Goal: Information Seeking & Learning: Learn about a topic

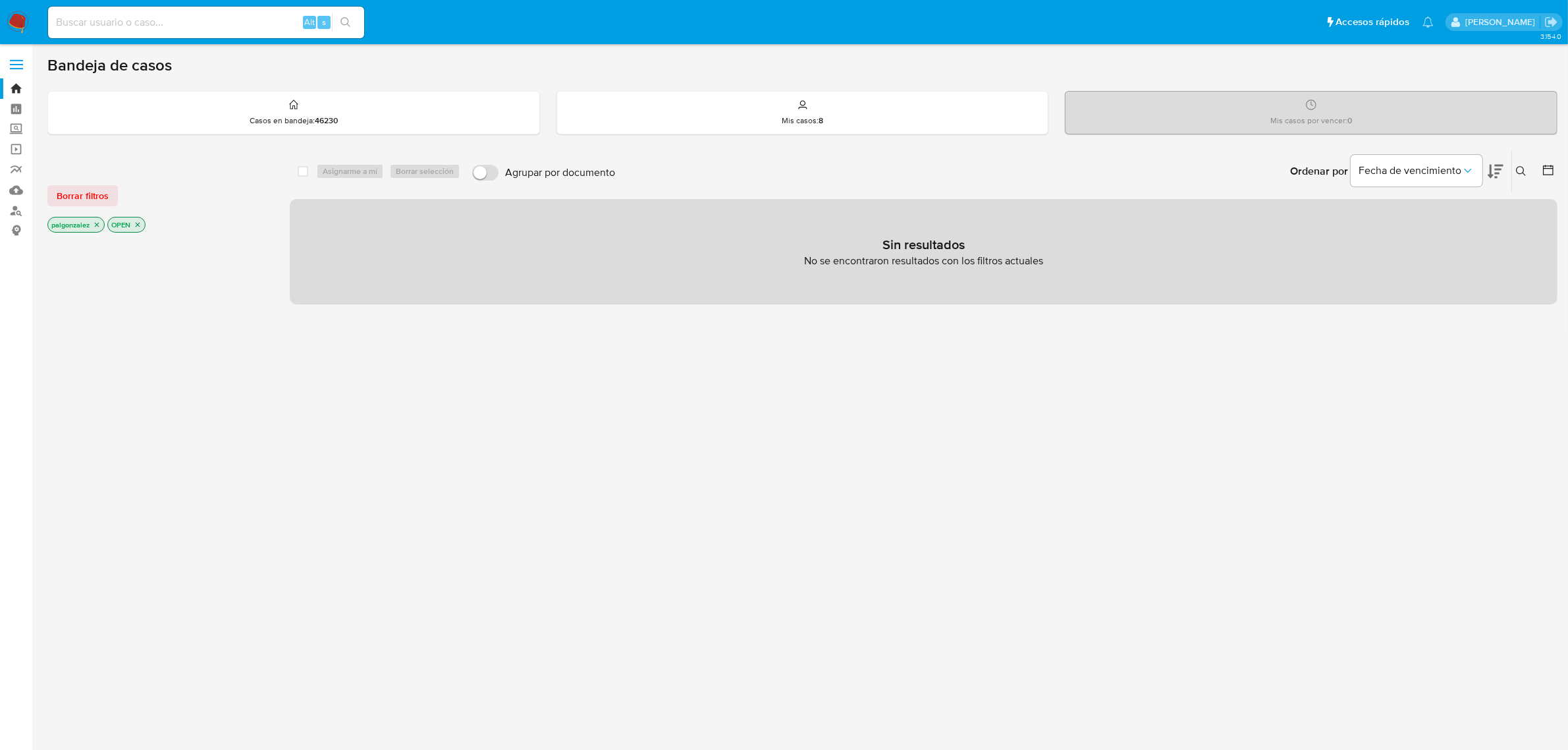
click at [96, 224] on icon "close-filter" at bounding box center [97, 224] width 8 height 8
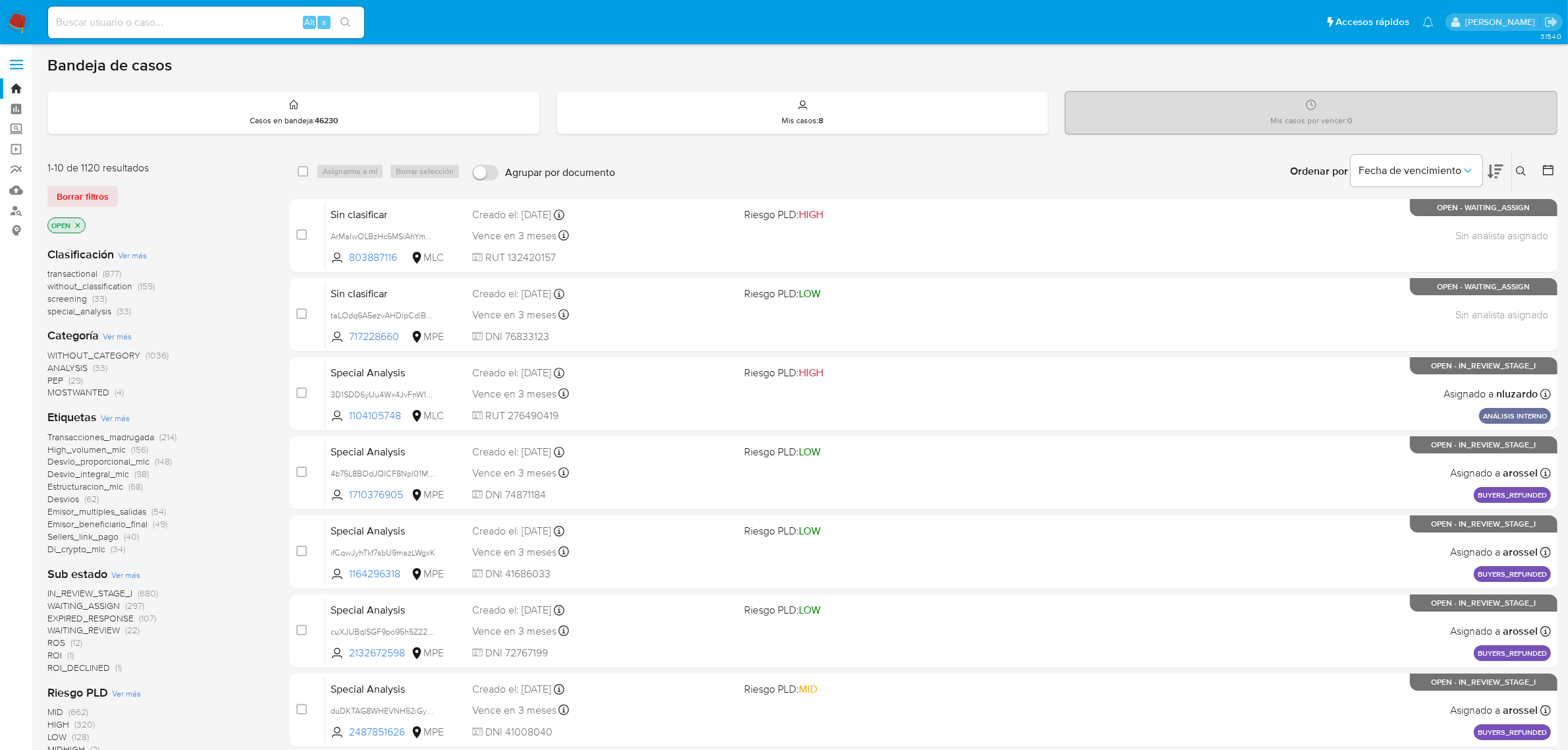
click at [80, 222] on icon "close-filter" at bounding box center [77, 225] width 8 height 8
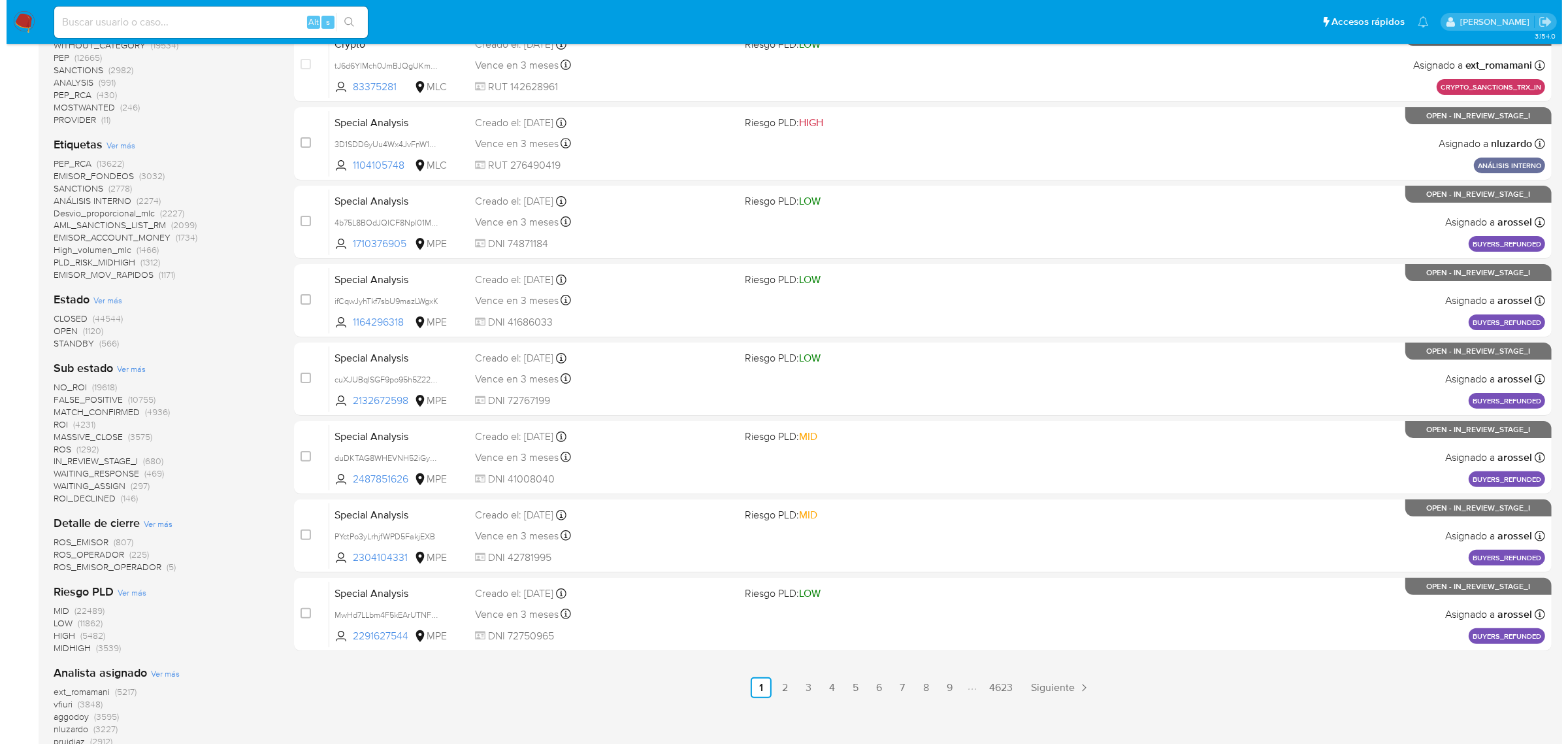
scroll to position [541, 0]
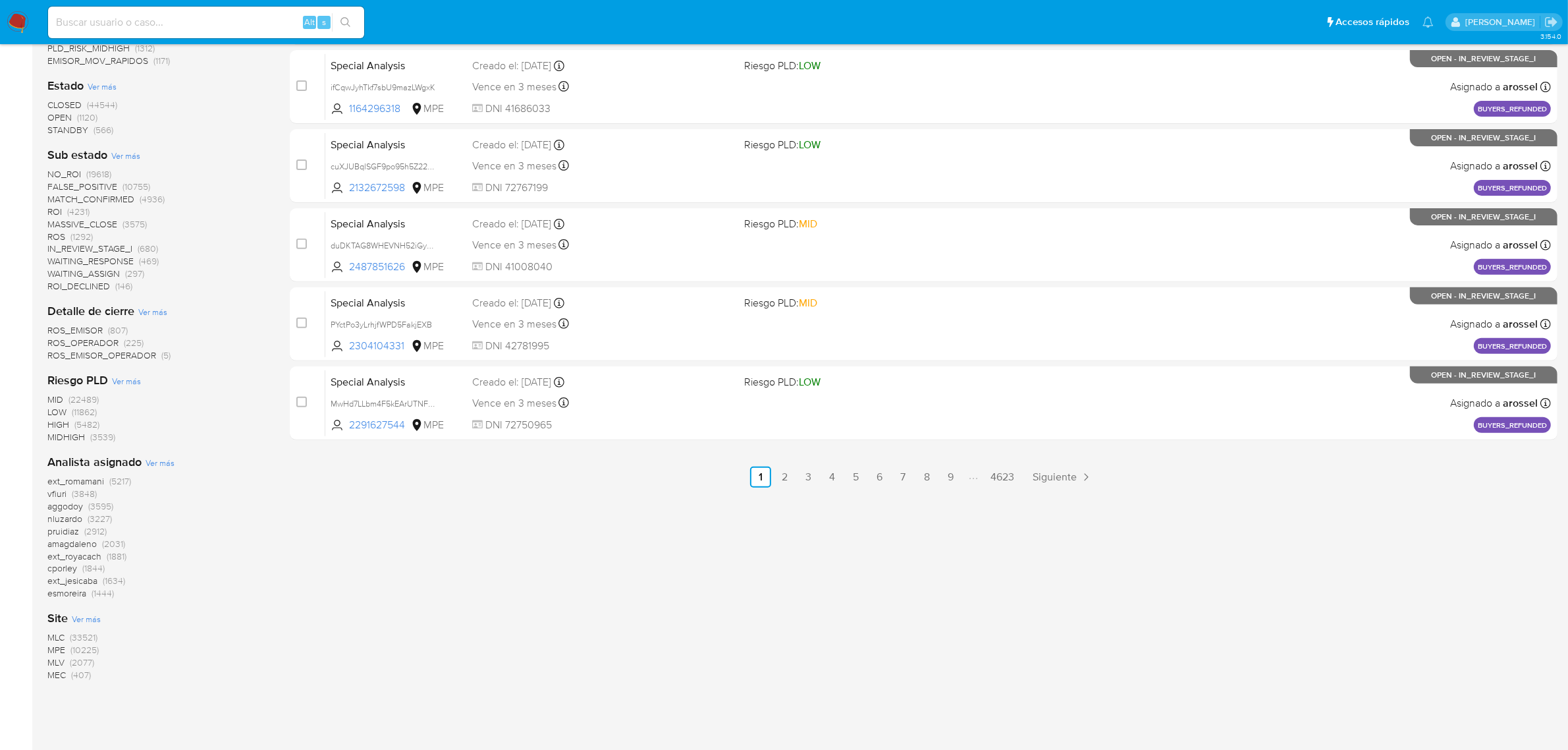
click at [153, 459] on span "Ver más" at bounding box center [160, 462] width 29 height 11
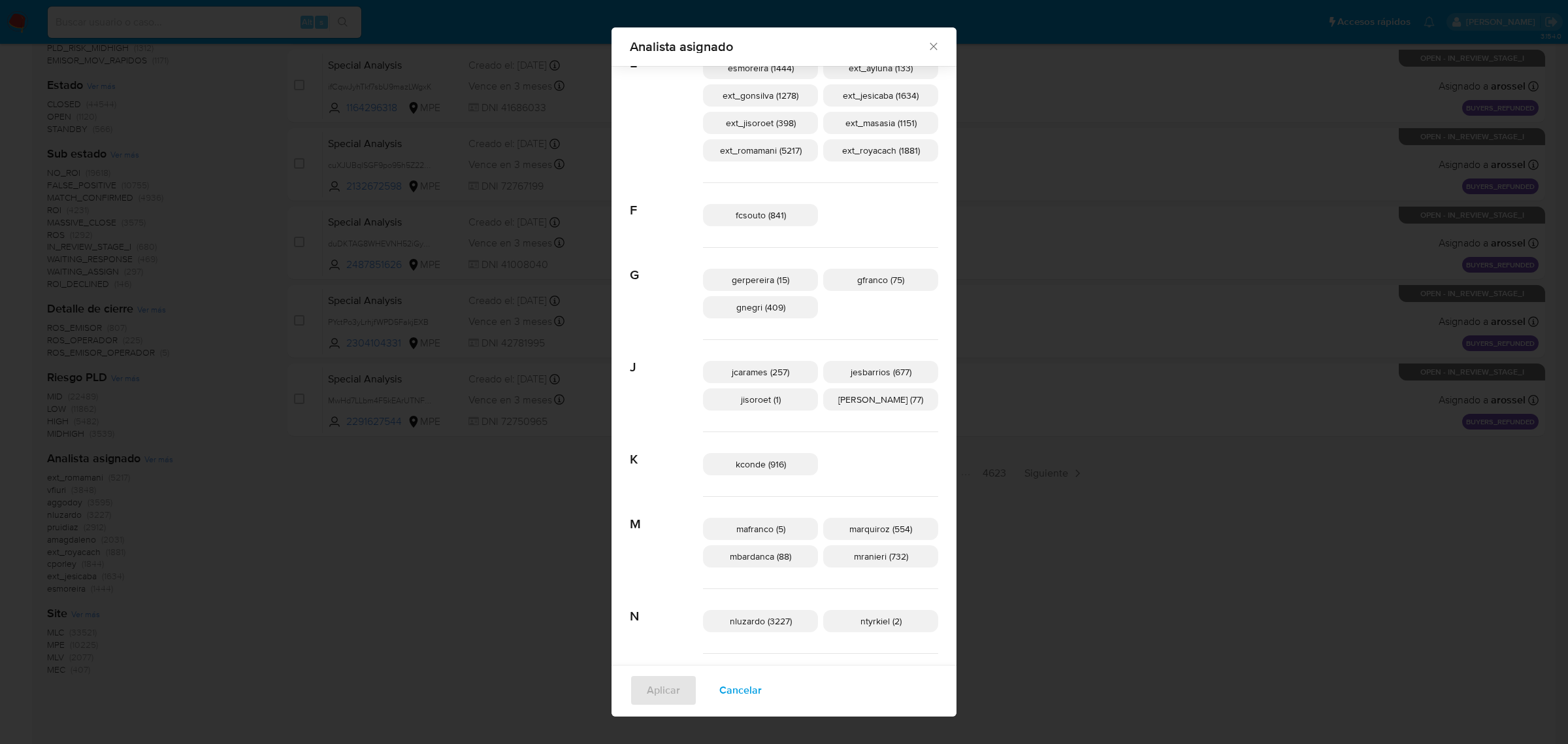
scroll to position [0, 0]
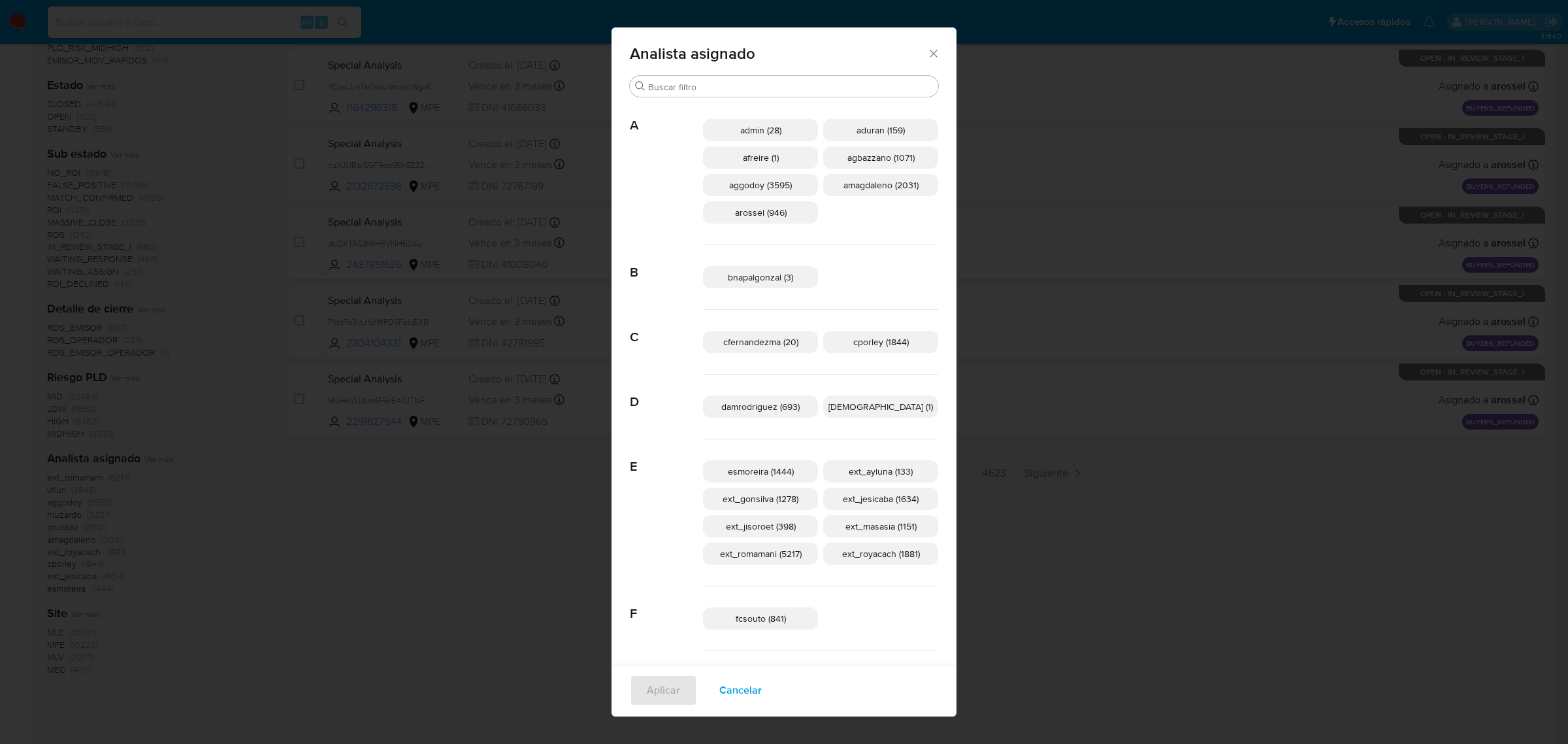
click at [760, 275] on span "bnapalgonzal (3)" at bounding box center [760, 276] width 65 height 13
click at [680, 694] on span "Aplicar" at bounding box center [664, 690] width 33 height 29
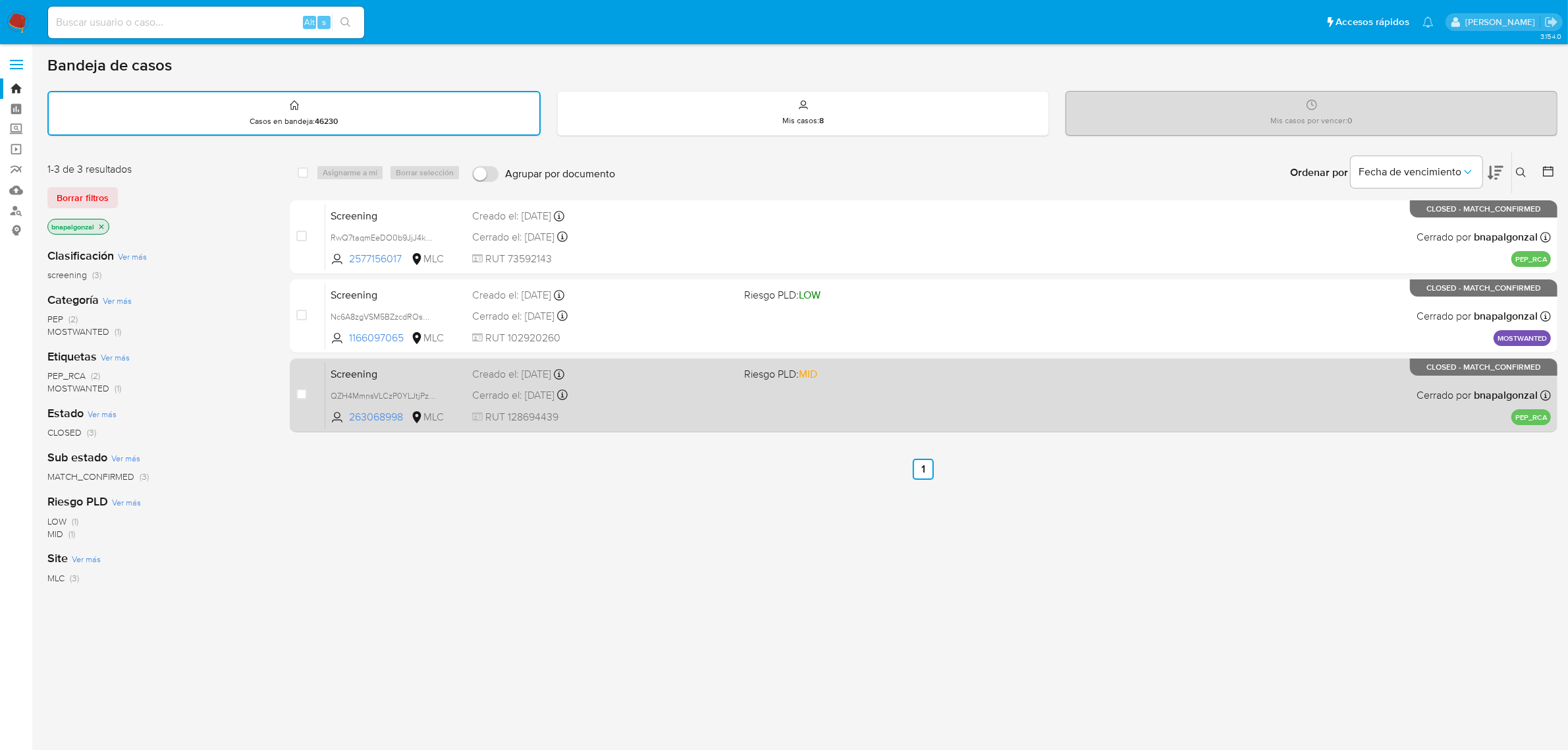
click at [659, 392] on div "Cerrado el: 17/07/2025 Cerrado el: 17/07/2025 14:46:34" at bounding box center [603, 395] width 262 height 14
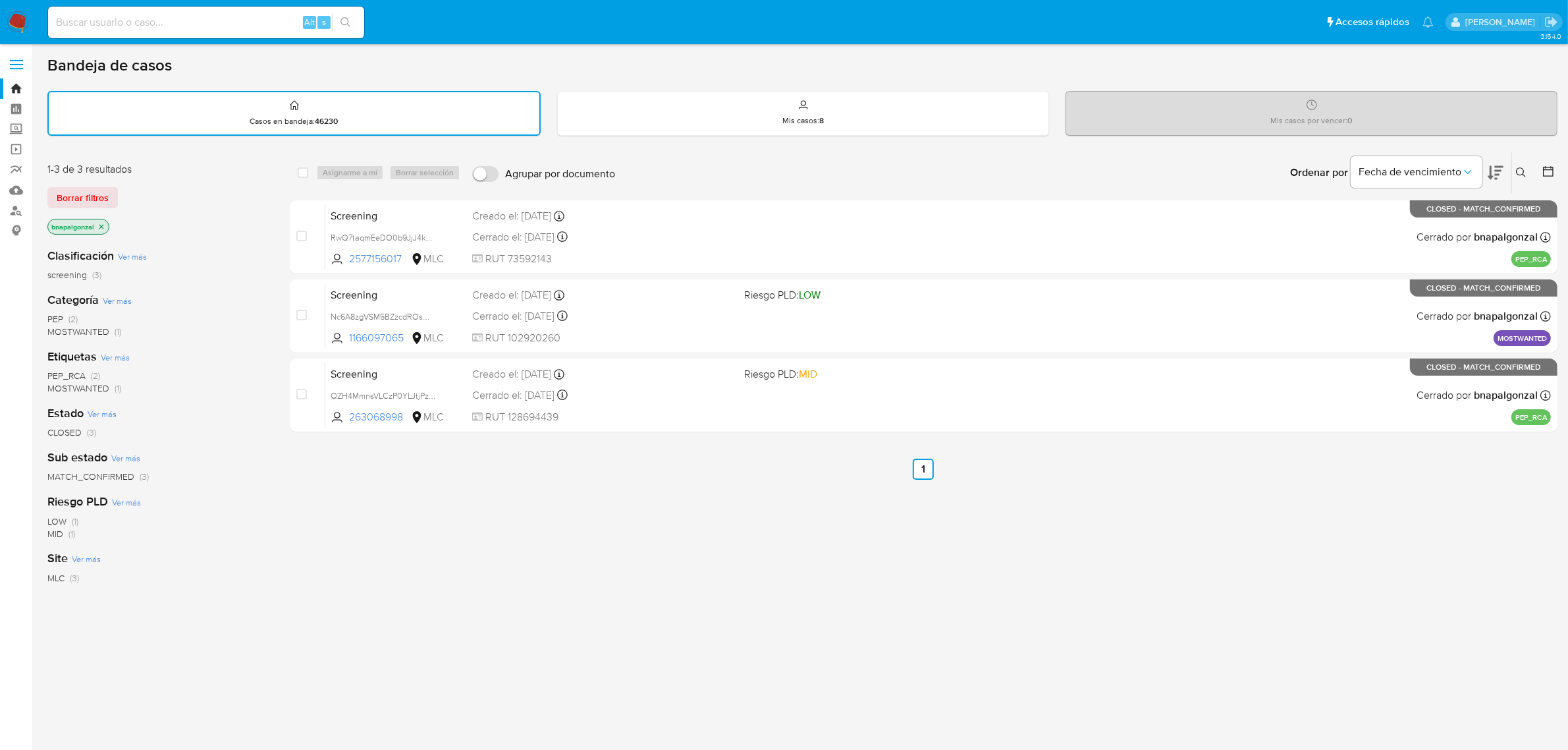
click at [220, 19] on input at bounding box center [207, 22] width 316 height 17
paste input "2427606596"
type input "2427606596"
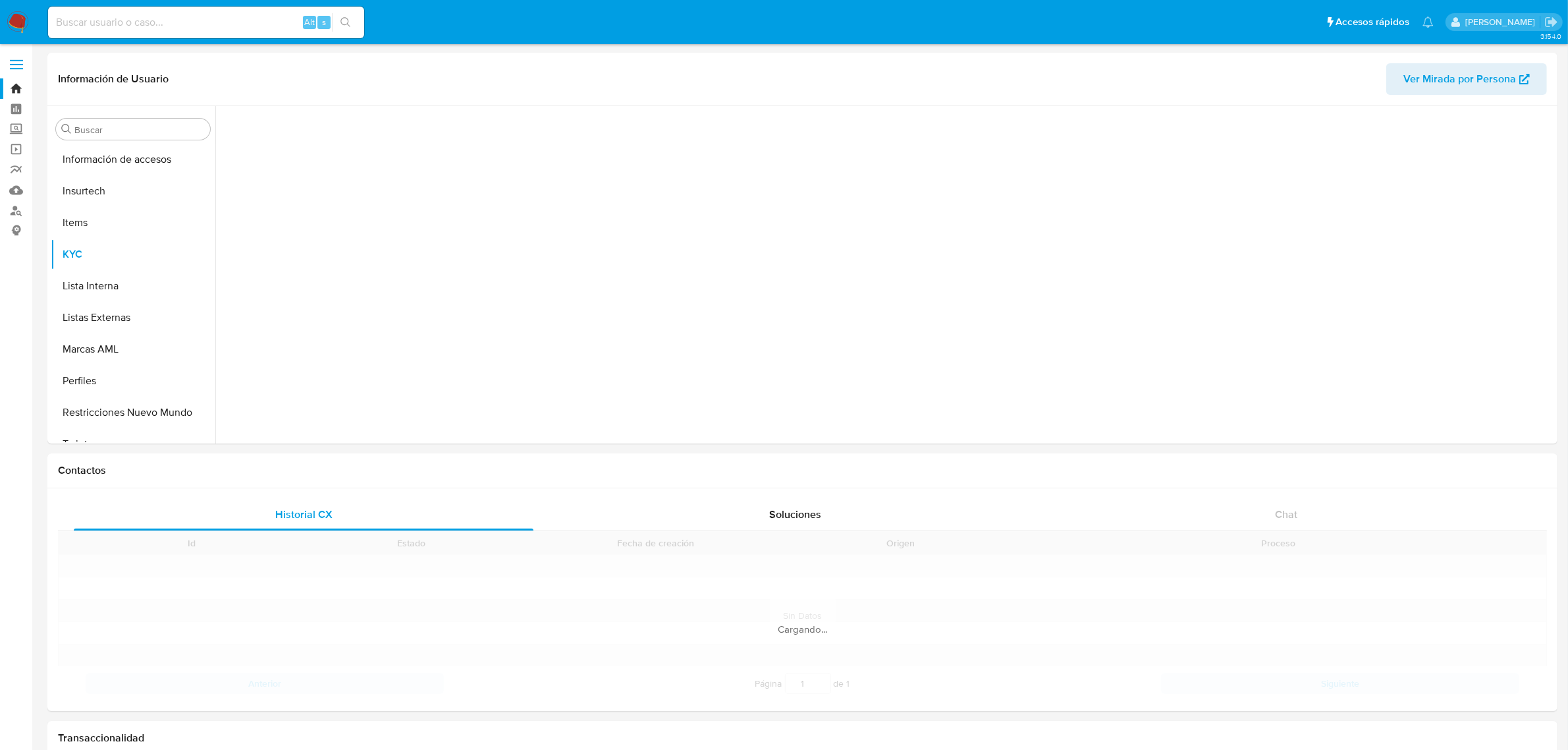
scroll to position [556, 0]
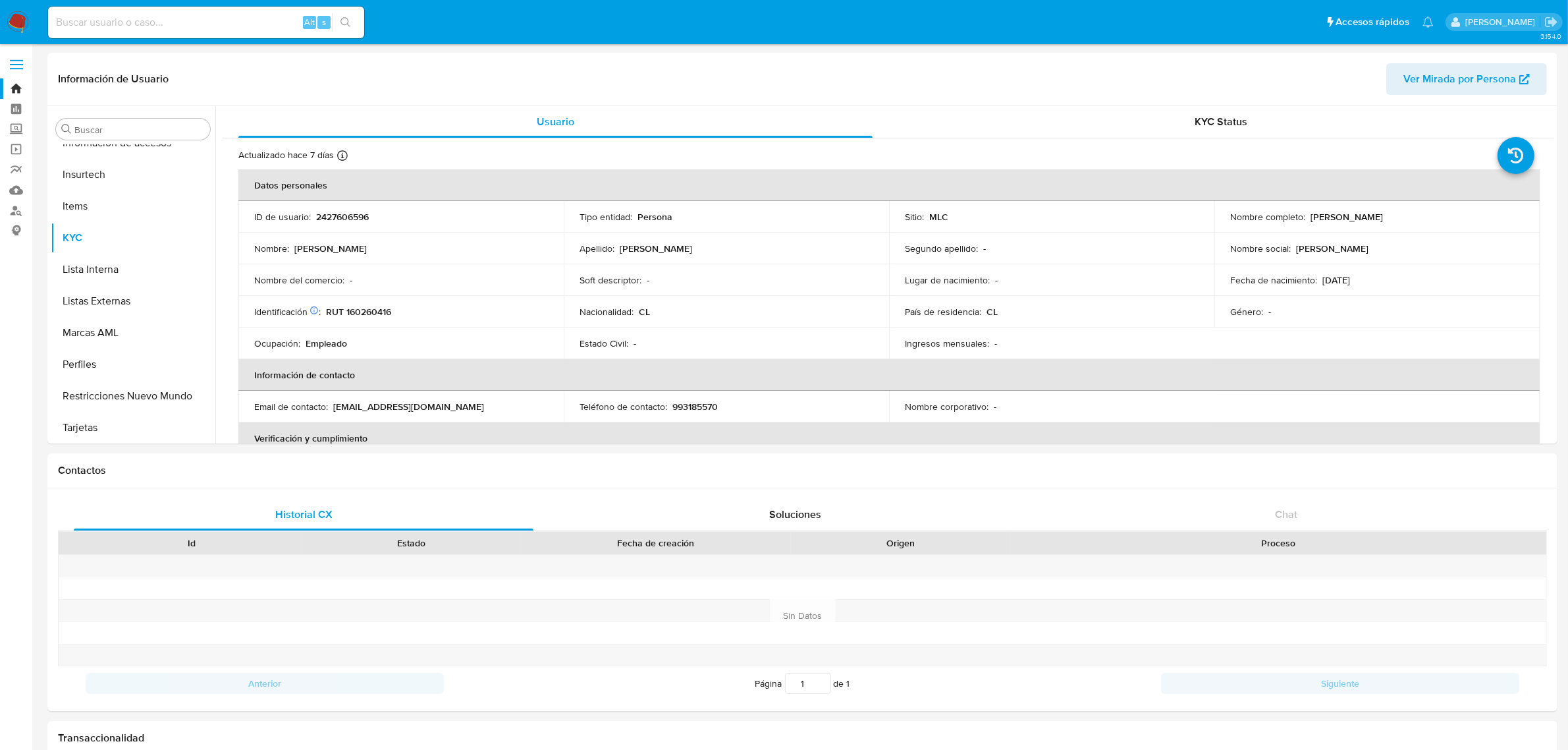
select select "10"
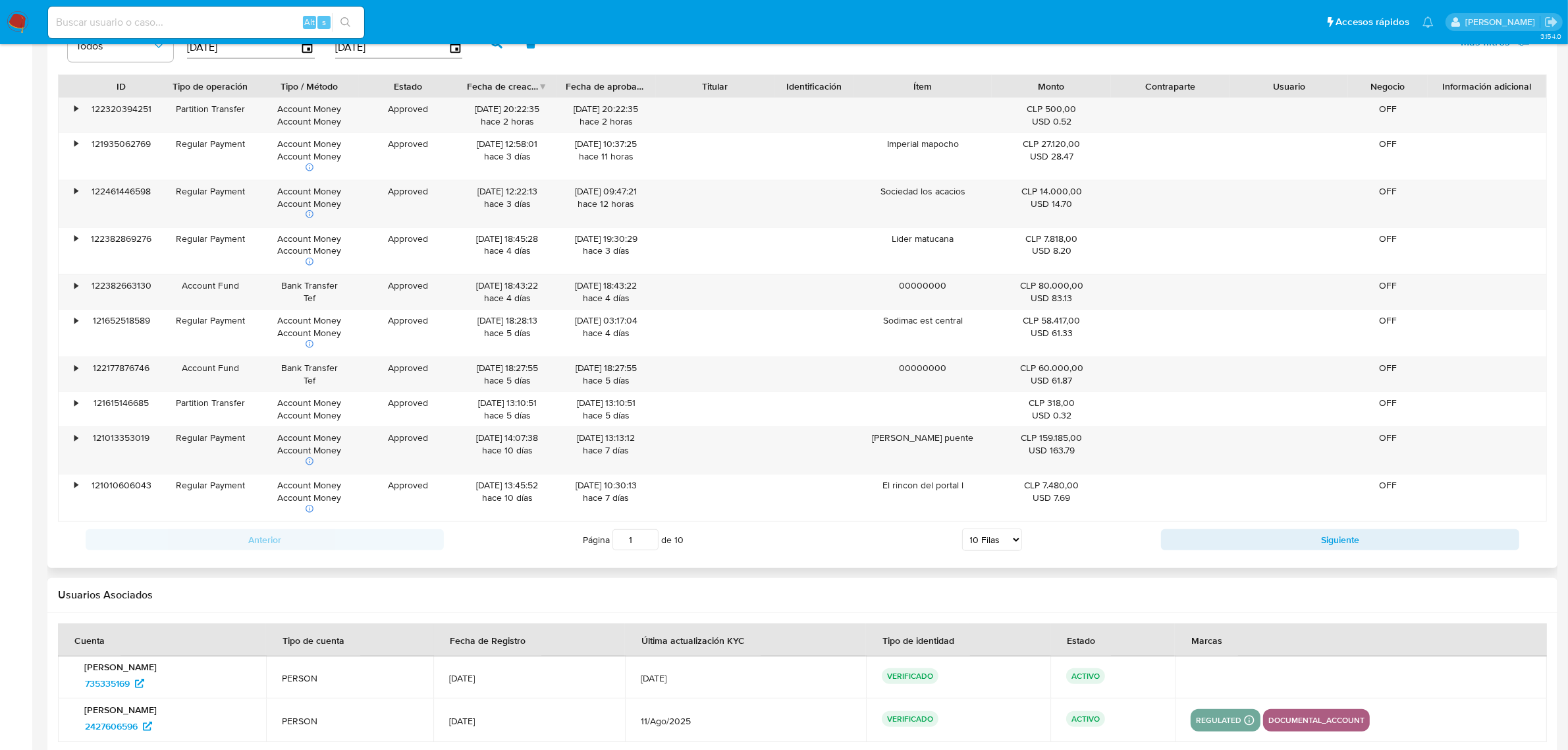
scroll to position [1387, 0]
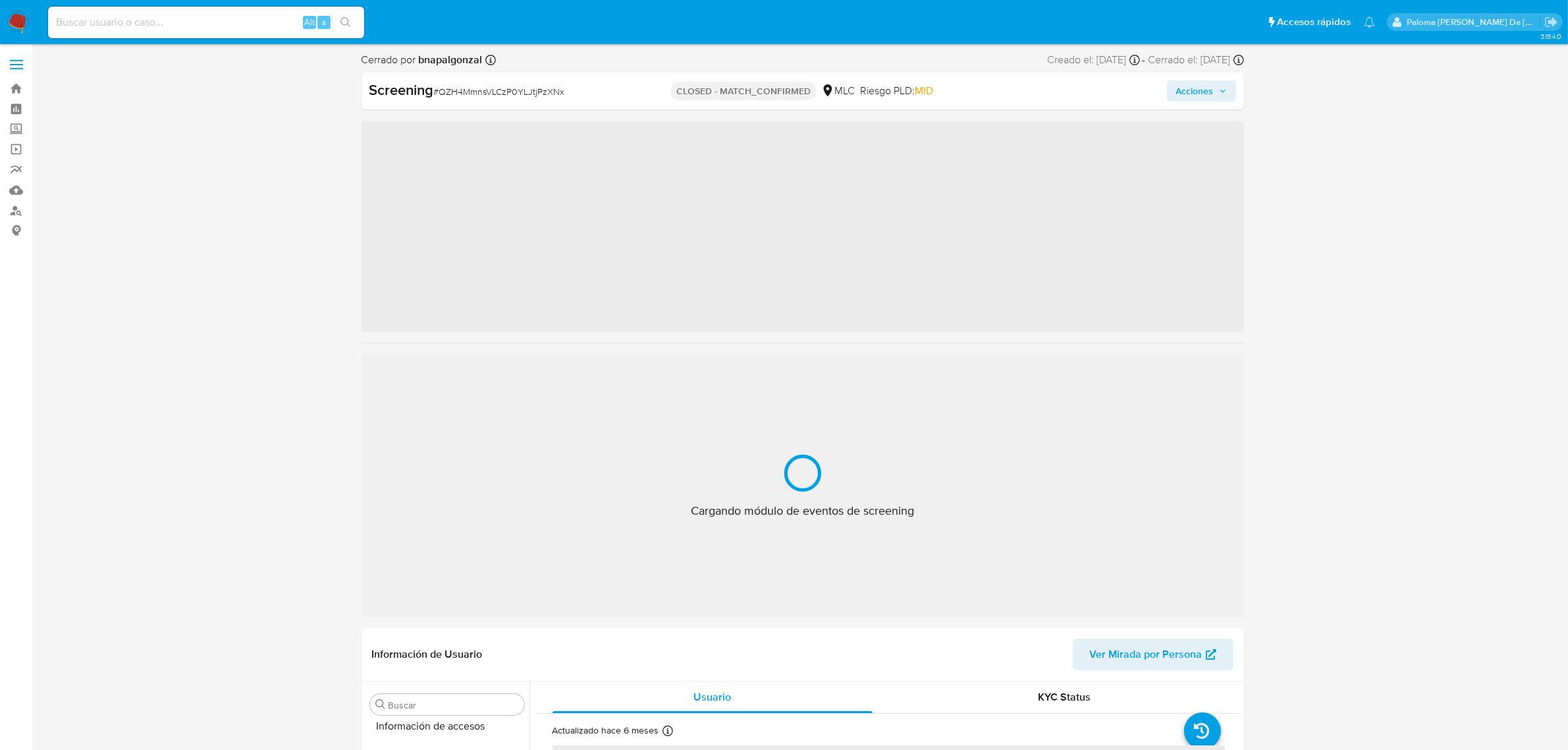
scroll to position [556, 0]
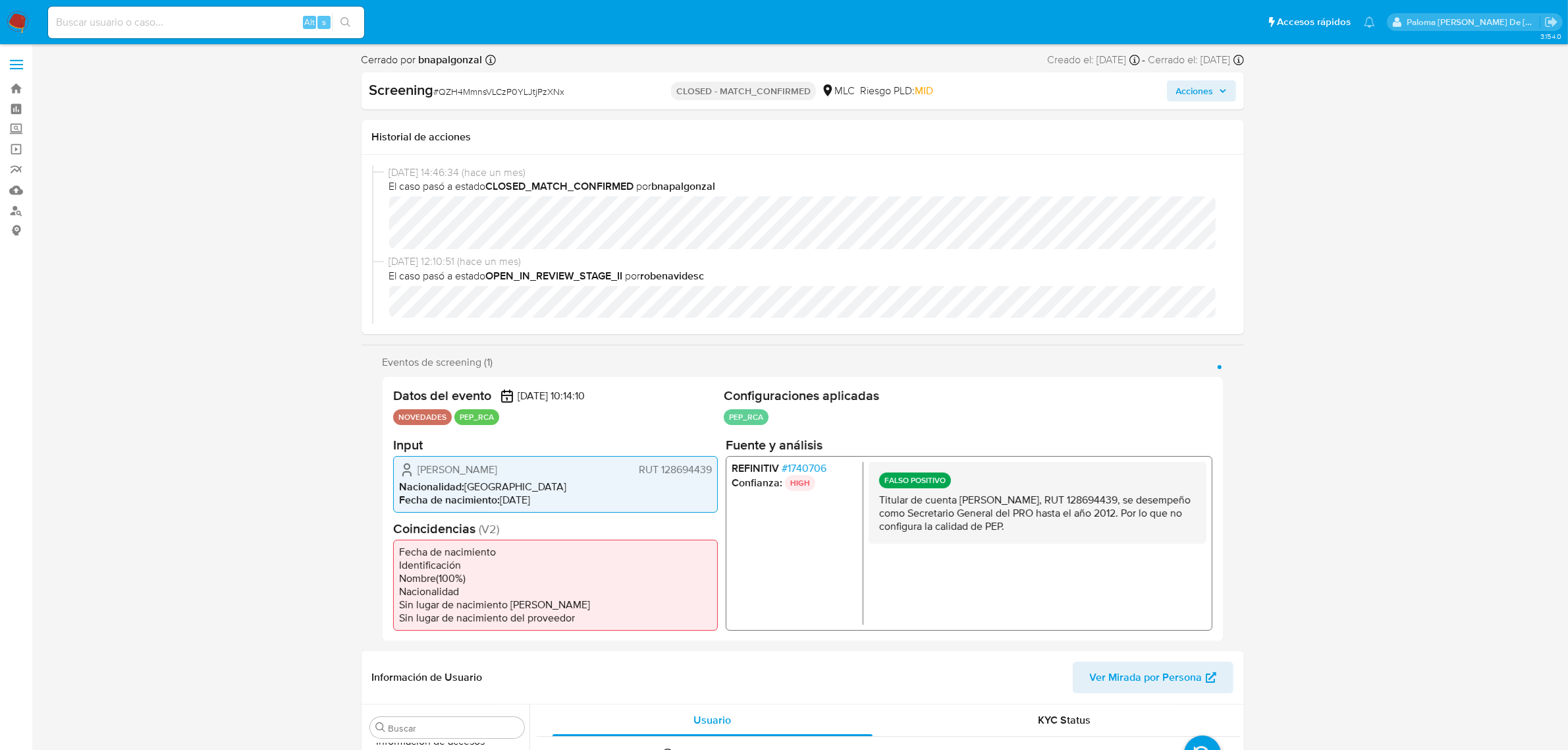
select select "10"
click at [234, 19] on input at bounding box center [207, 22] width 316 height 17
paste input "2427606596"
type input "2427606596"
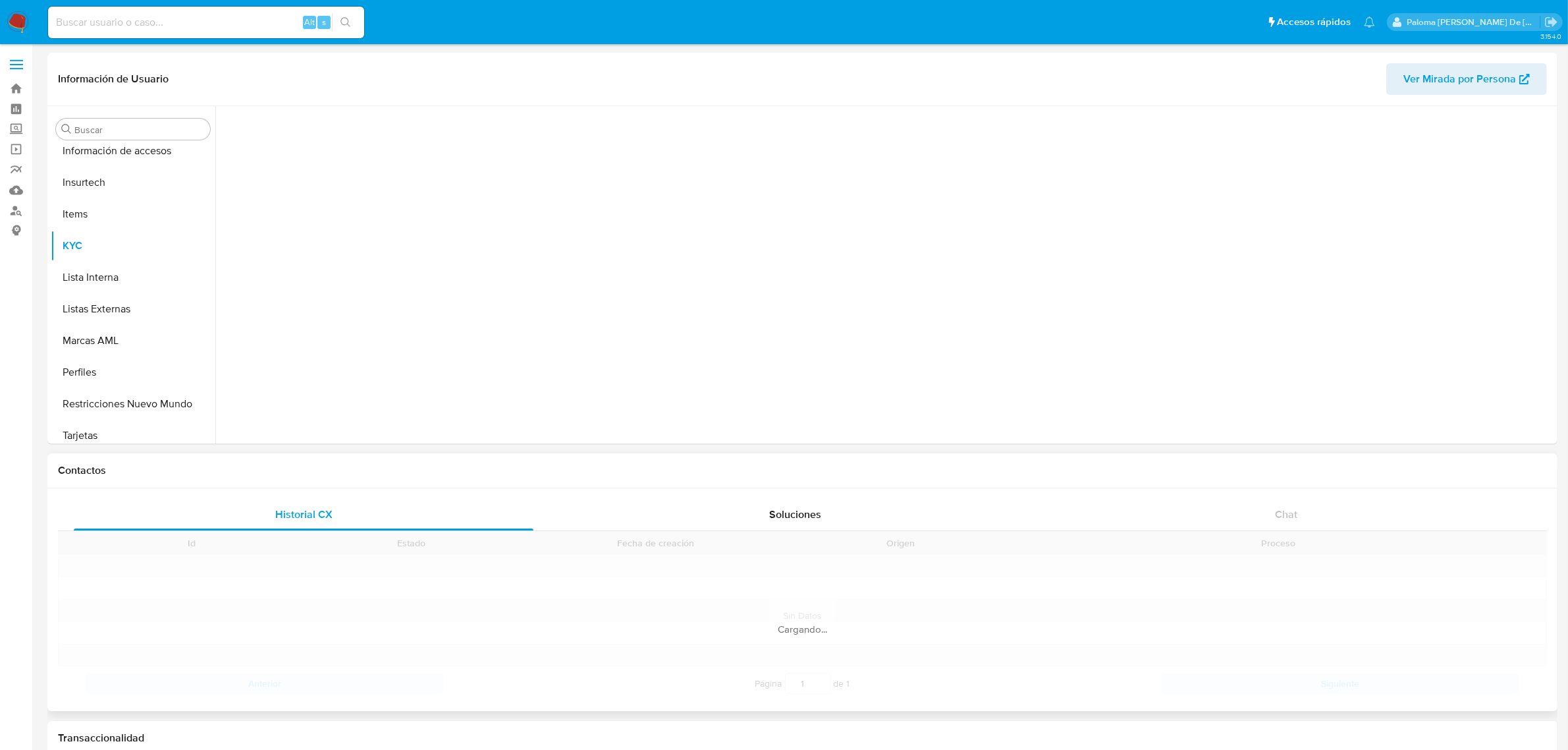
scroll to position [556, 0]
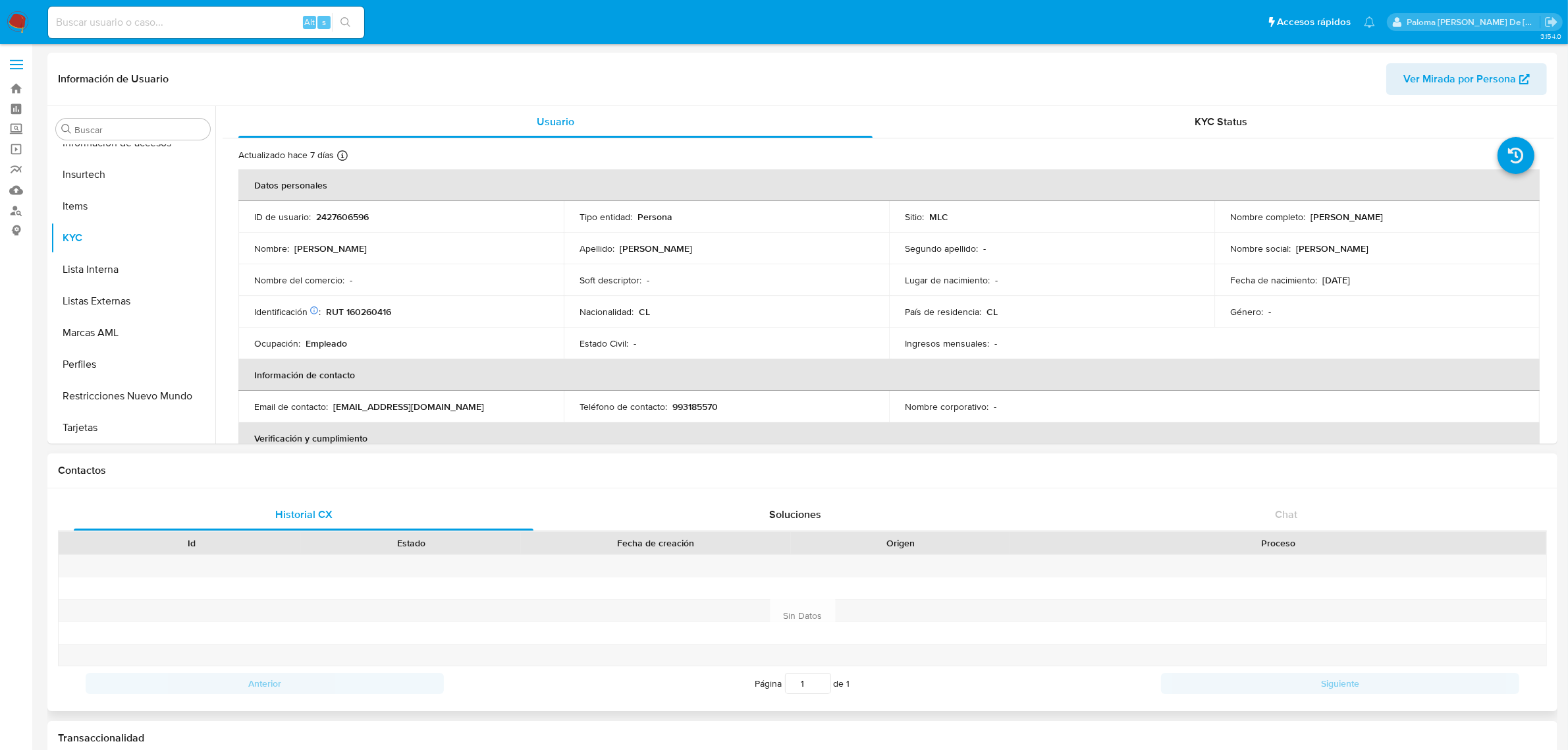
select select "10"
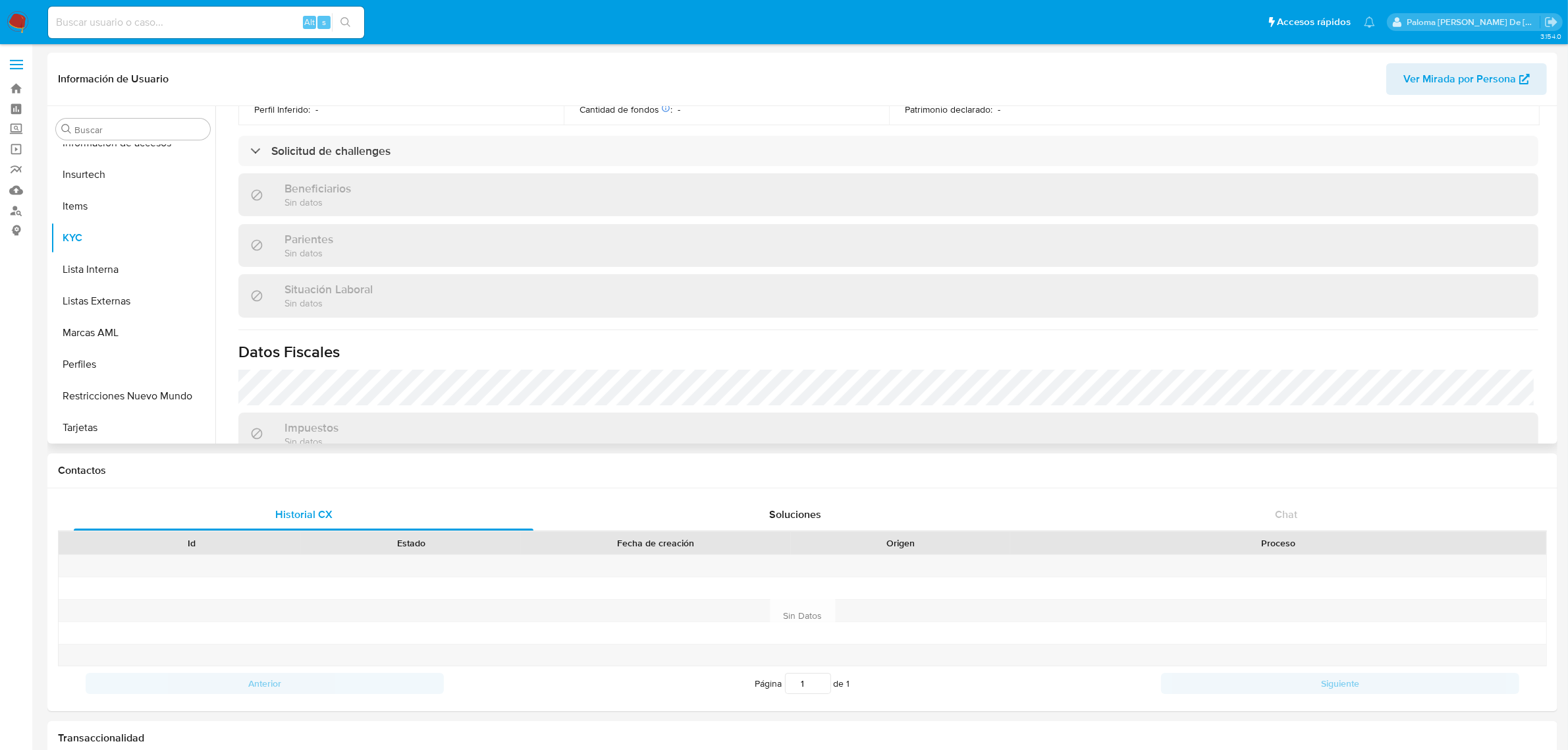
scroll to position [494, 0]
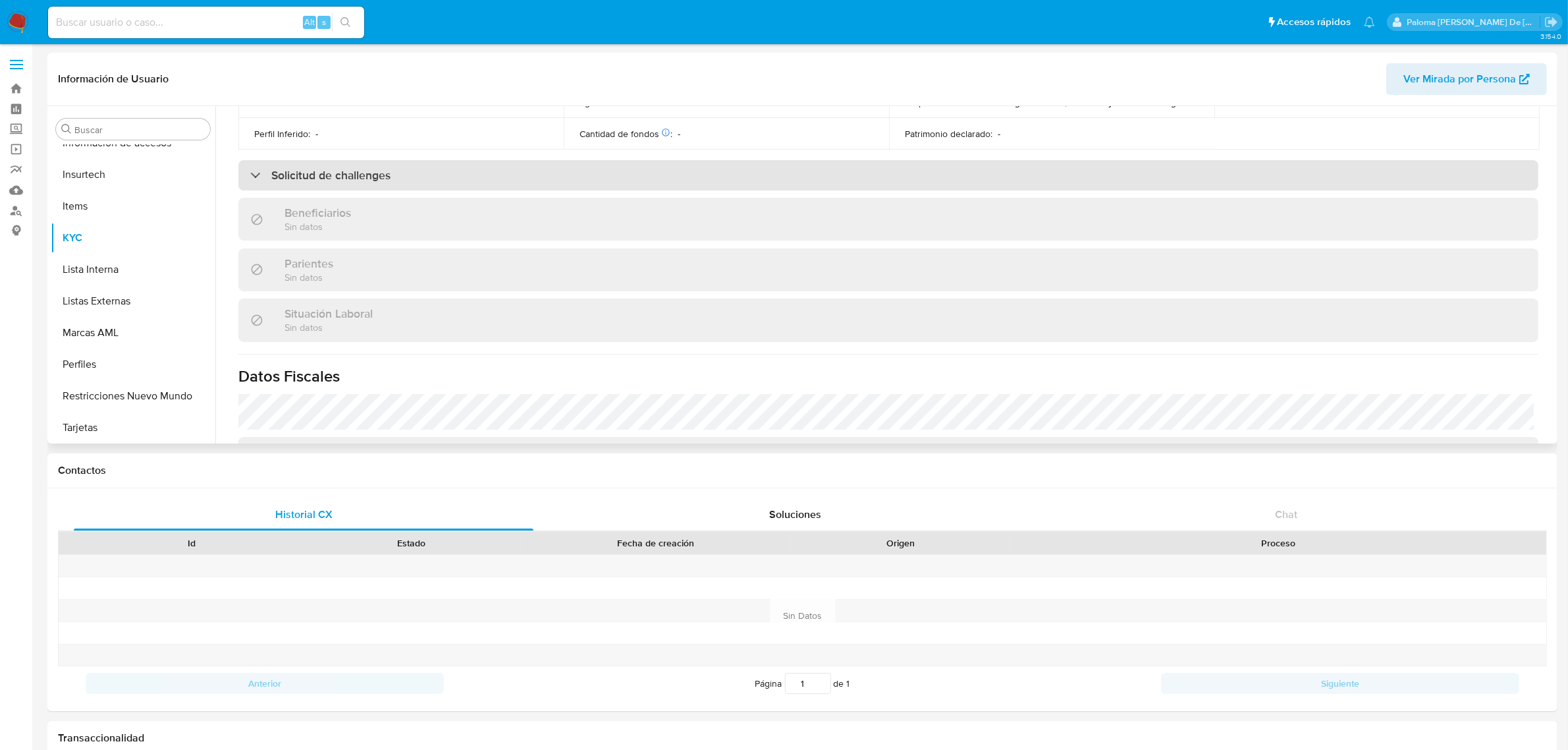
click at [323, 177] on h3 "Solicitud de challenges" at bounding box center [331, 175] width 120 height 14
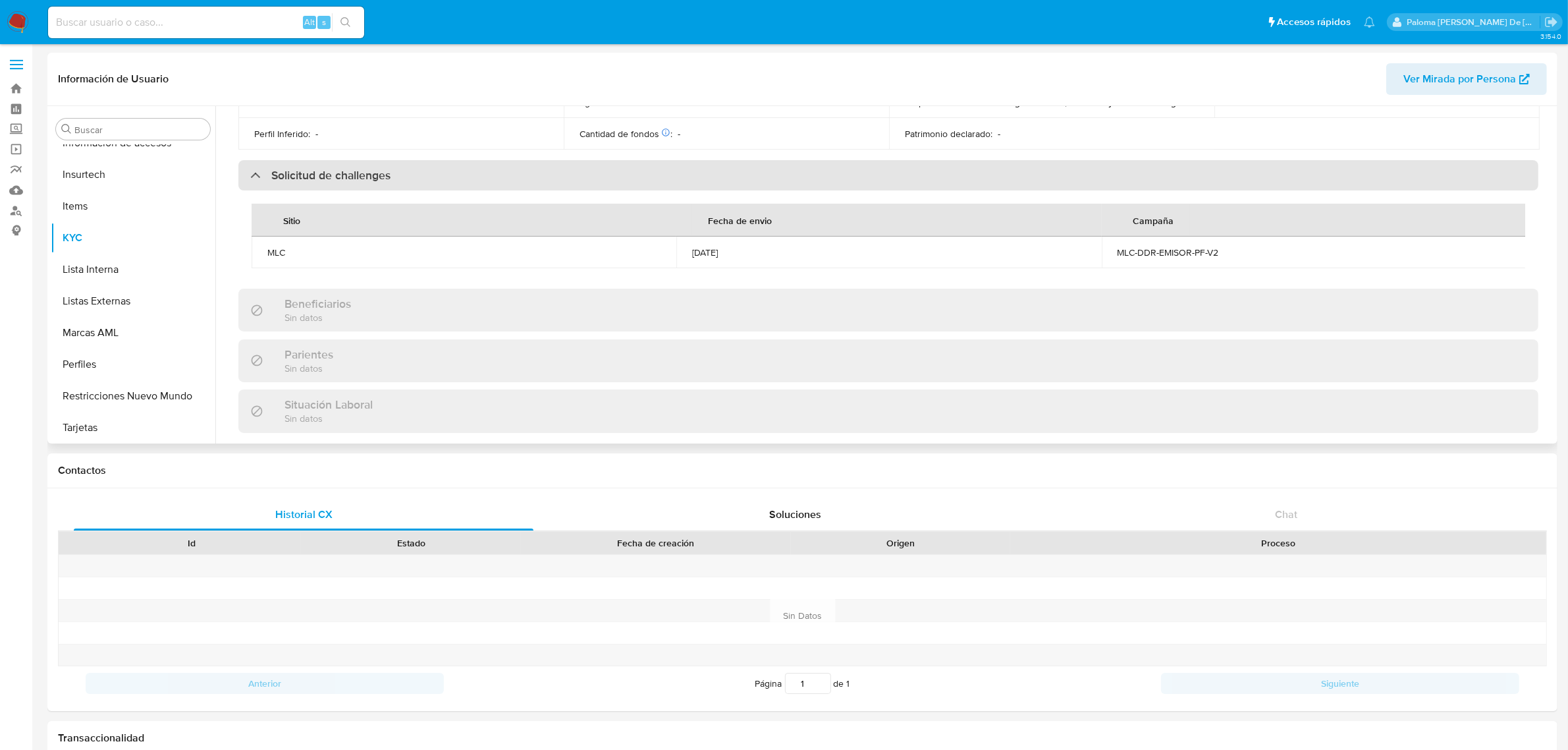
click at [323, 177] on h3 "Solicitud de challenges" at bounding box center [331, 175] width 120 height 14
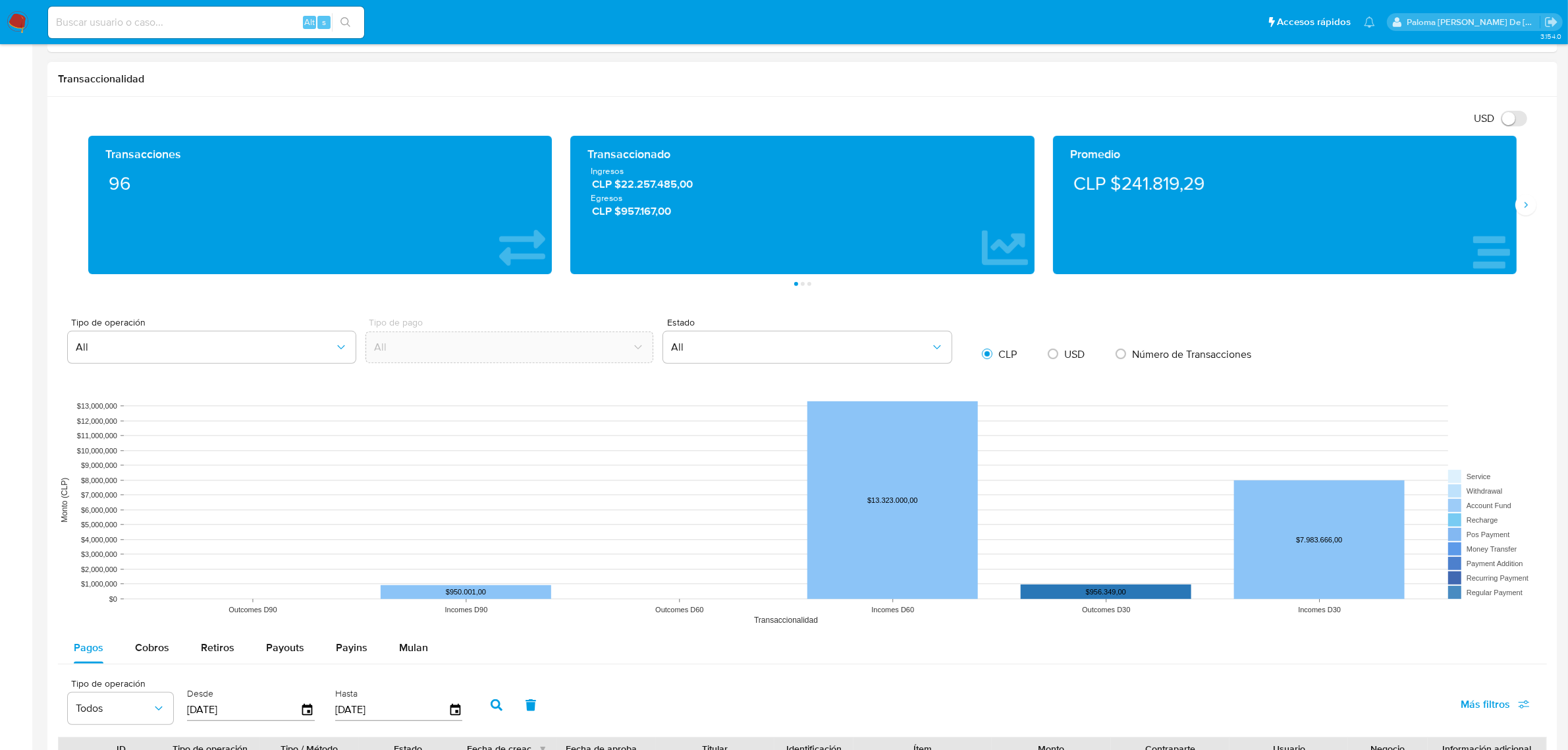
scroll to position [988, 0]
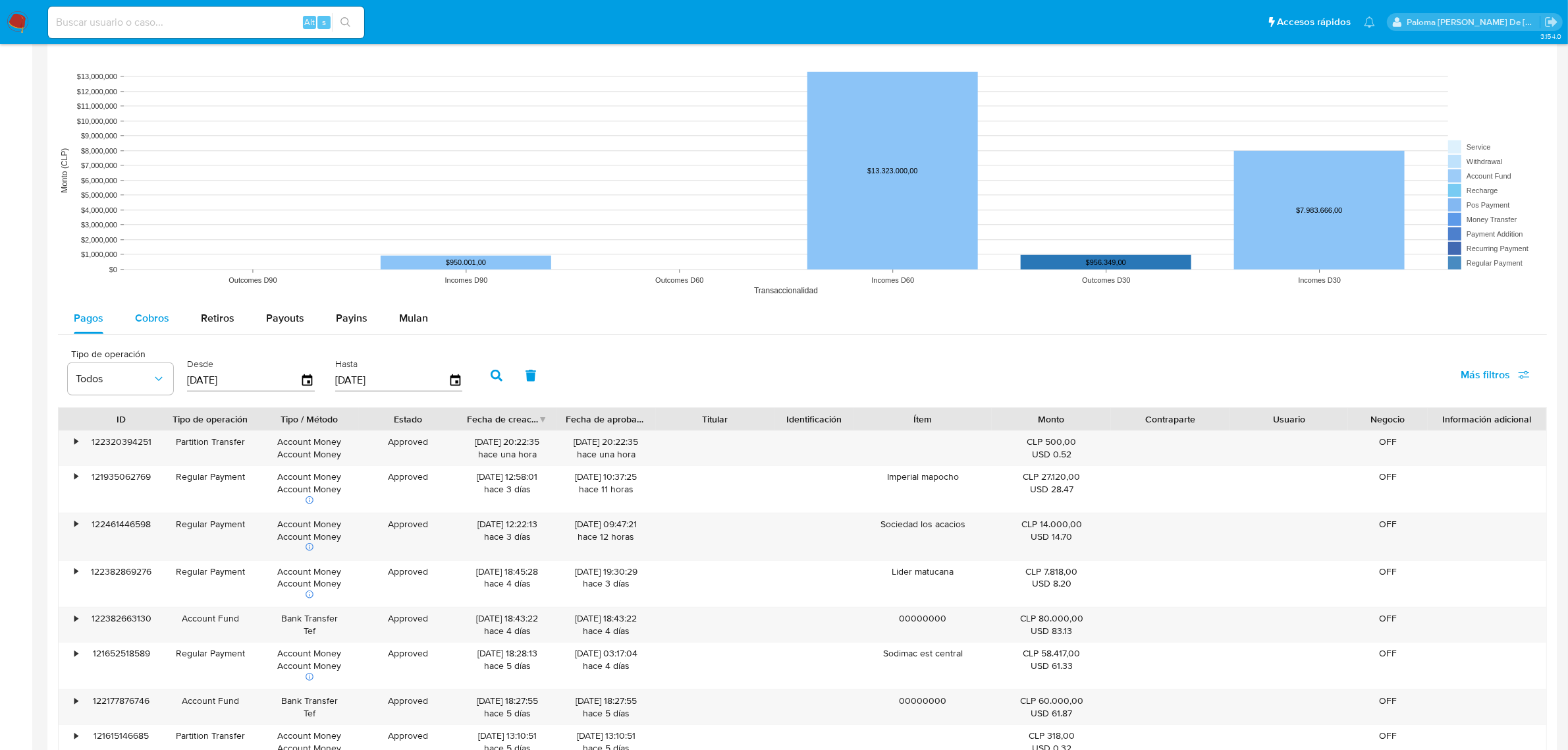
click at [149, 327] on div "Cobros" at bounding box center [152, 318] width 34 height 32
select select "10"
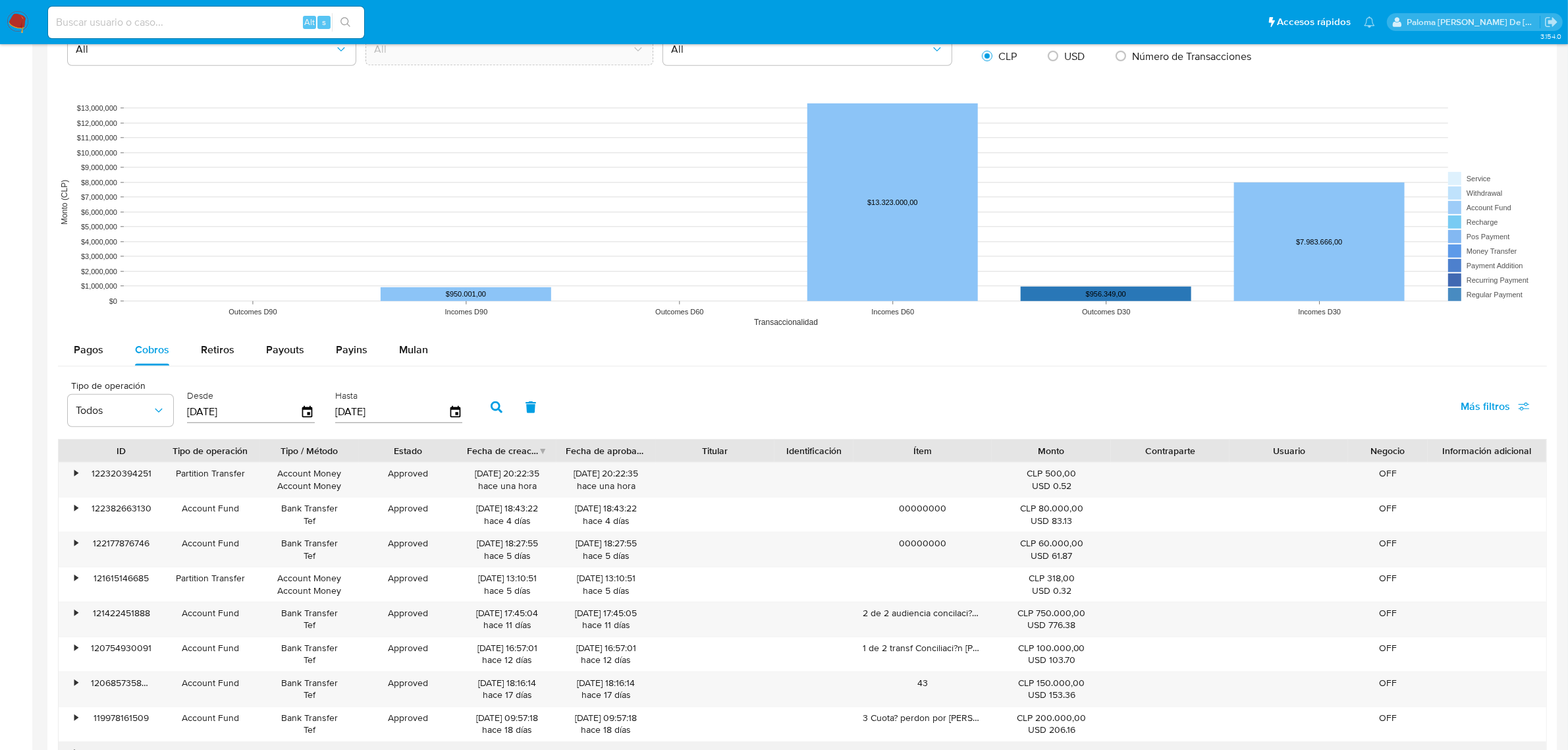
scroll to position [1235, 0]
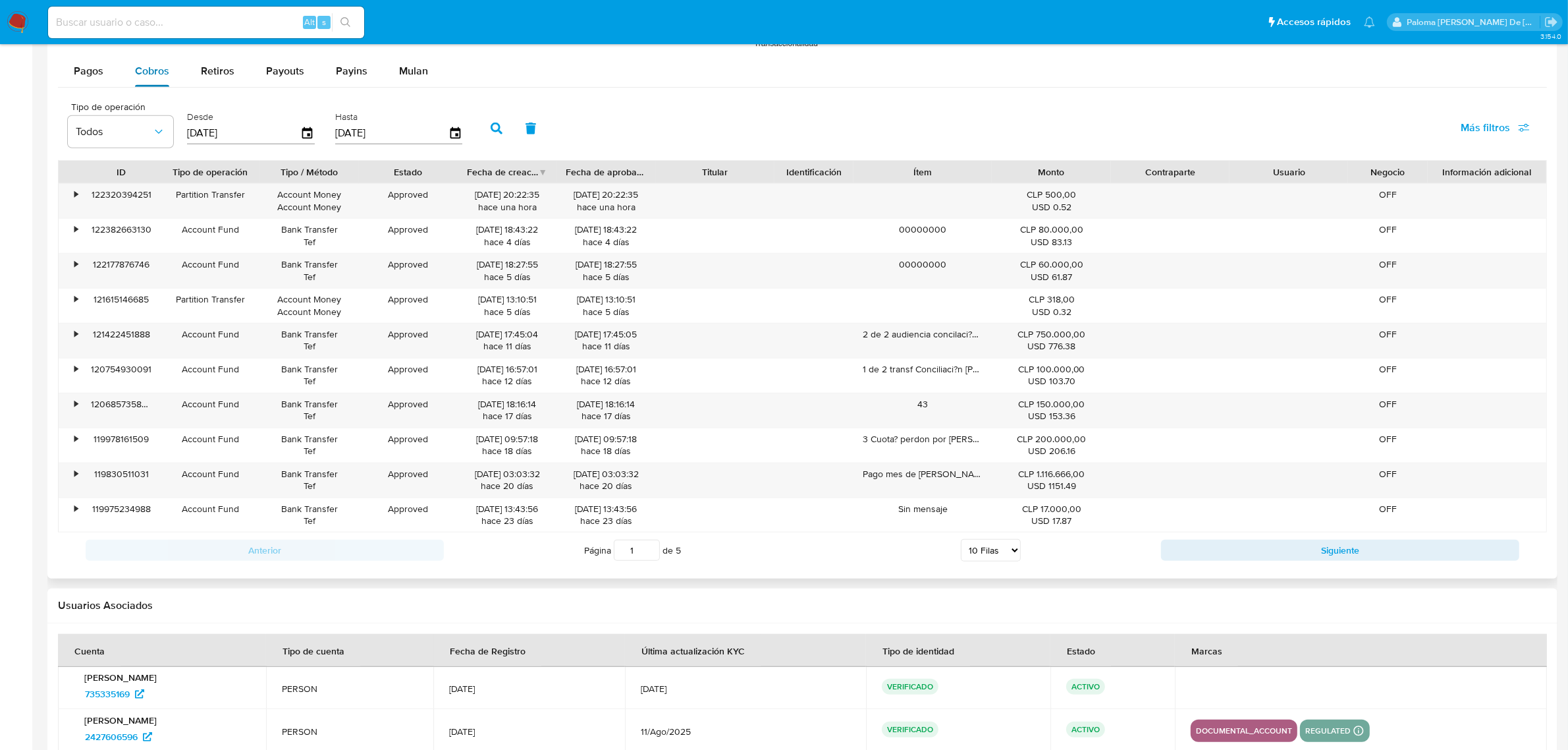
click at [150, 77] on span "Cobros" at bounding box center [152, 70] width 34 height 15
click at [1370, 558] on button "Siguiente" at bounding box center [1340, 550] width 359 height 21
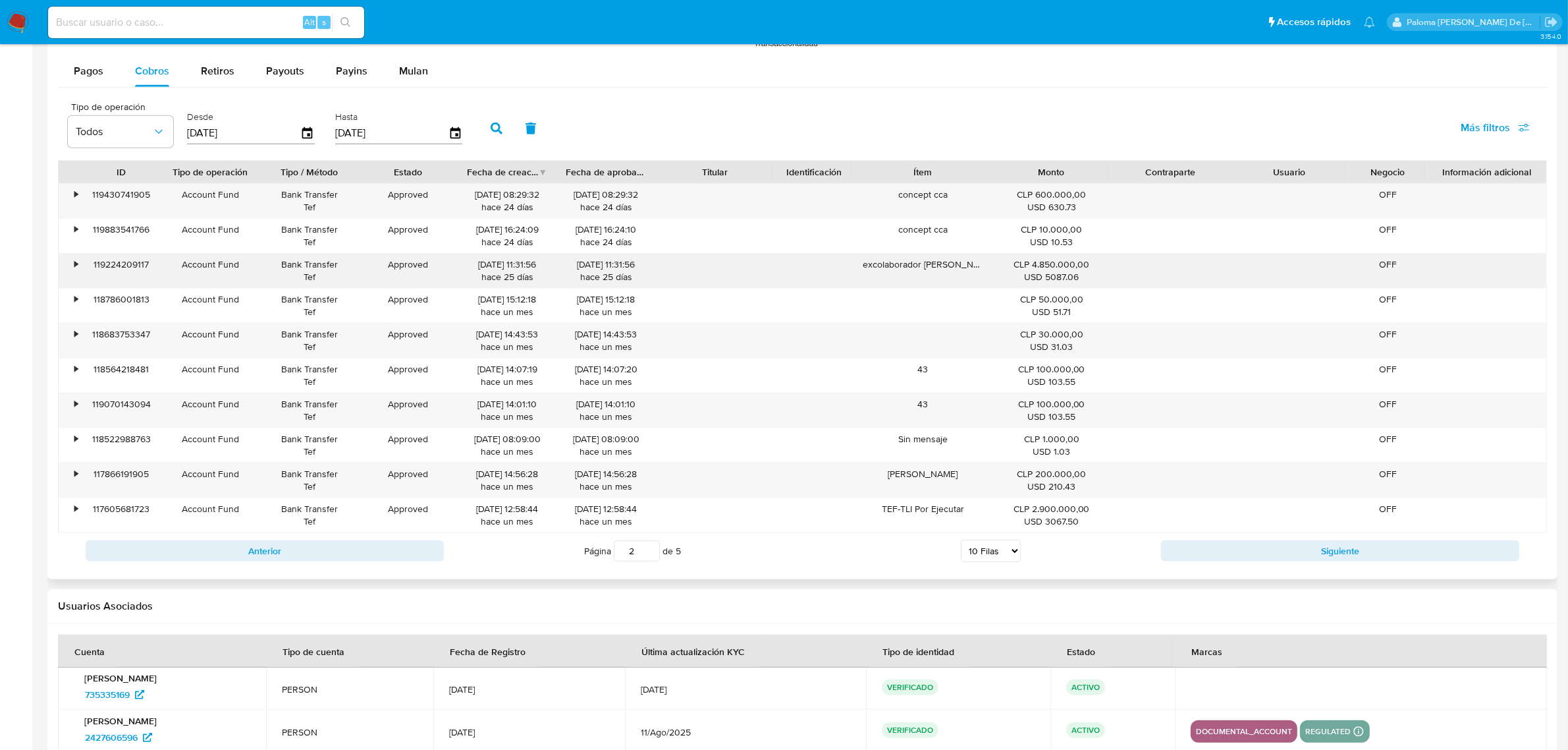
click at [75, 265] on div "•" at bounding box center [76, 265] width 4 height 12
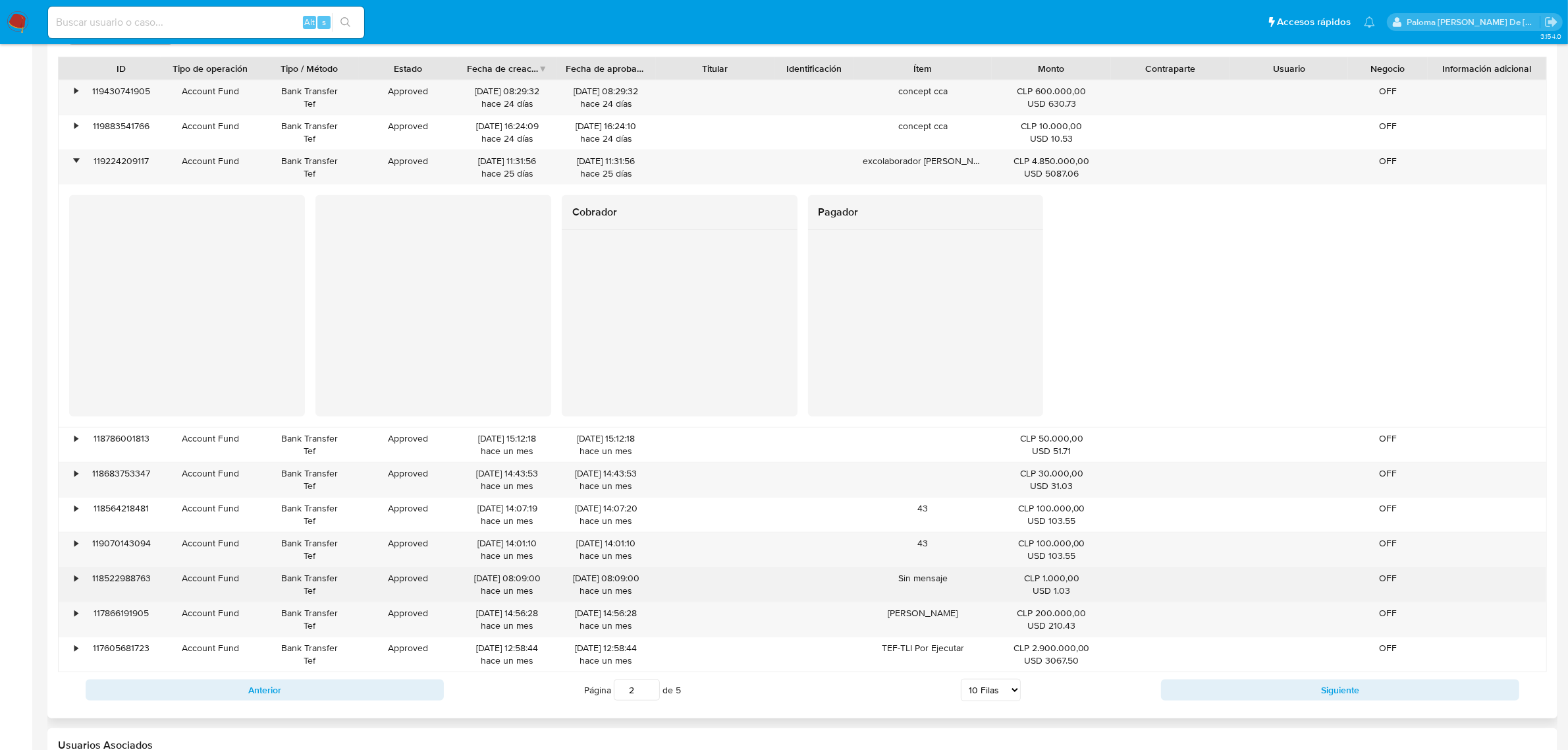
scroll to position [1482, 0]
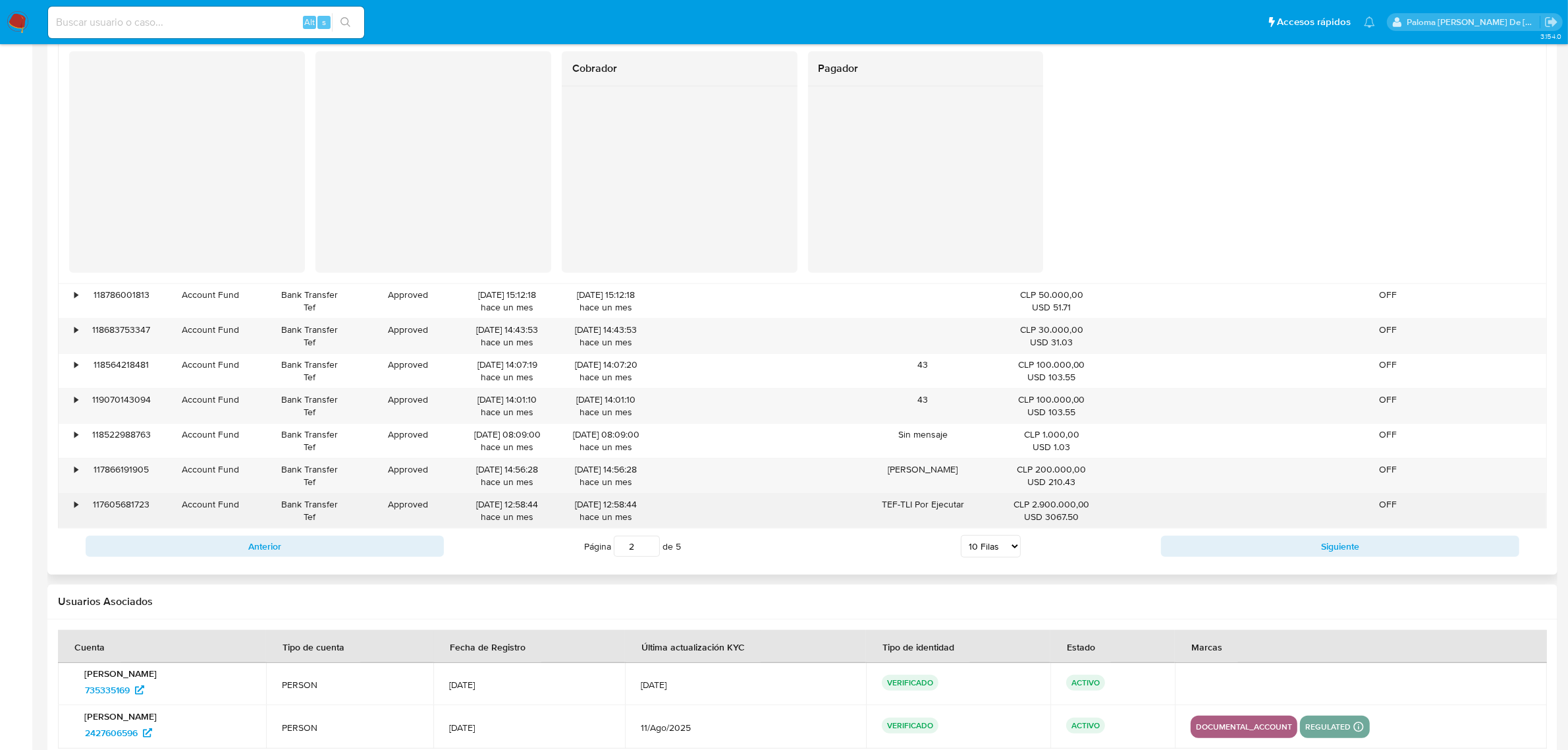
click at [68, 509] on div "•" at bounding box center [70, 510] width 23 height 34
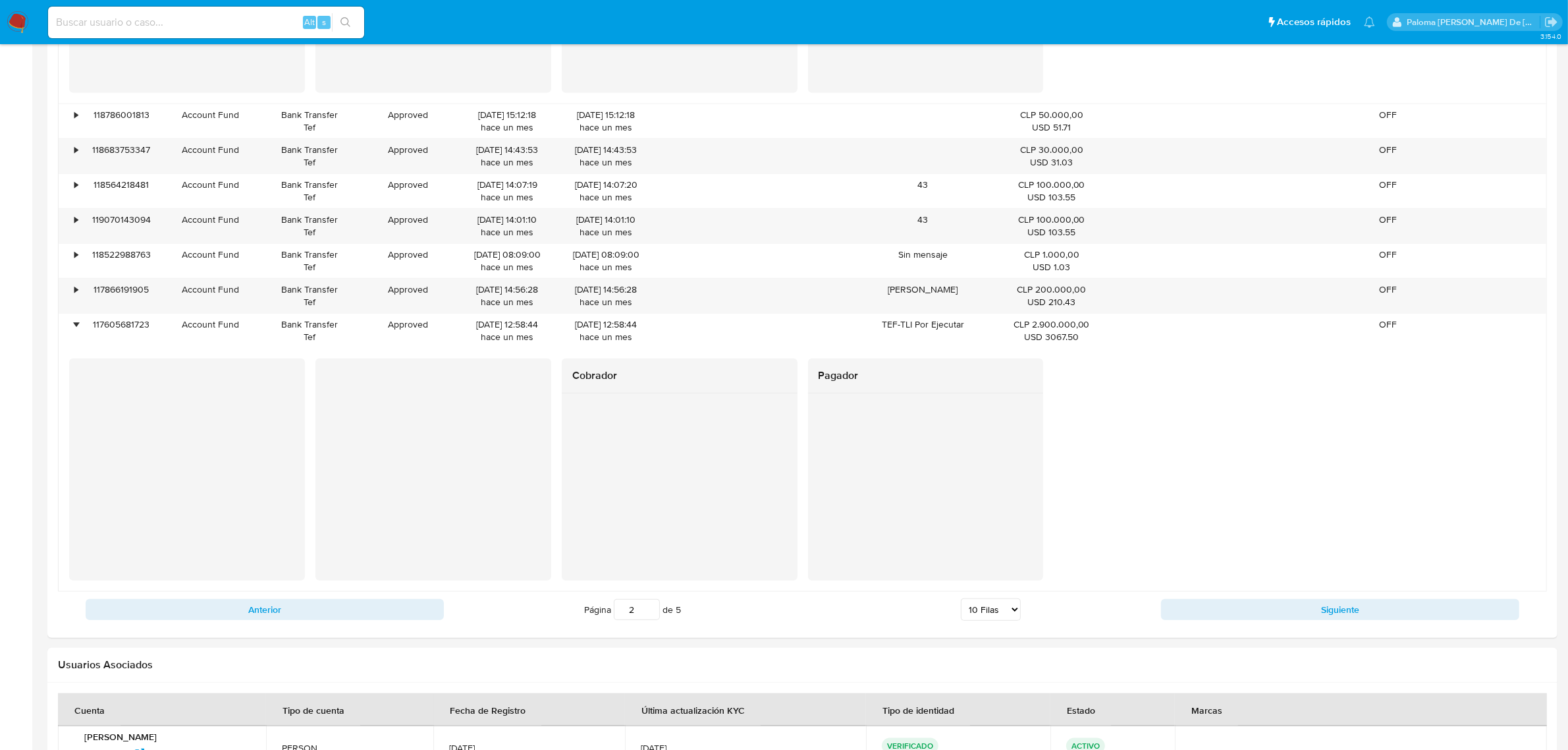
scroll to position [1797, 0]
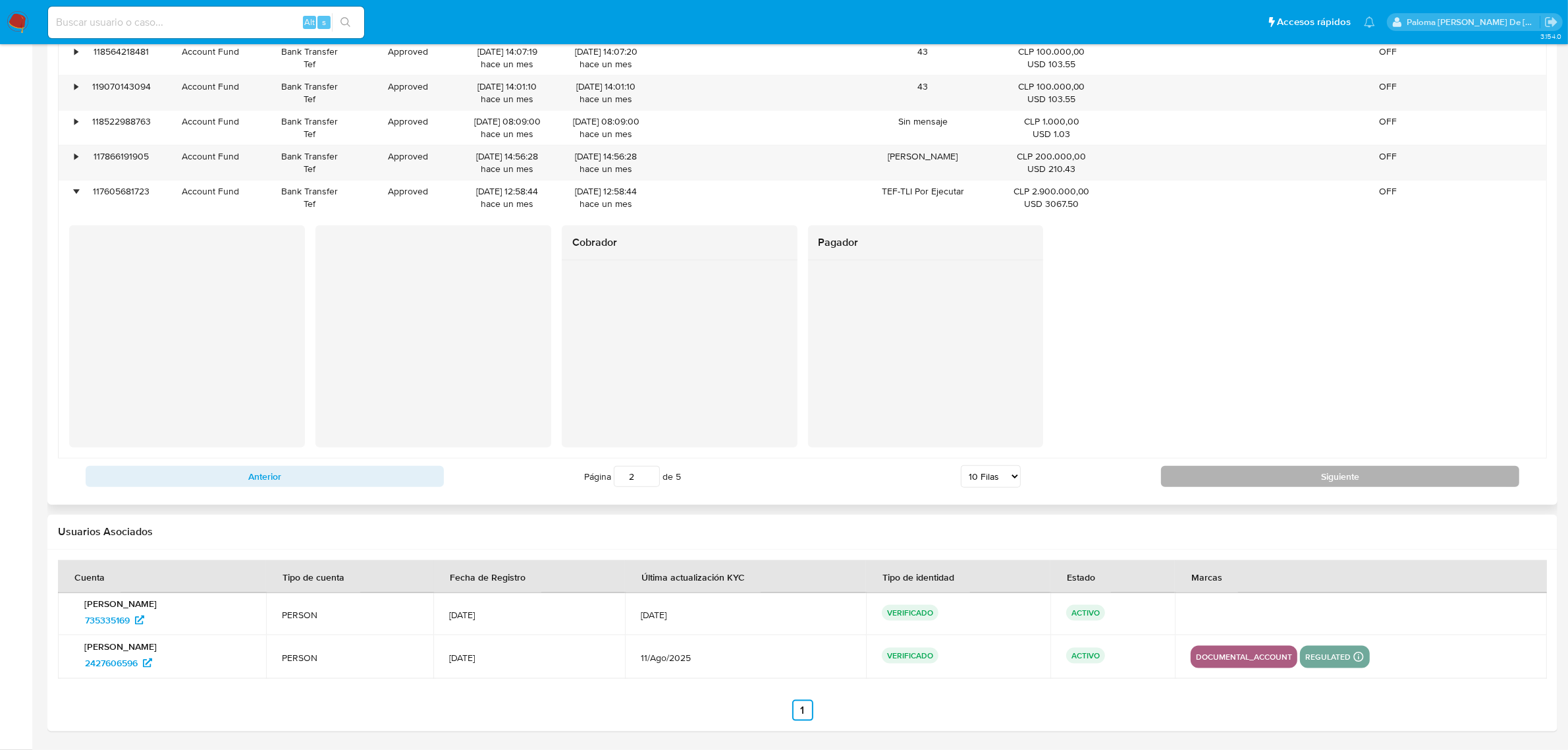
click at [1375, 479] on button "Siguiente" at bounding box center [1340, 477] width 359 height 21
type input "3"
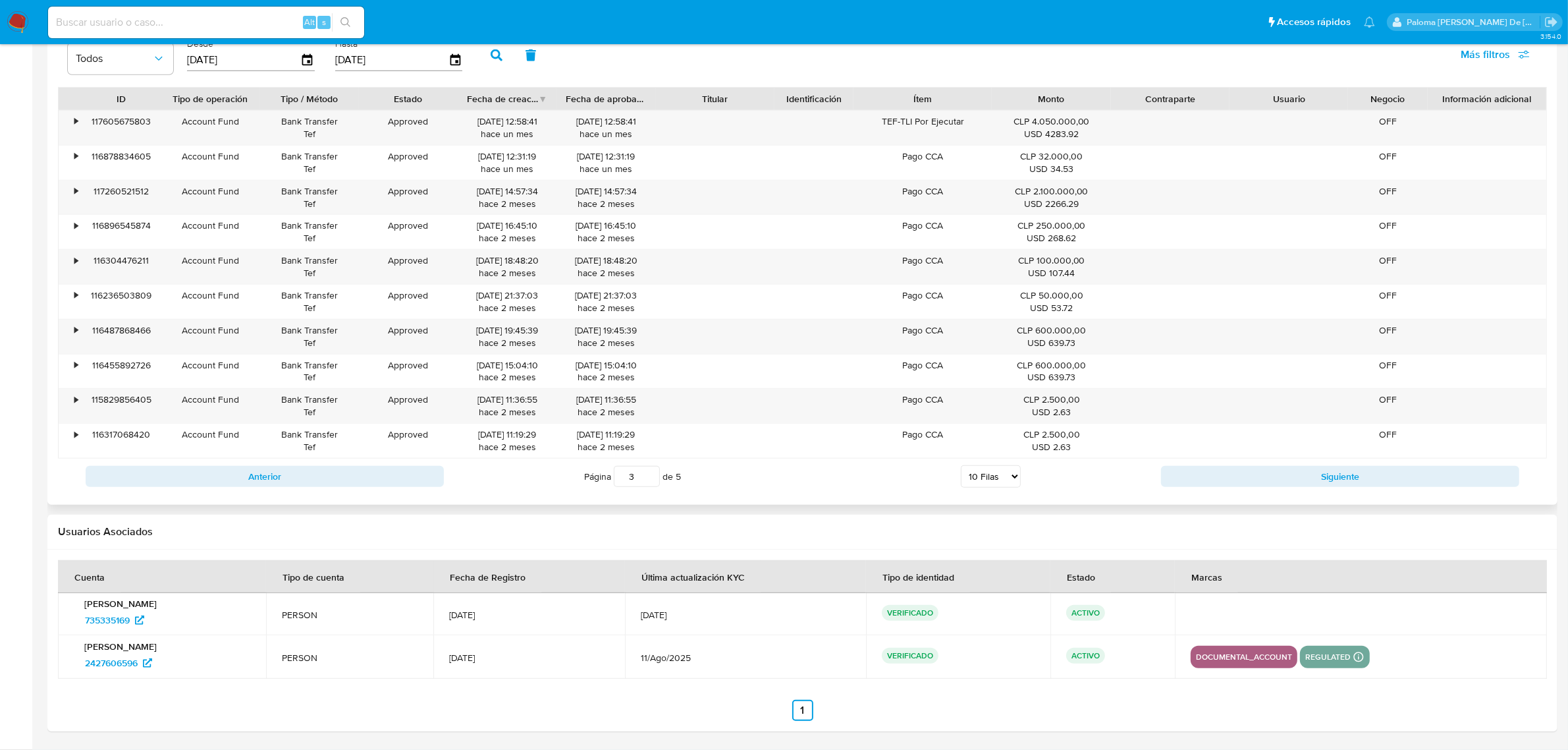
scroll to position [1312, 0]
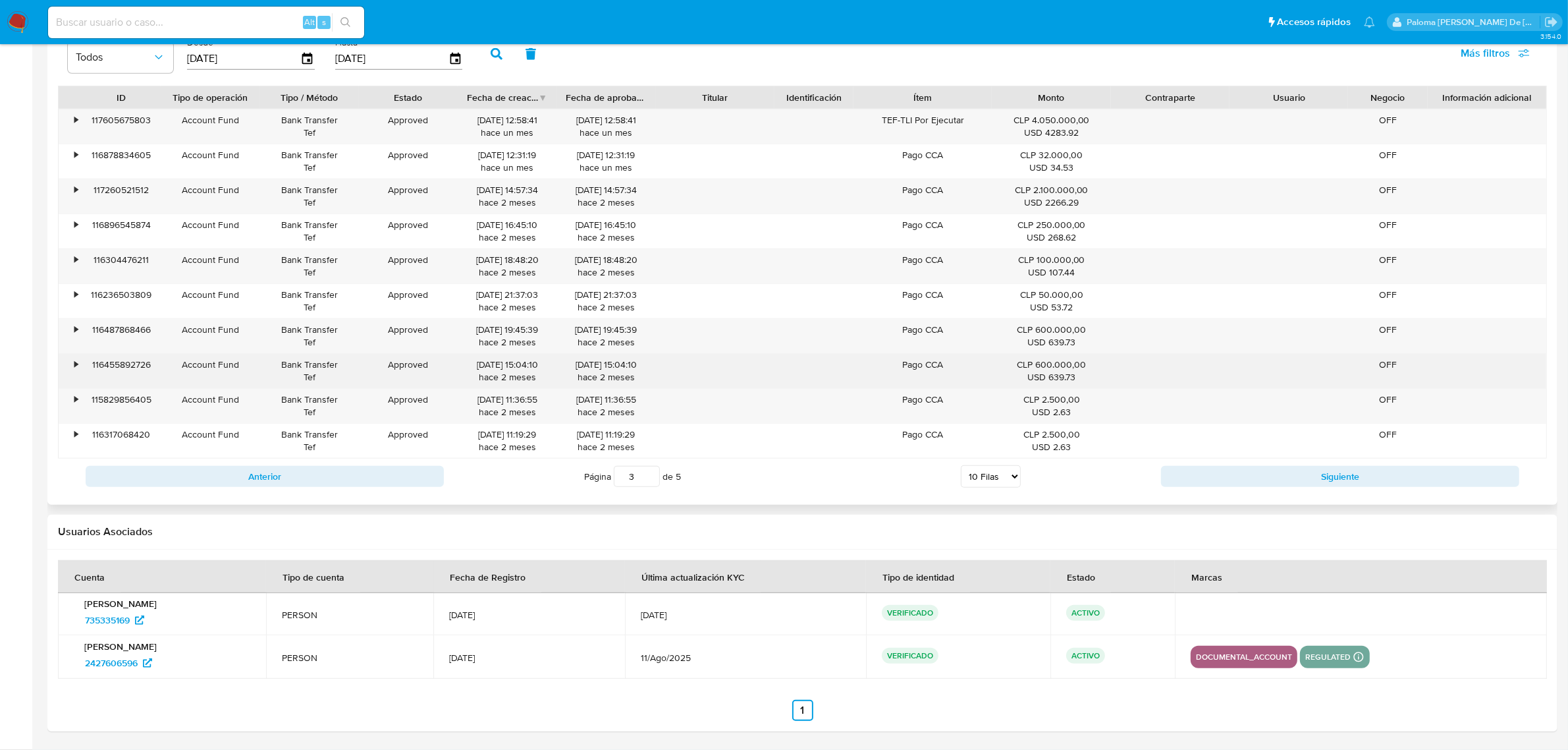
click at [72, 367] on div "•" at bounding box center [70, 370] width 23 height 34
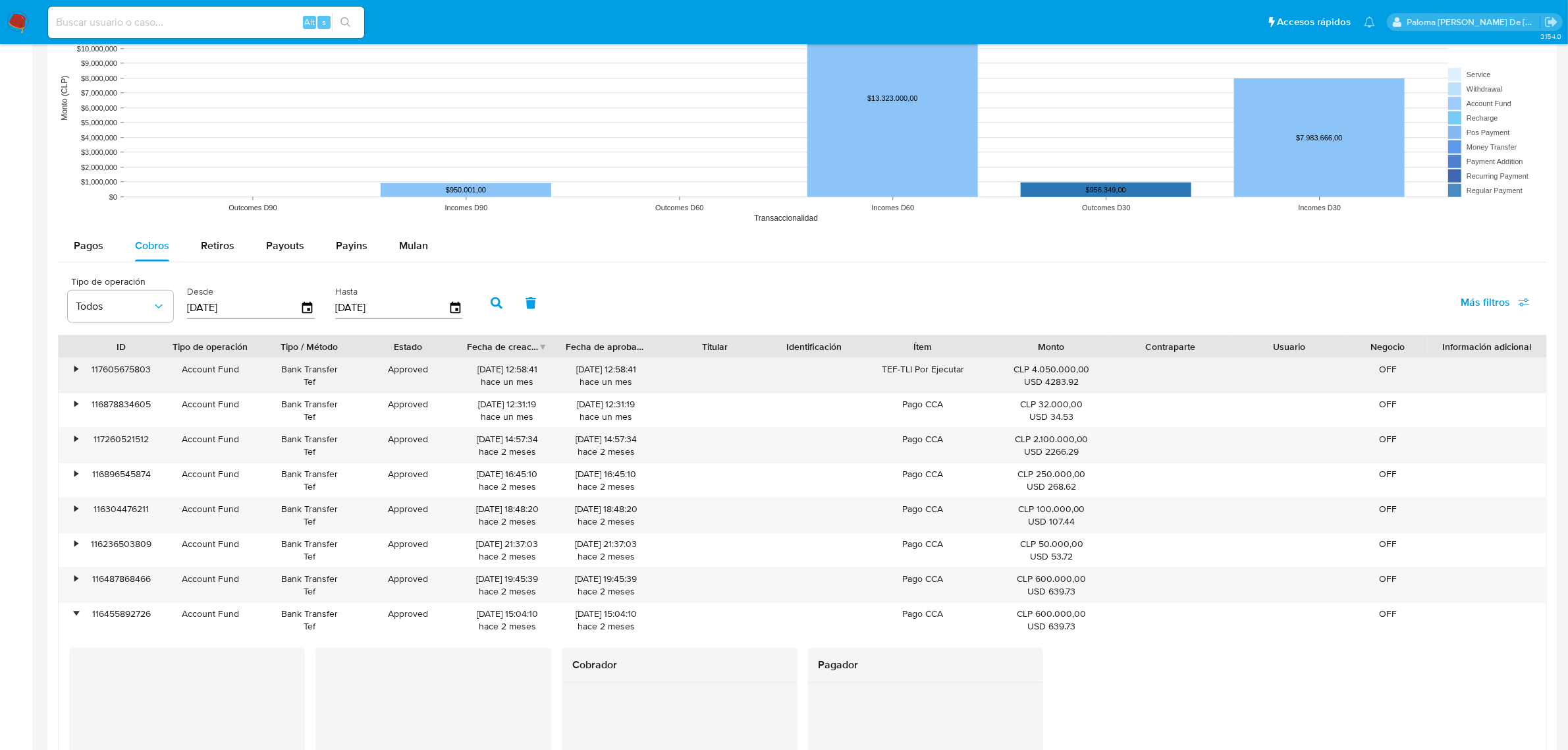
scroll to position [896, 0]
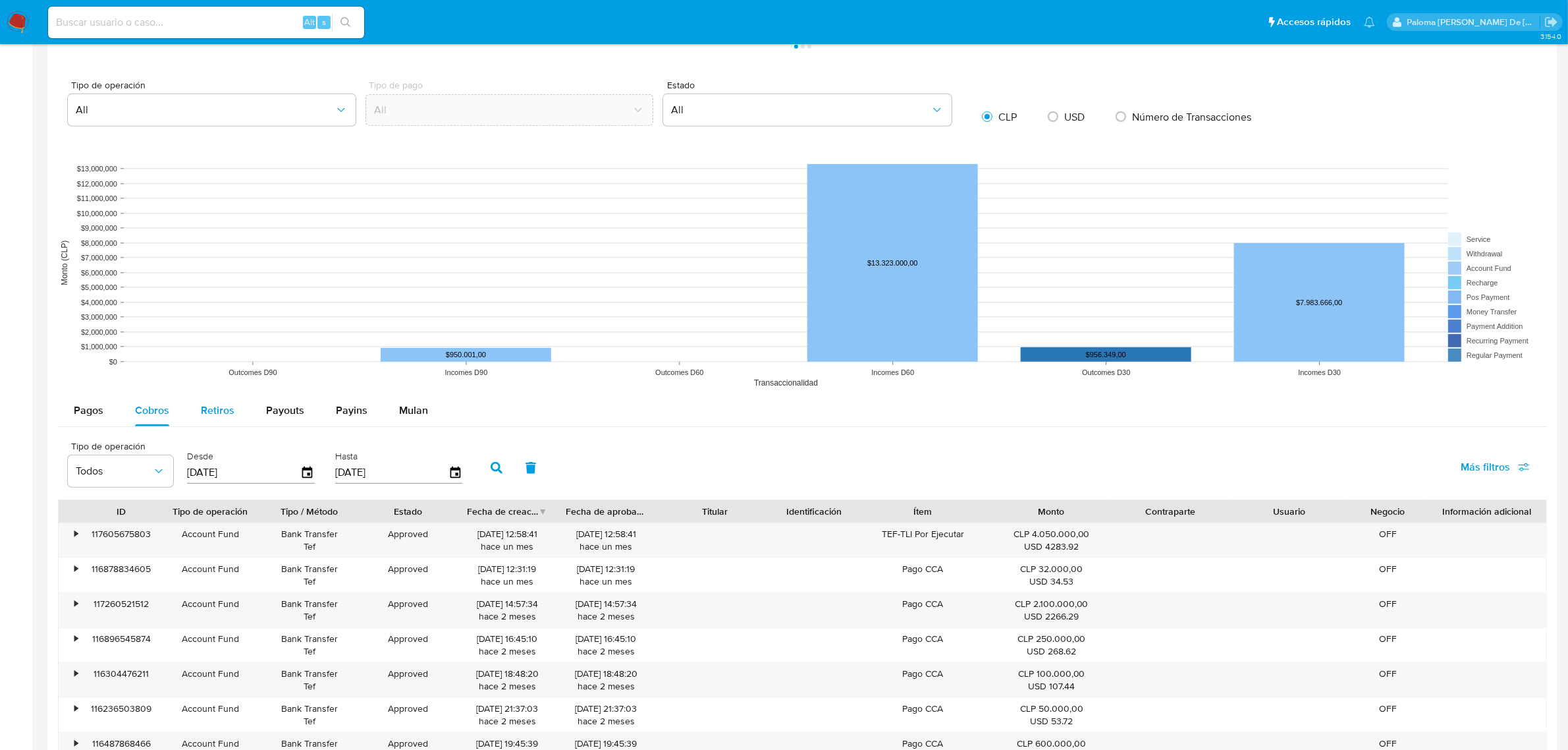
click at [220, 414] on span "Retiros" at bounding box center [218, 410] width 33 height 15
select select "10"
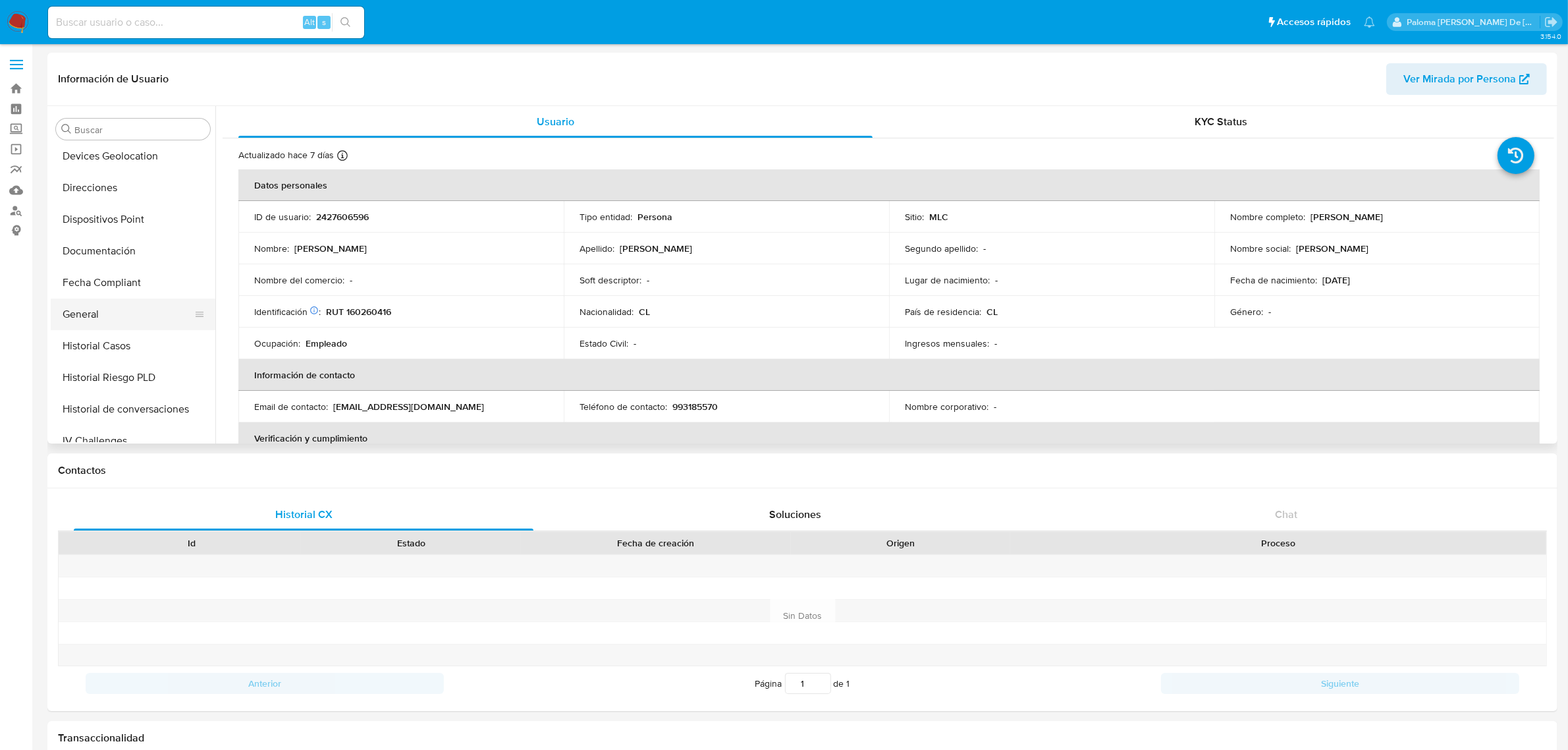
scroll to position [62, 0]
click at [123, 258] on button "Cuentas Bancarias" at bounding box center [127, 258] width 154 height 32
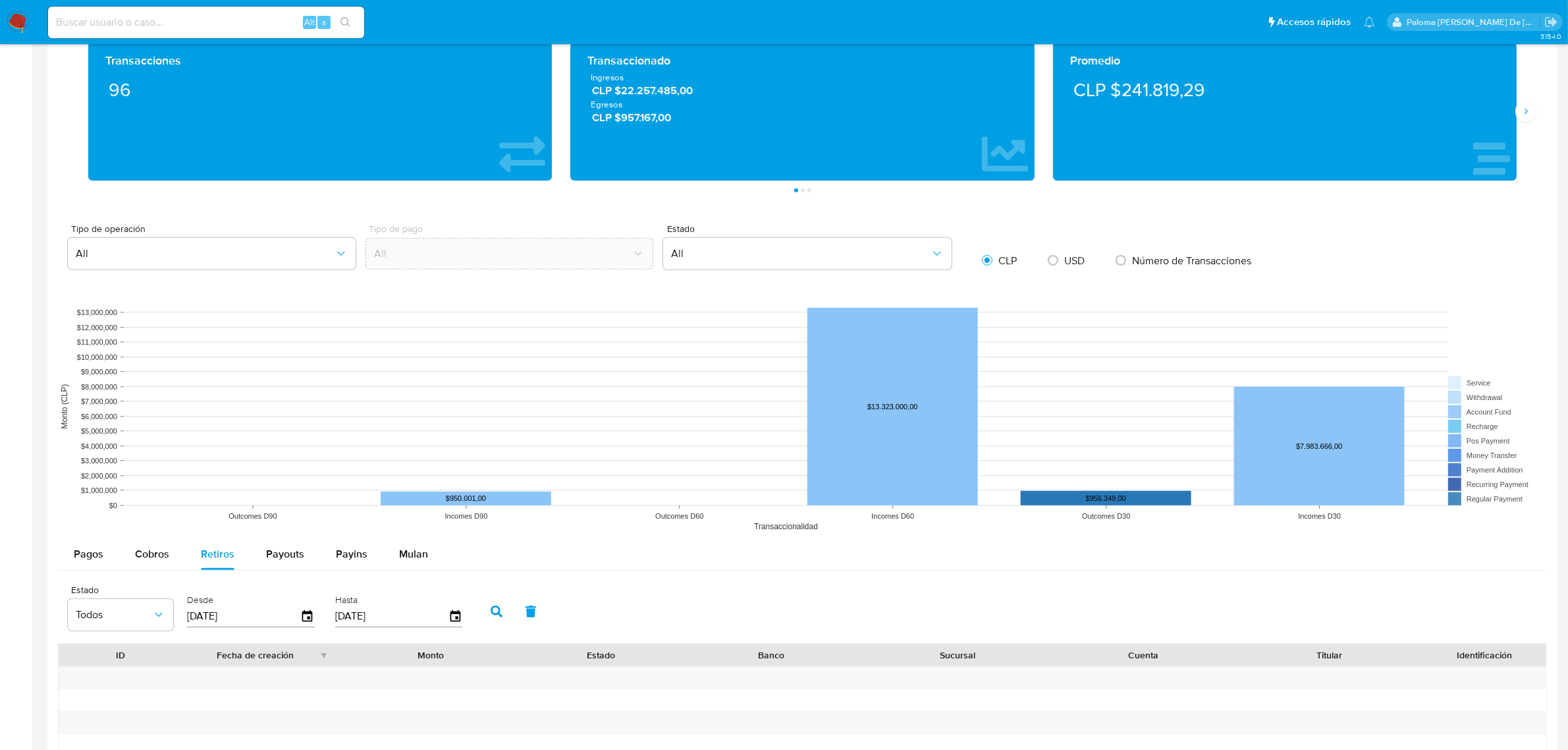
scroll to position [1186, 0]
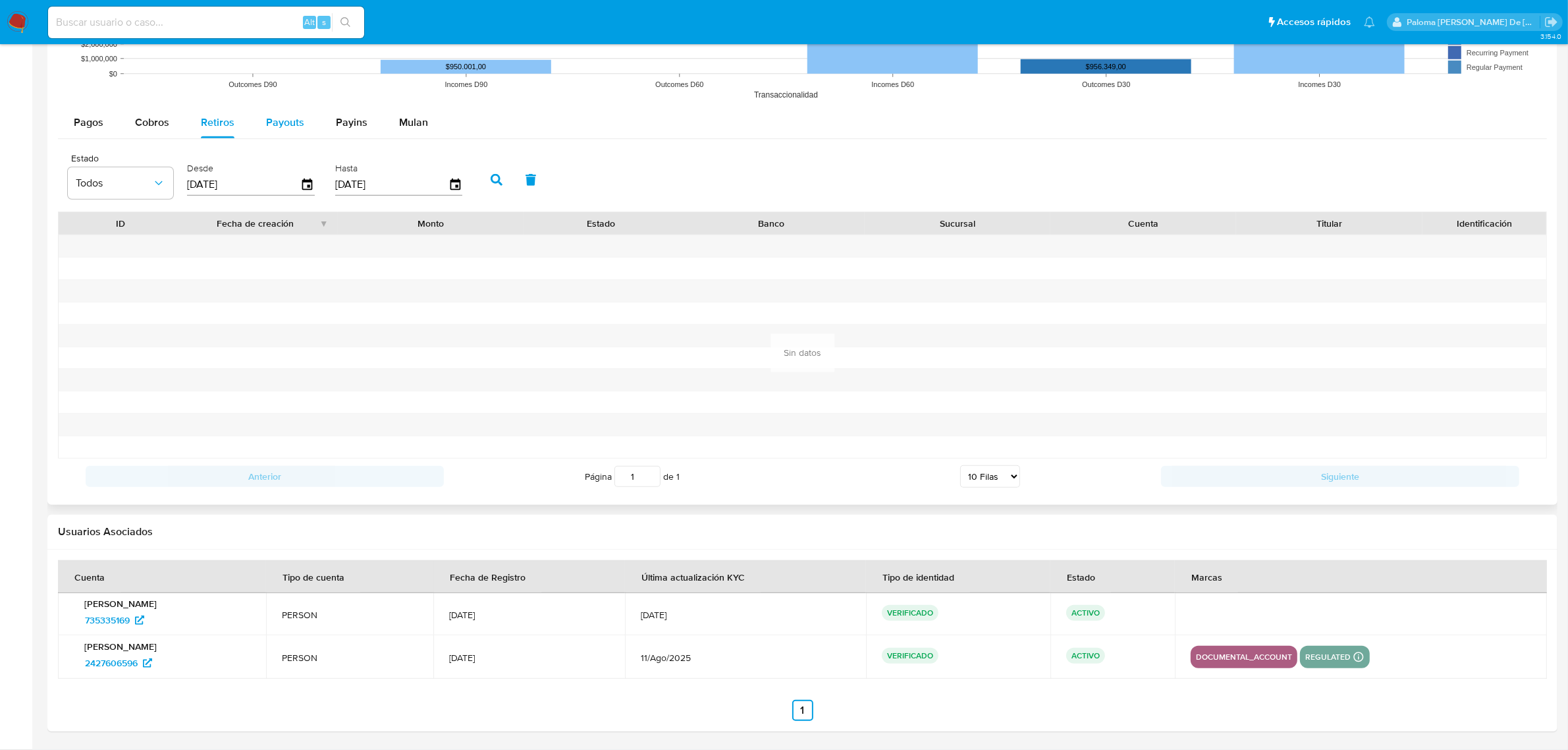
click at [290, 120] on span "Payouts" at bounding box center [285, 121] width 38 height 15
select select "10"
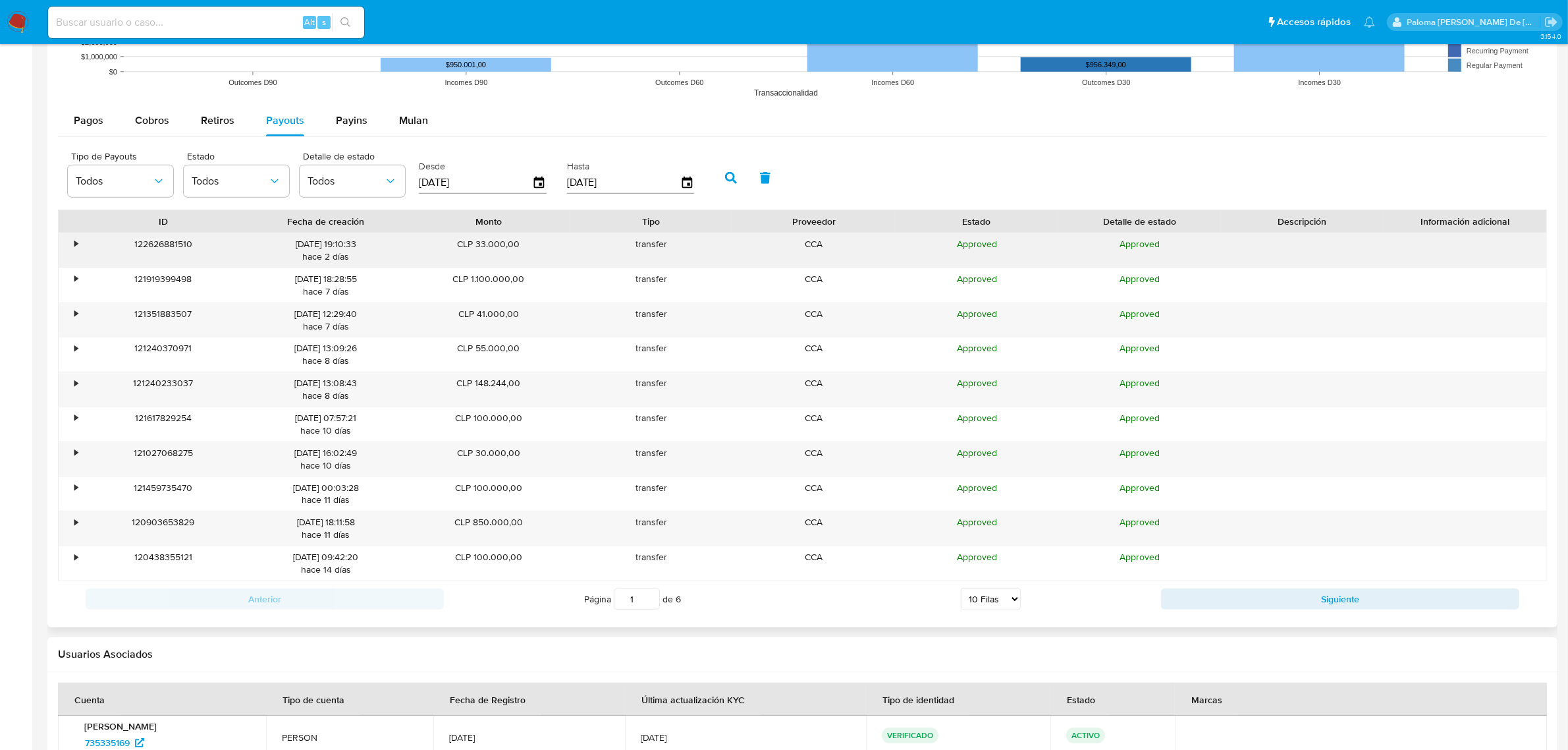
click at [75, 244] on div "•" at bounding box center [76, 244] width 4 height 12
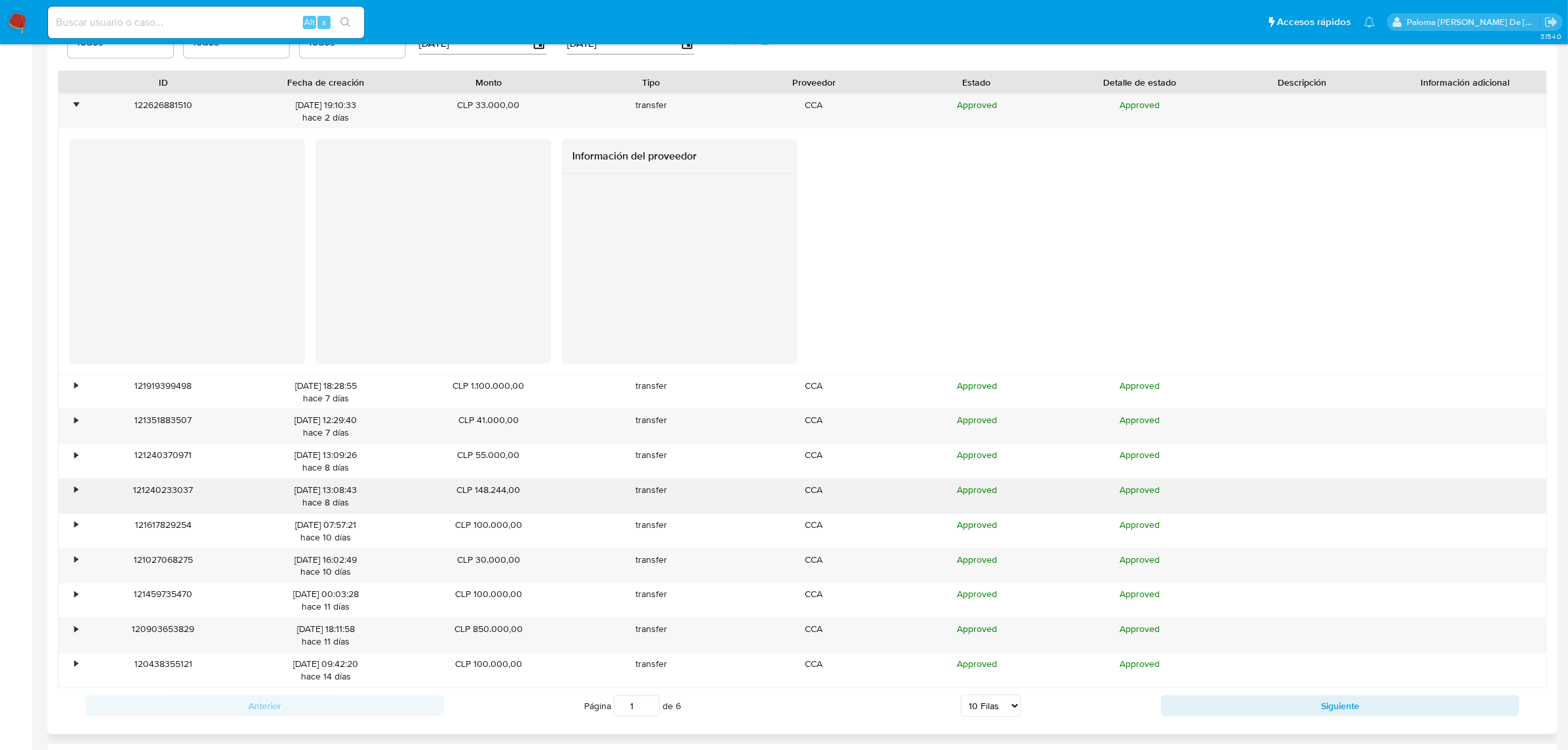
scroll to position [1433, 0]
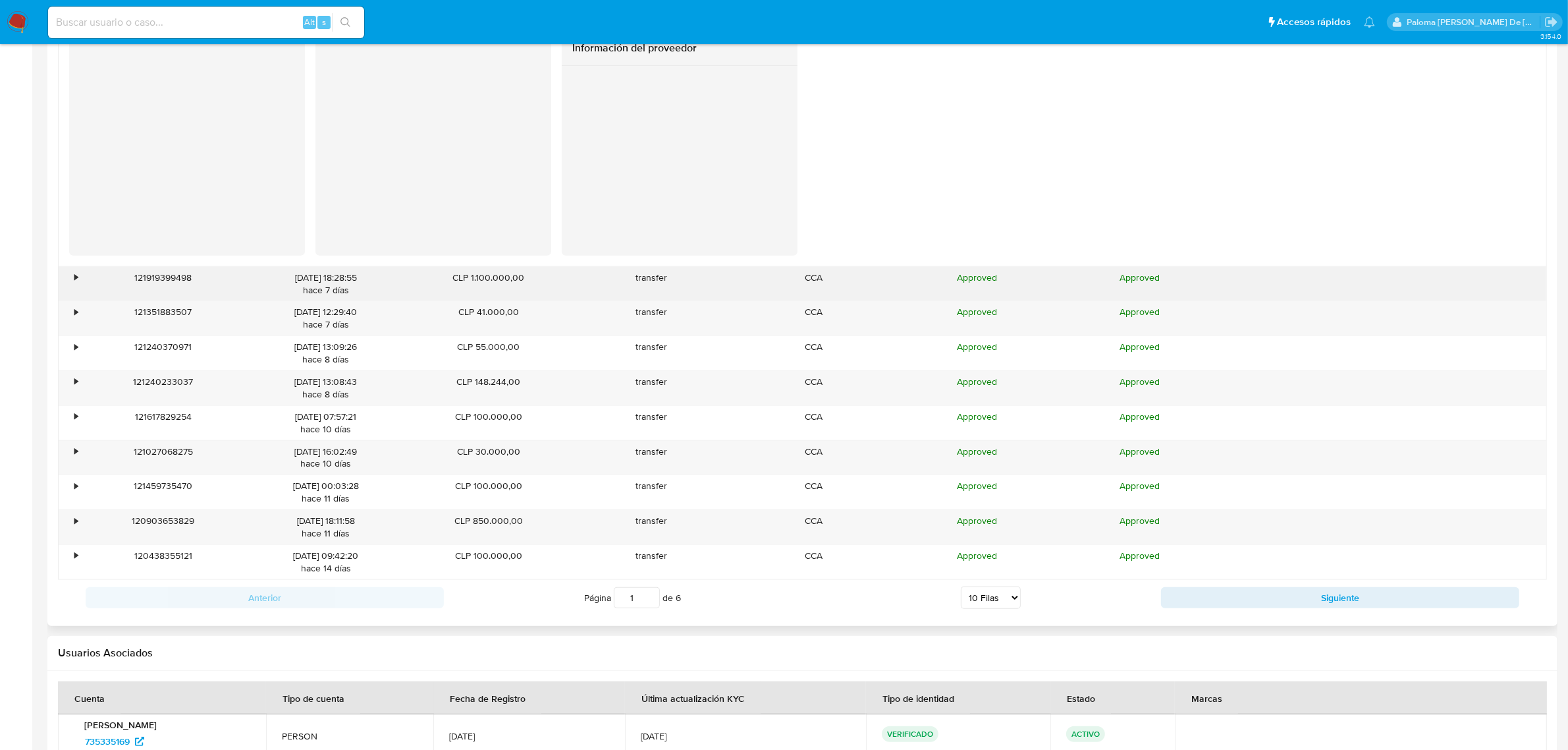
click at [69, 280] on div "•" at bounding box center [70, 283] width 23 height 34
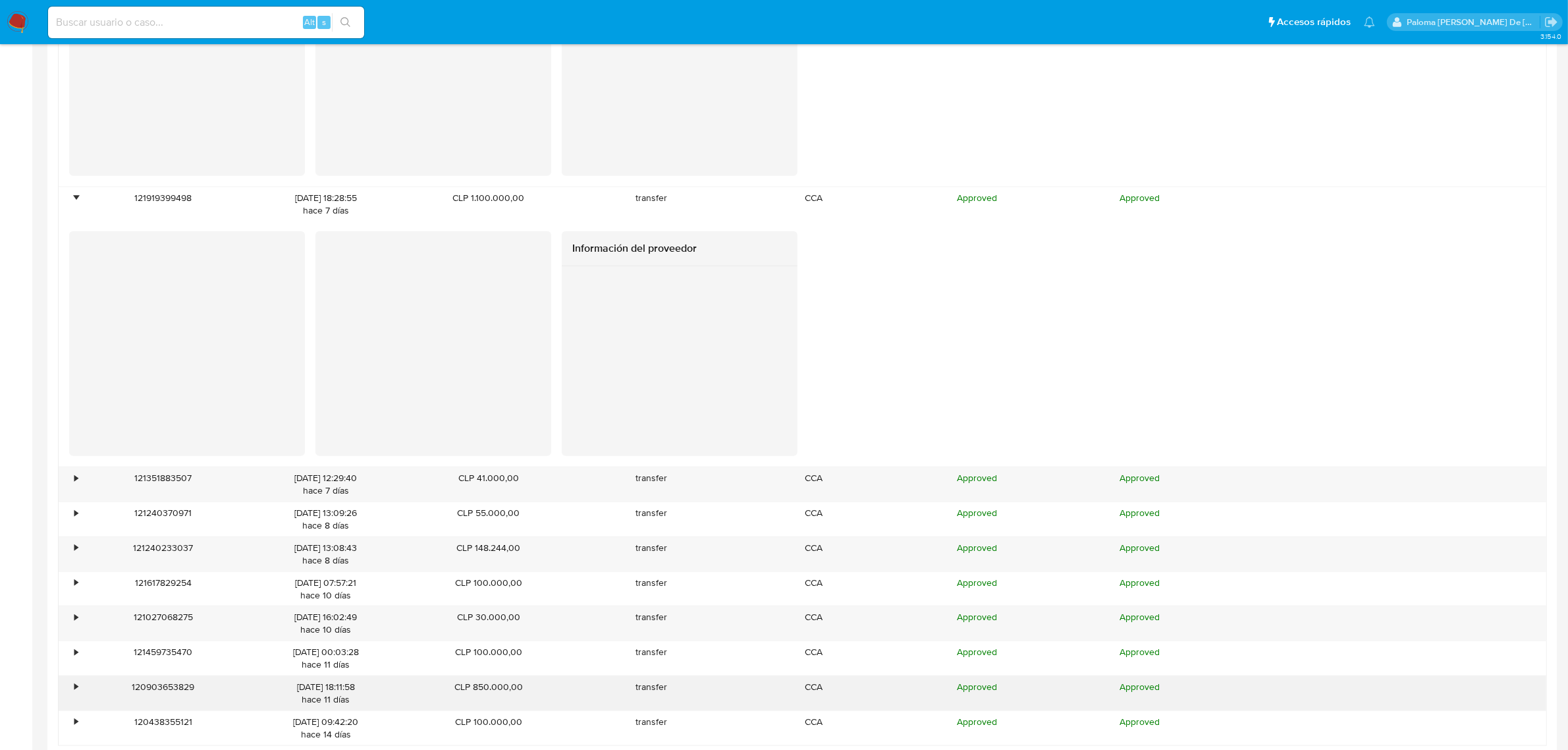
scroll to position [1598, 0]
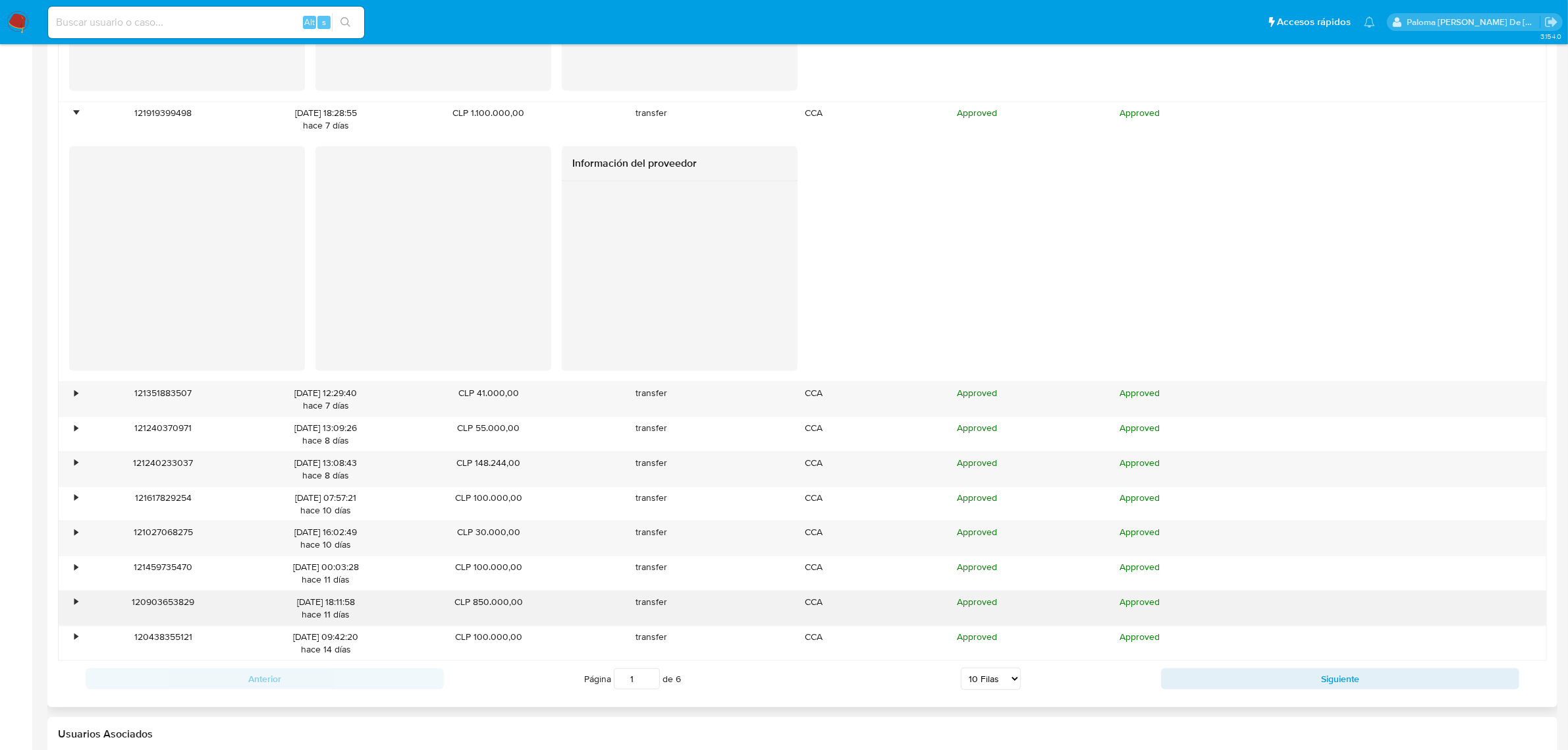
click at [75, 606] on div "•" at bounding box center [76, 601] width 4 height 12
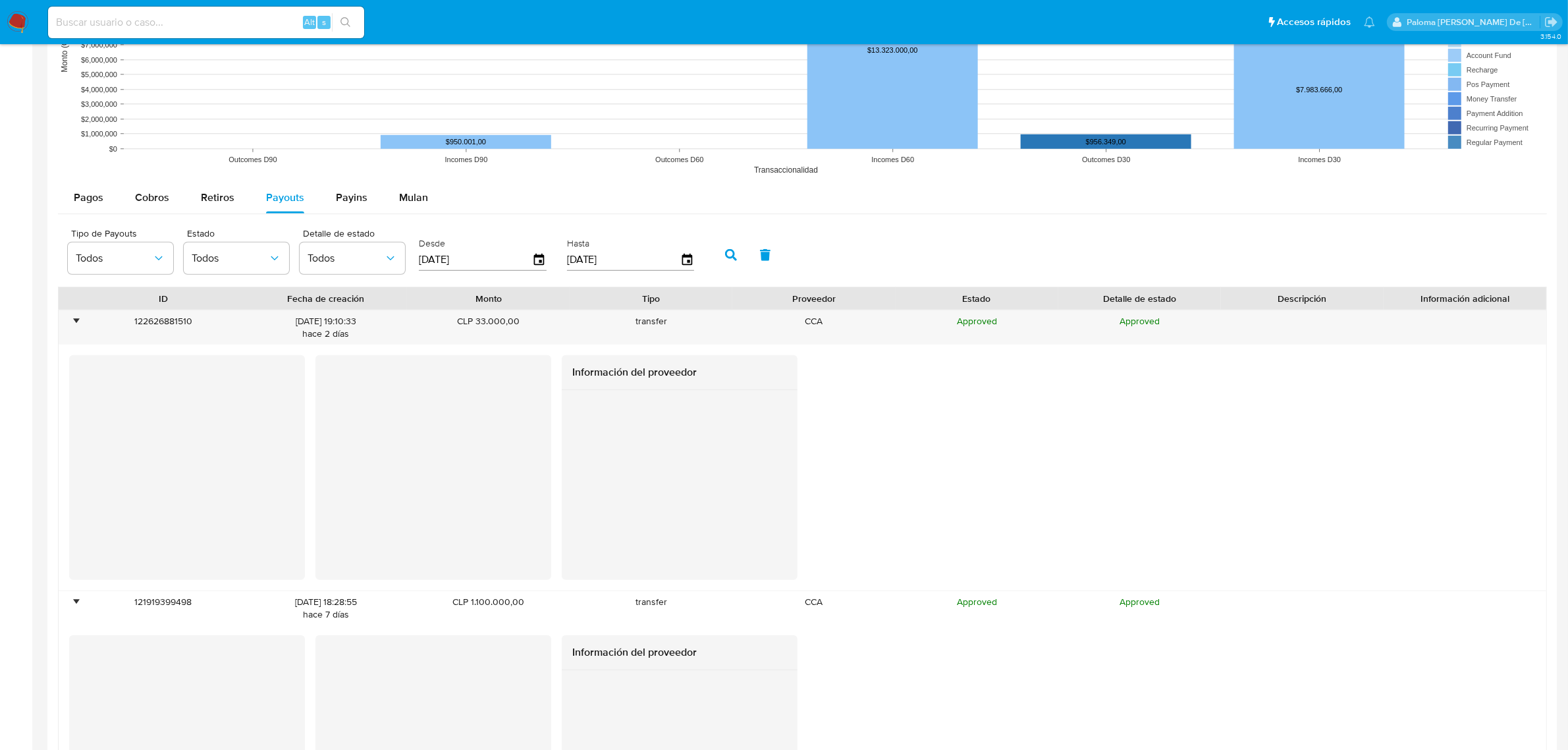
scroll to position [1103, 0]
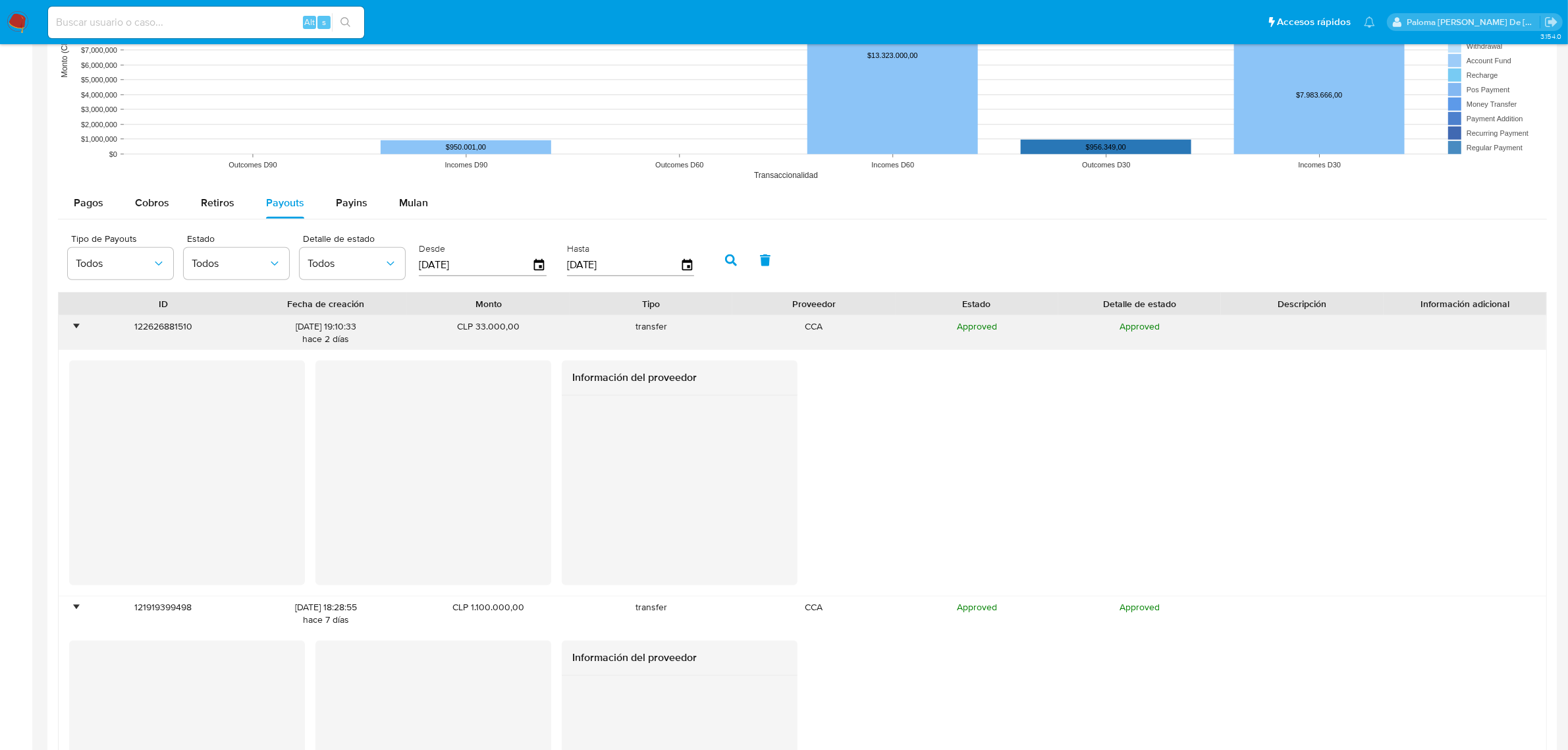
click at [75, 332] on div "•" at bounding box center [76, 326] width 4 height 12
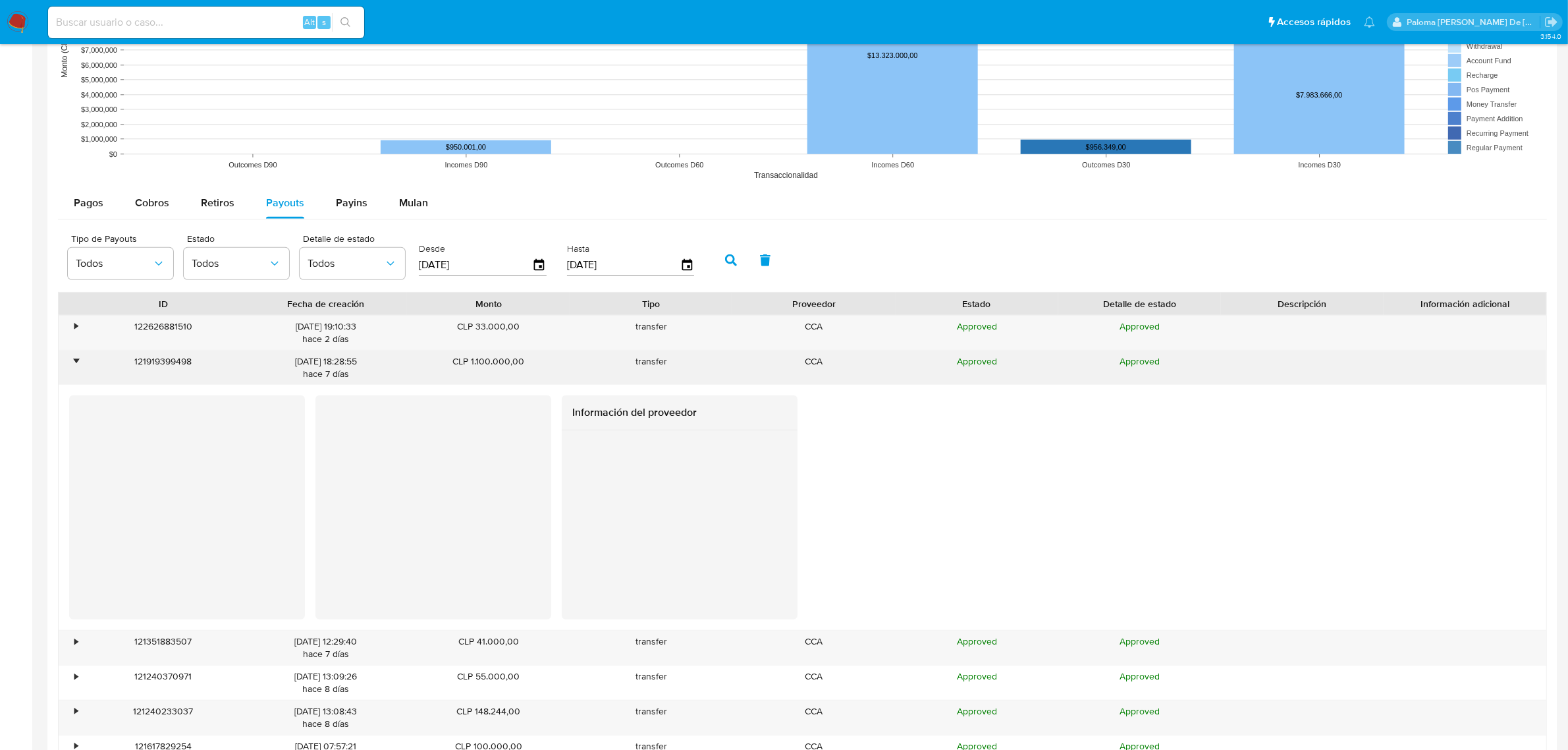
click at [75, 368] on div "•" at bounding box center [76, 361] width 4 height 12
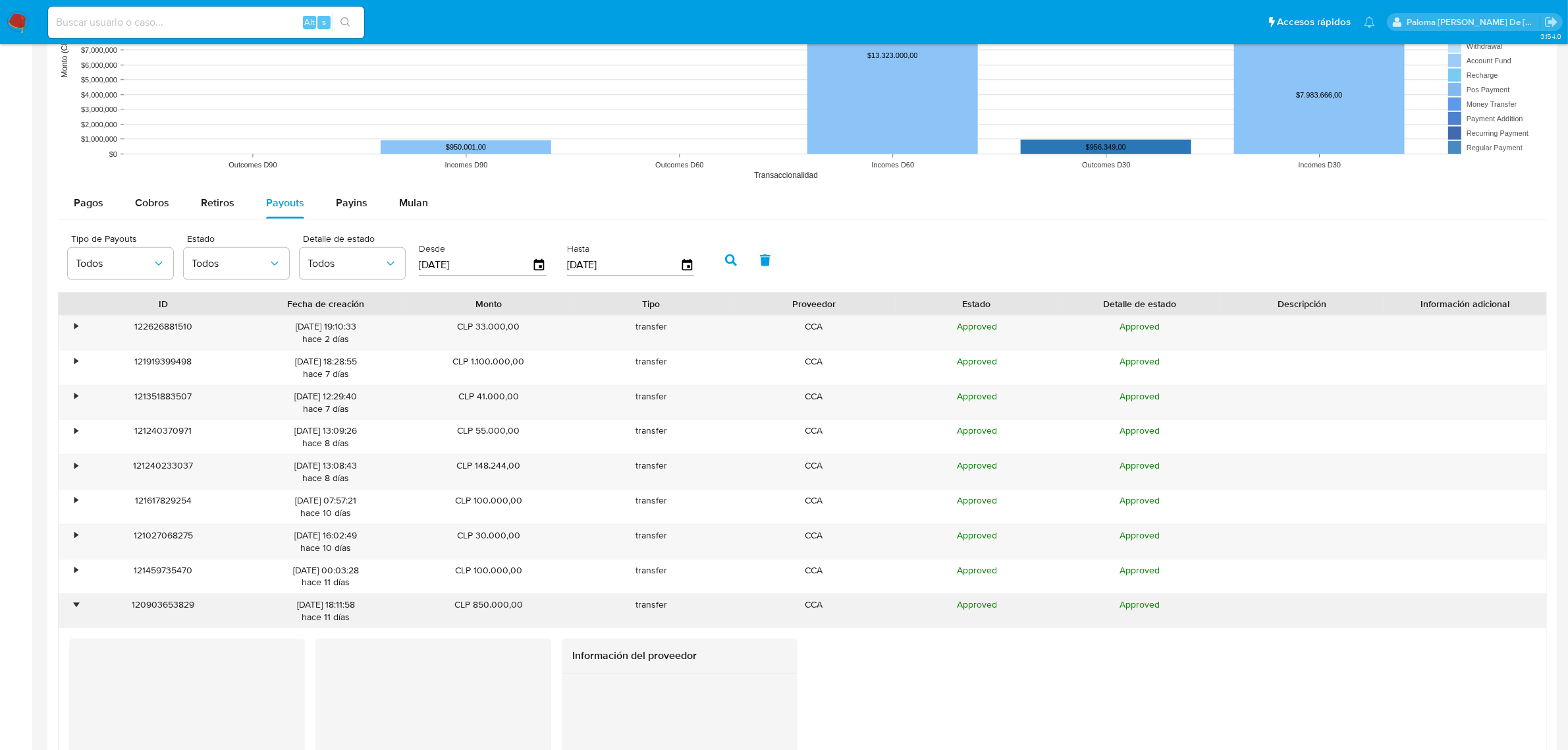
click at [76, 608] on div "•" at bounding box center [76, 604] width 4 height 12
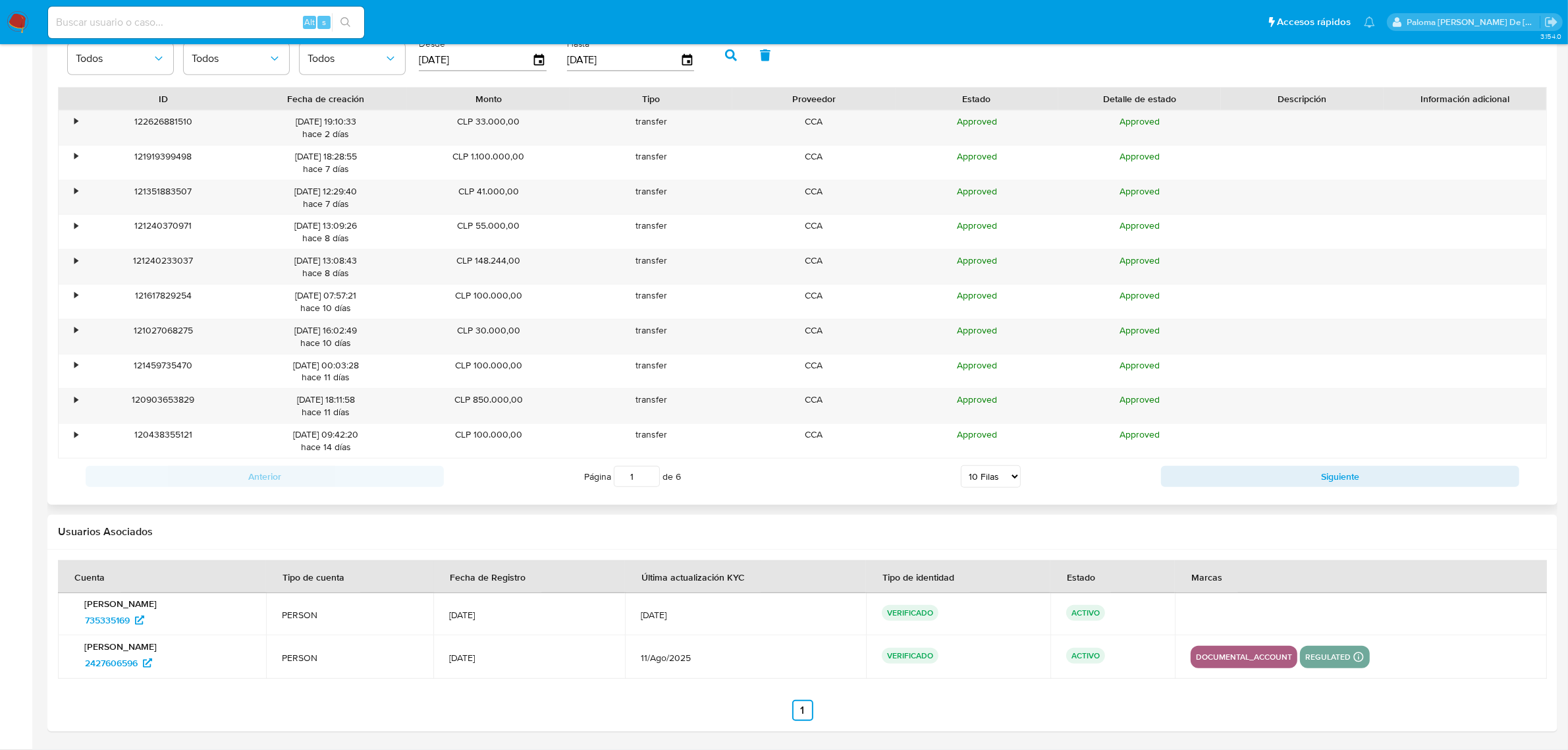
scroll to position [1310, 0]
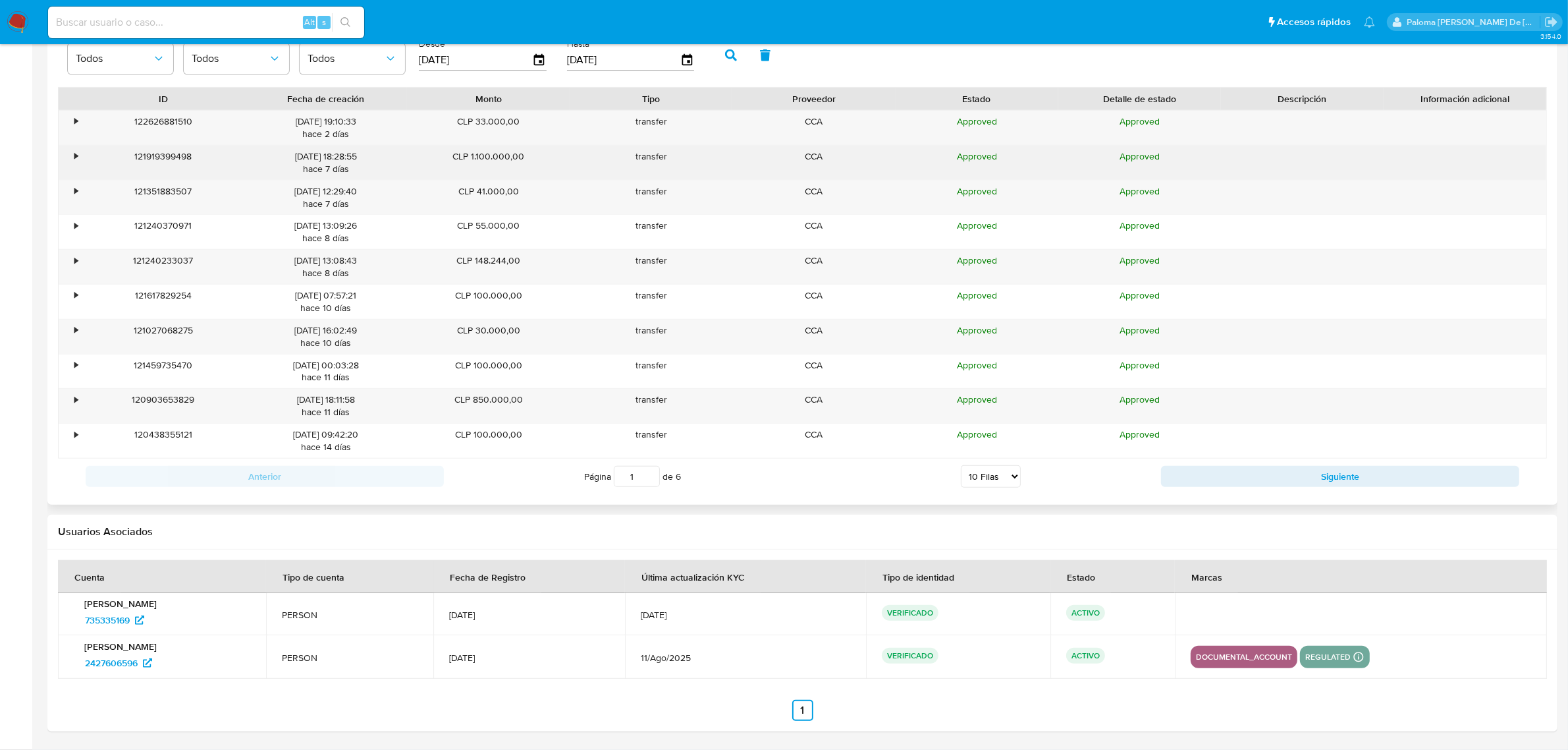
click at [75, 154] on div "•" at bounding box center [76, 157] width 4 height 12
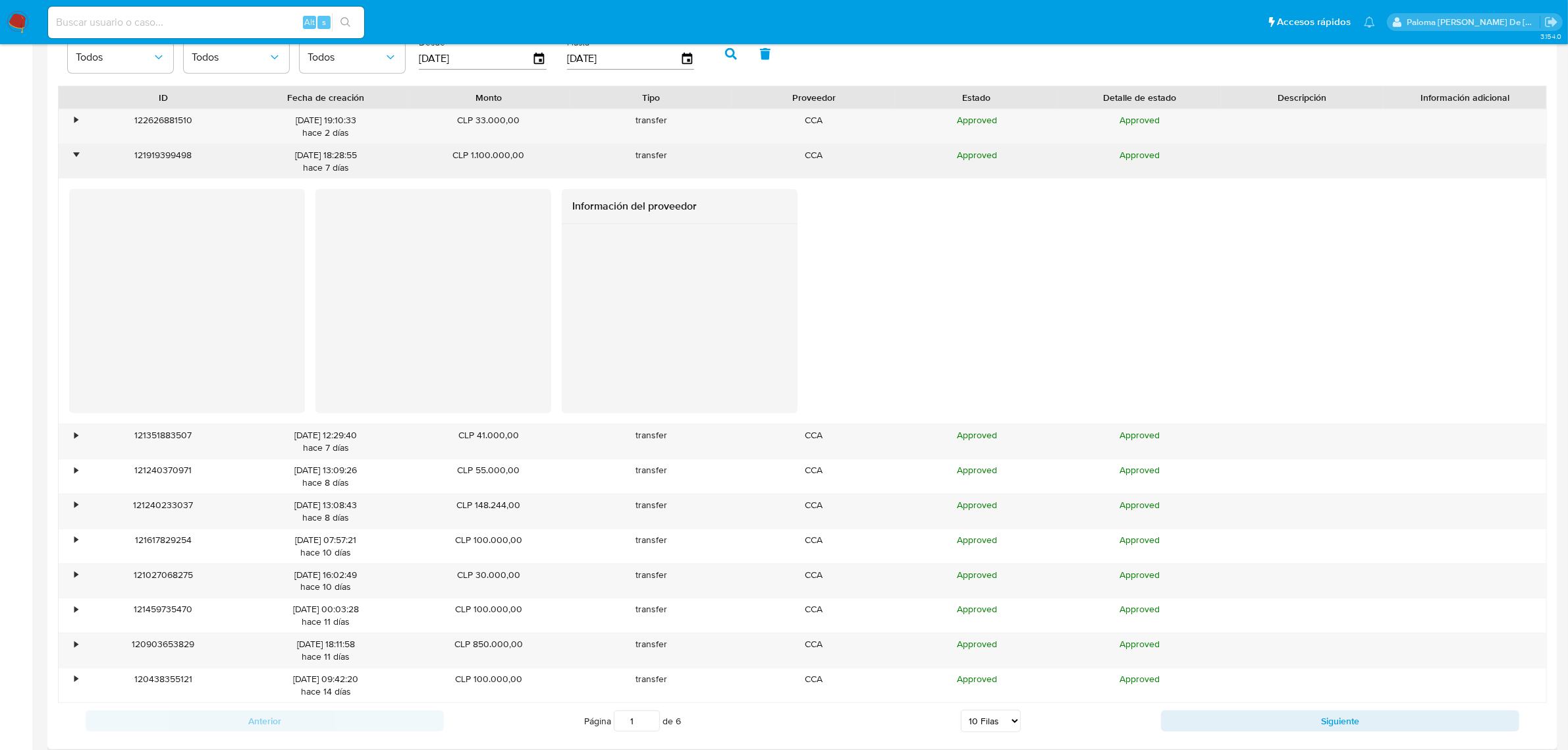
click at [75, 154] on div "•" at bounding box center [76, 155] width 4 height 12
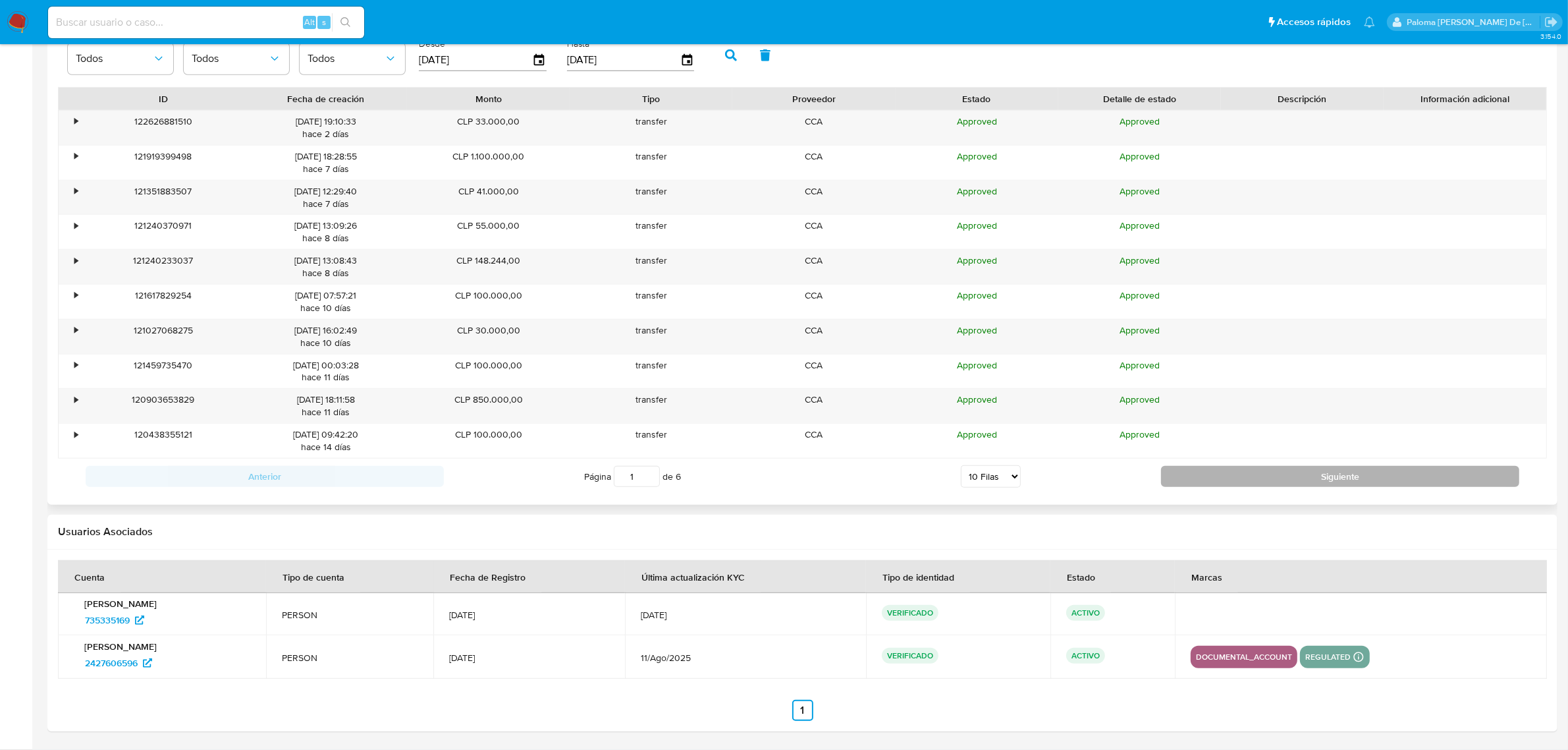
click at [1335, 472] on button "Siguiente" at bounding box center [1340, 477] width 359 height 21
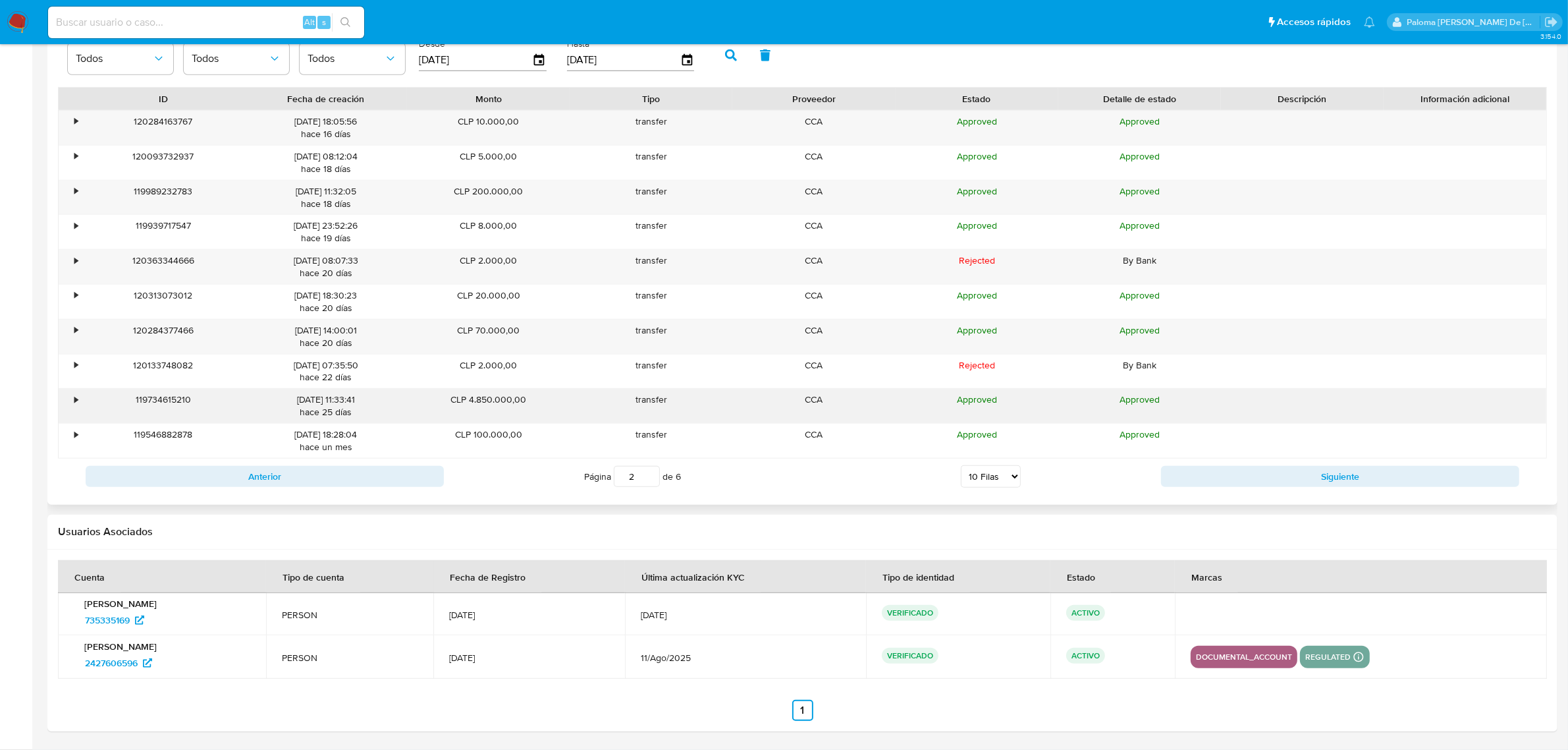
click at [75, 403] on div "•" at bounding box center [76, 399] width 4 height 12
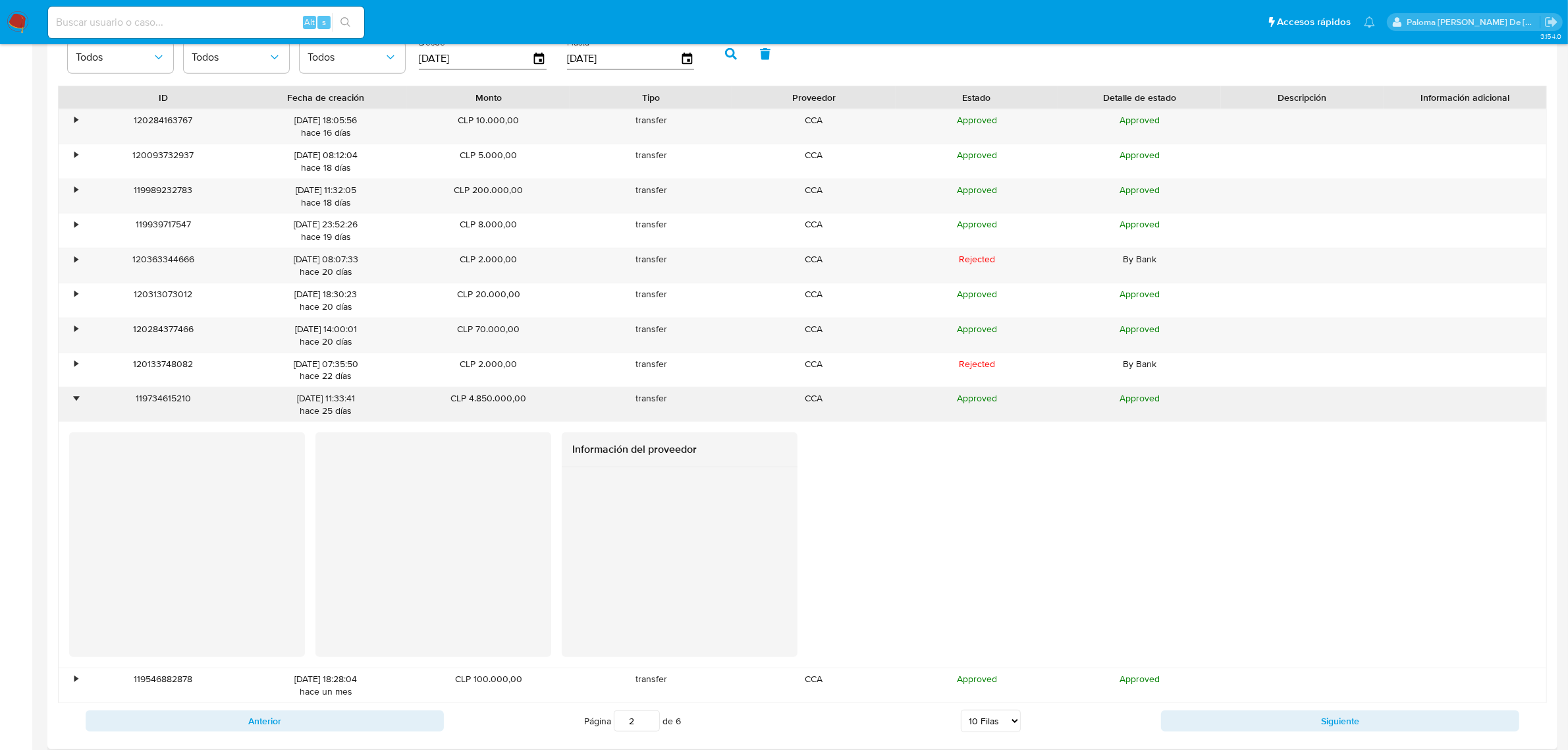
click at [75, 401] on div "•" at bounding box center [76, 398] width 4 height 12
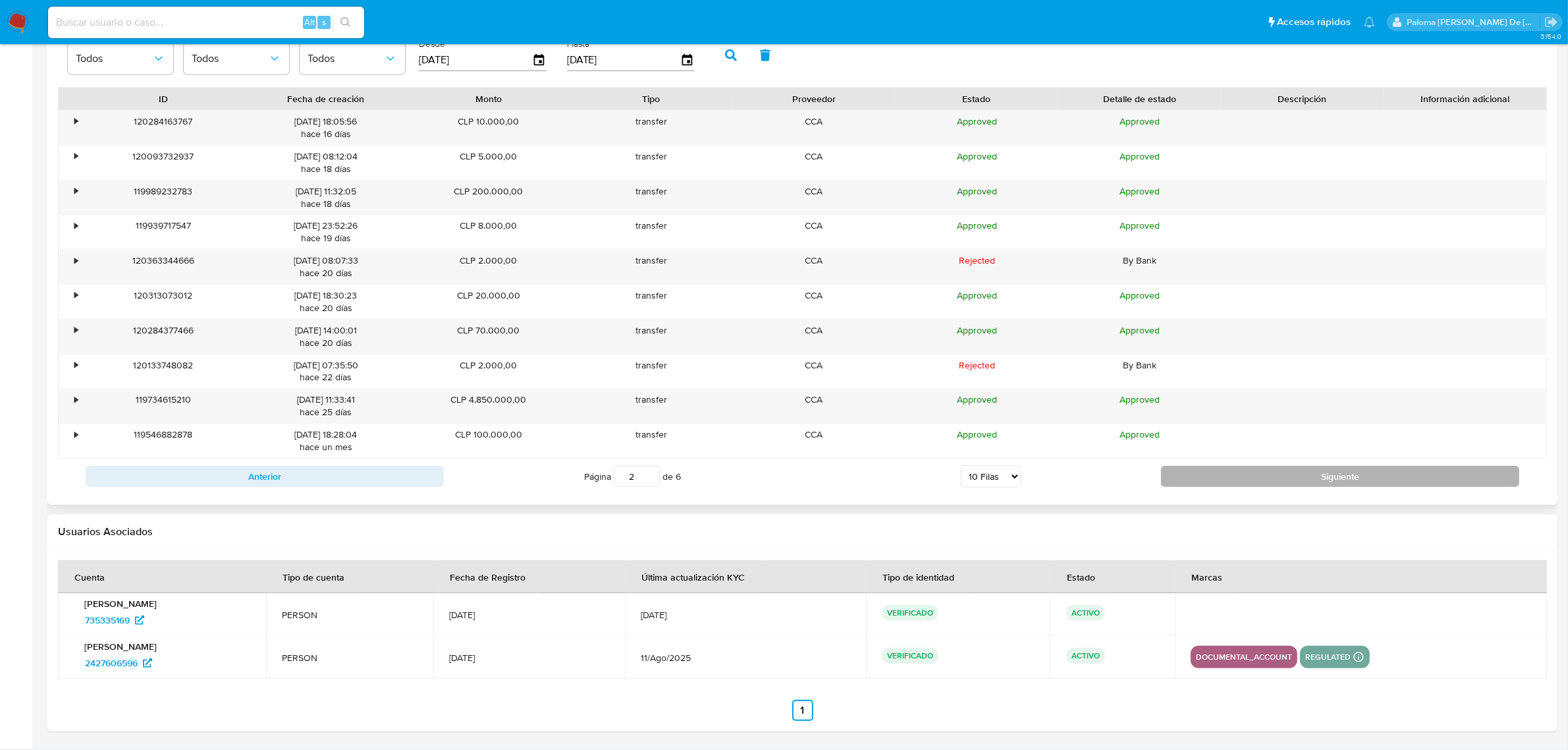
click at [1254, 478] on button "Siguiente" at bounding box center [1340, 477] width 359 height 21
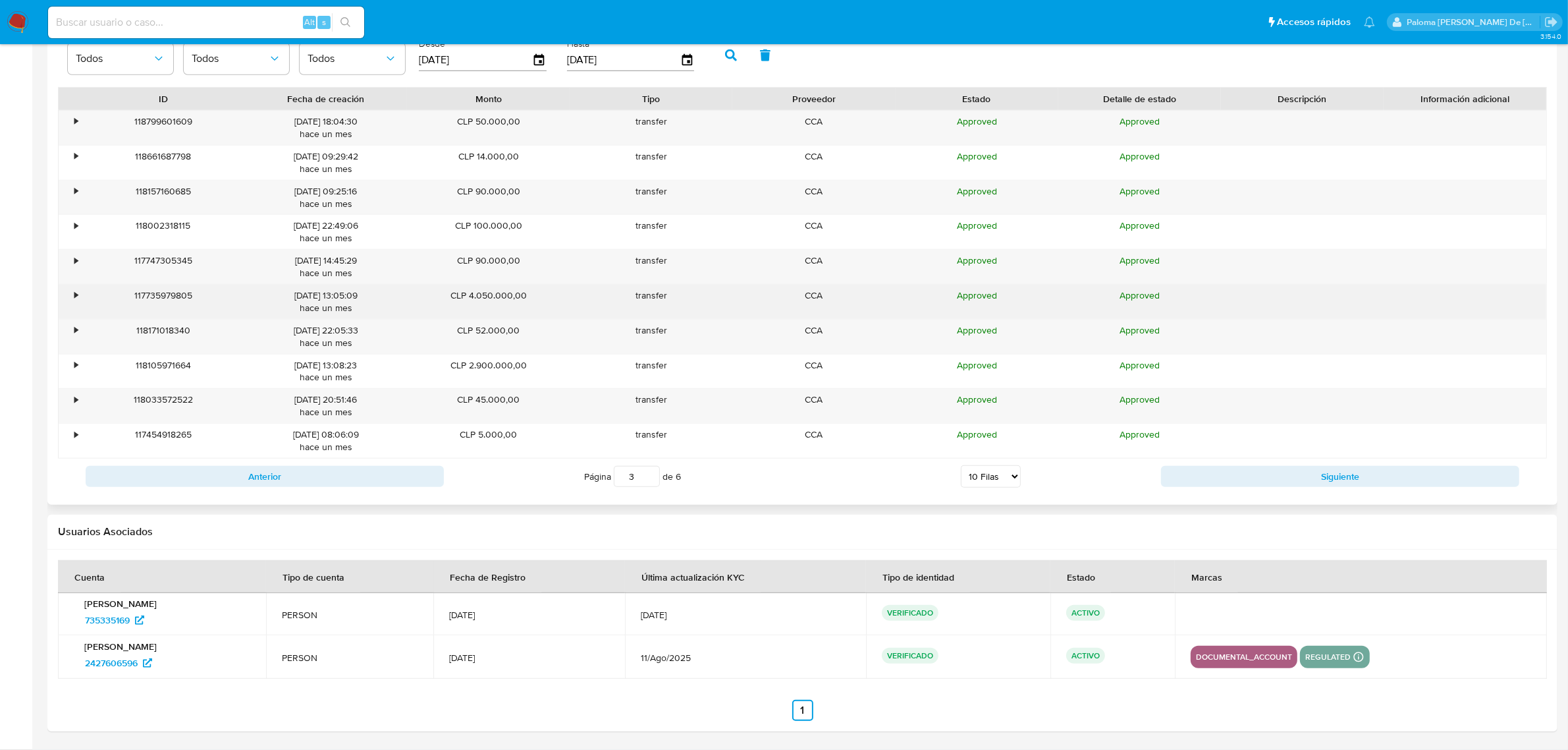
click at [73, 301] on div "•" at bounding box center [70, 302] width 23 height 34
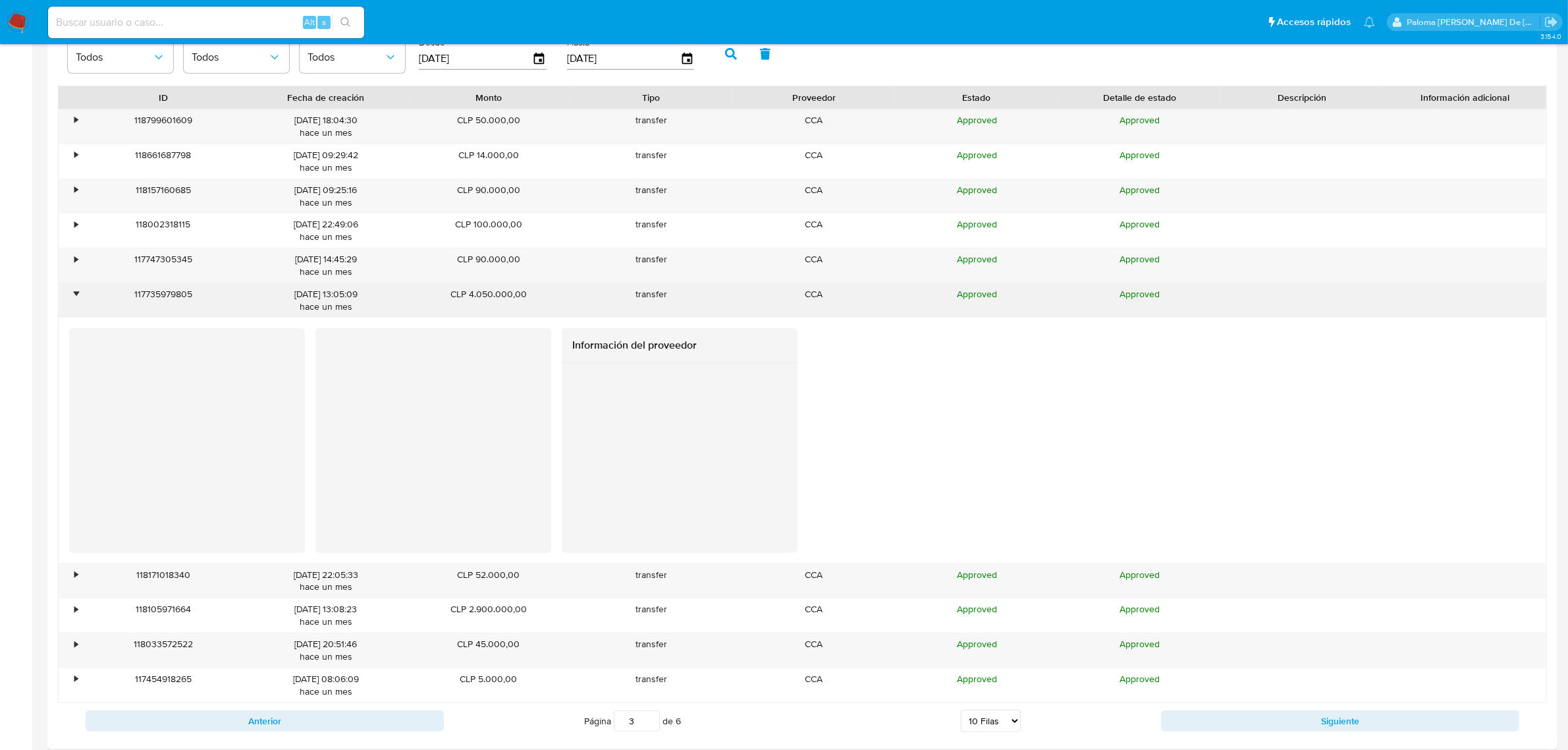
click at [73, 300] on div "•" at bounding box center [70, 300] width 23 height 34
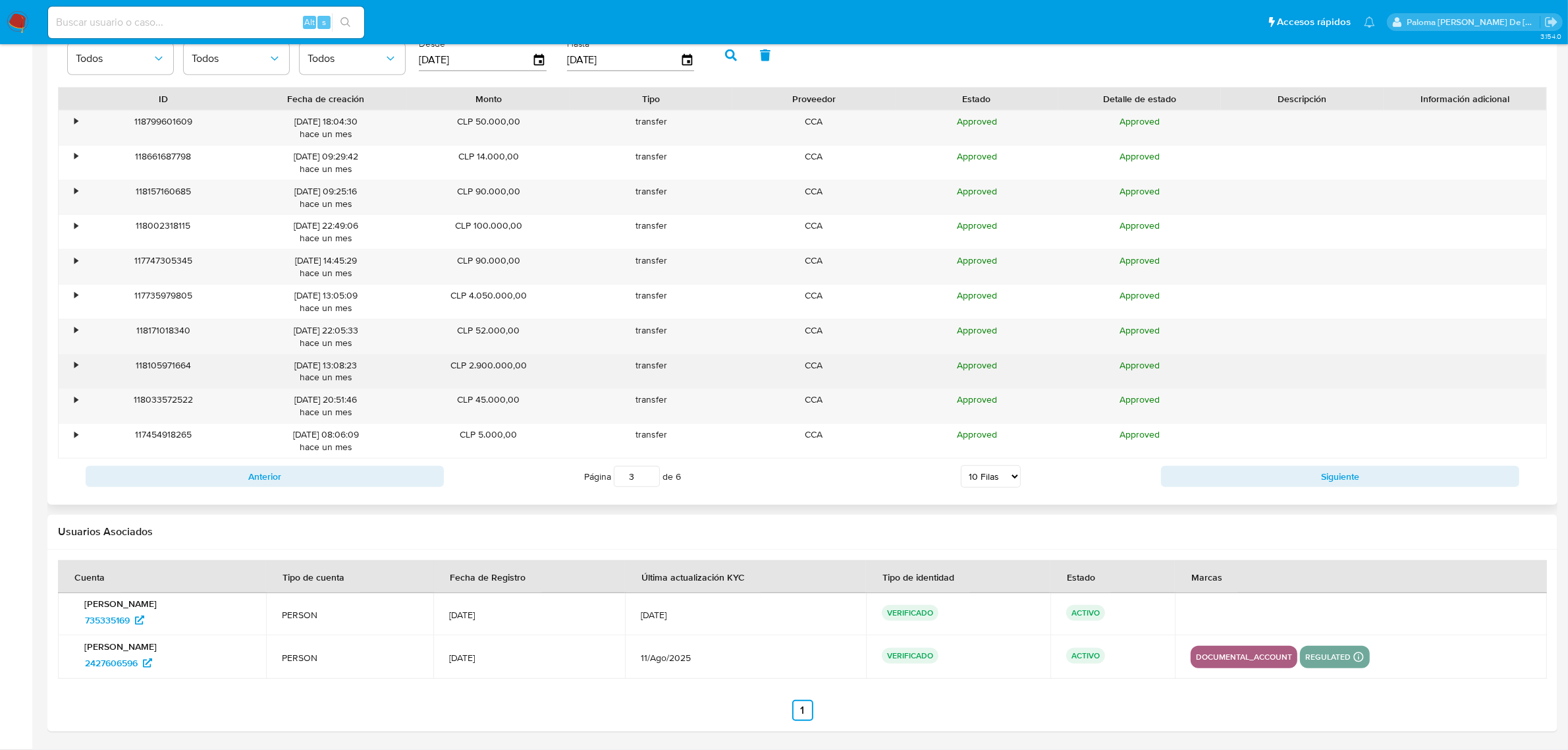
click at [75, 363] on div "•" at bounding box center [76, 365] width 4 height 12
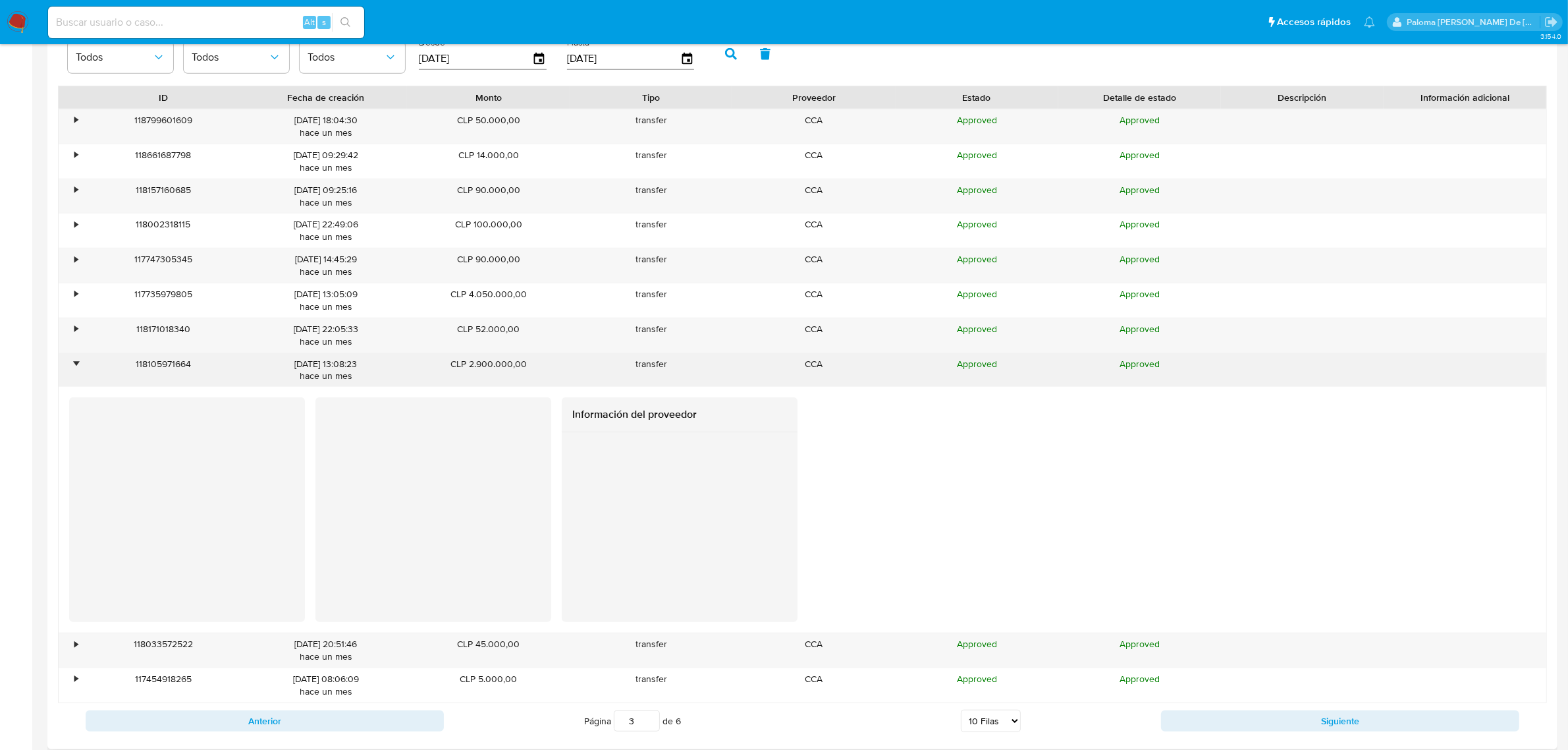
click at [75, 363] on div "•" at bounding box center [76, 364] width 4 height 12
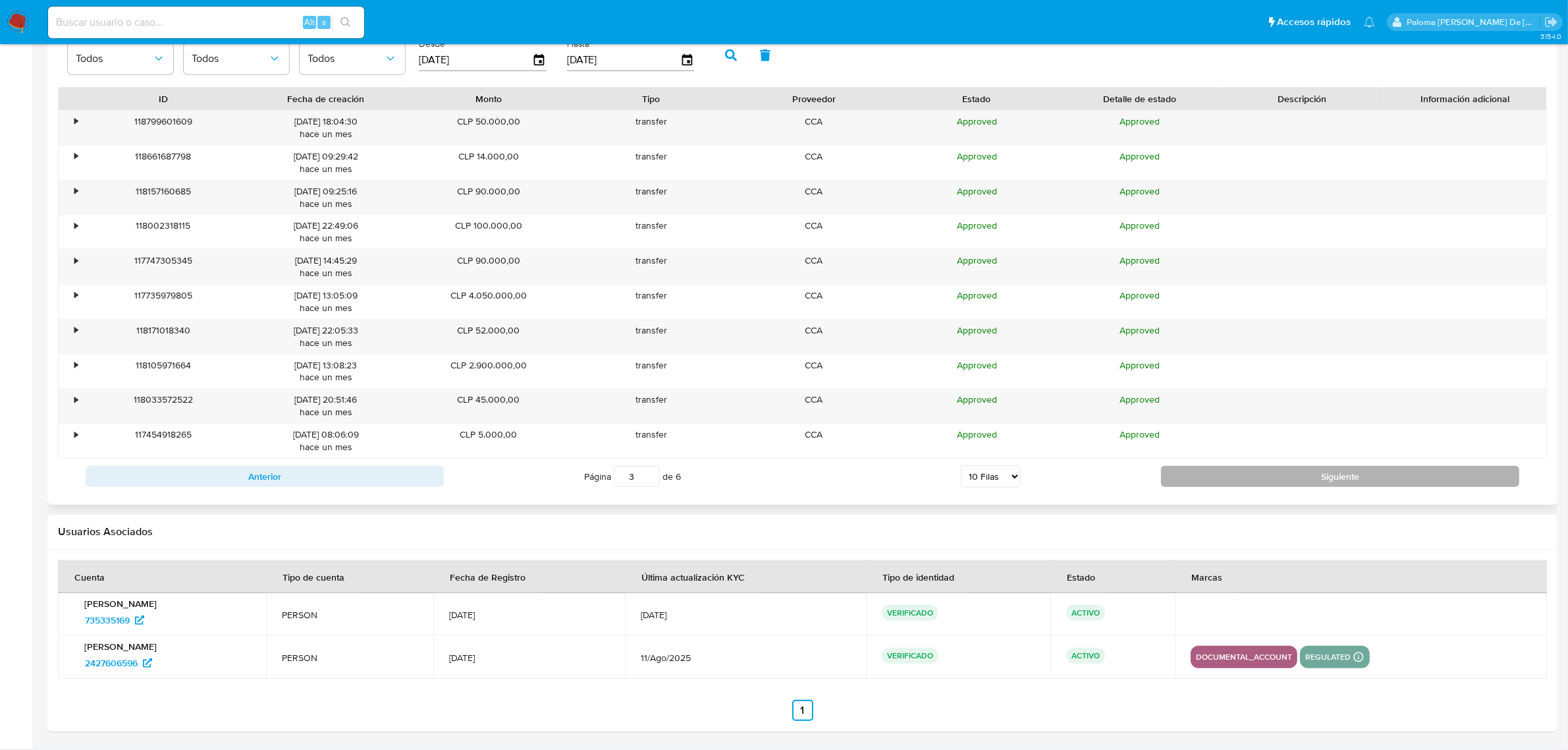
click at [1296, 483] on button "Siguiente" at bounding box center [1340, 477] width 359 height 21
type input "4"
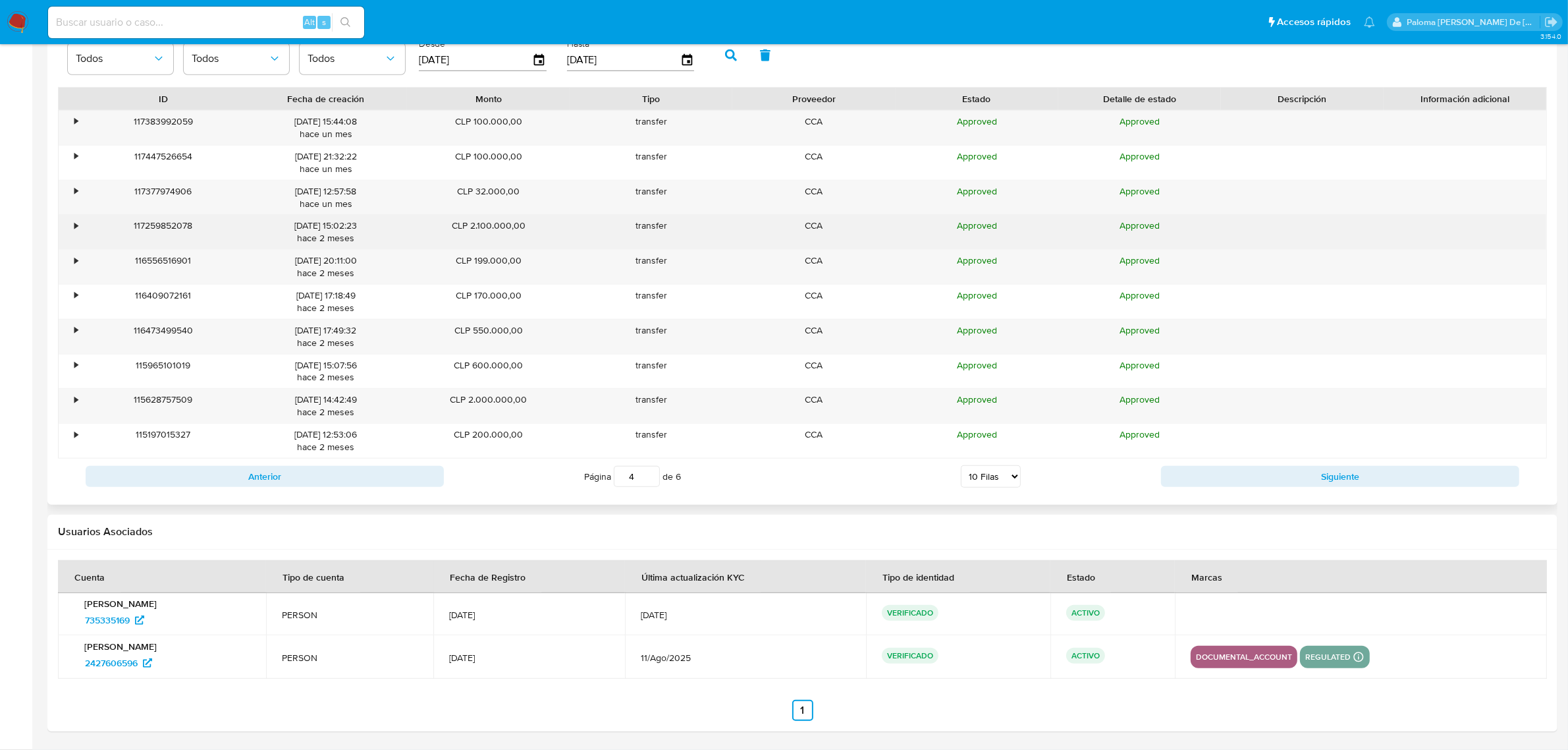
click at [72, 224] on div "•" at bounding box center [70, 231] width 23 height 34
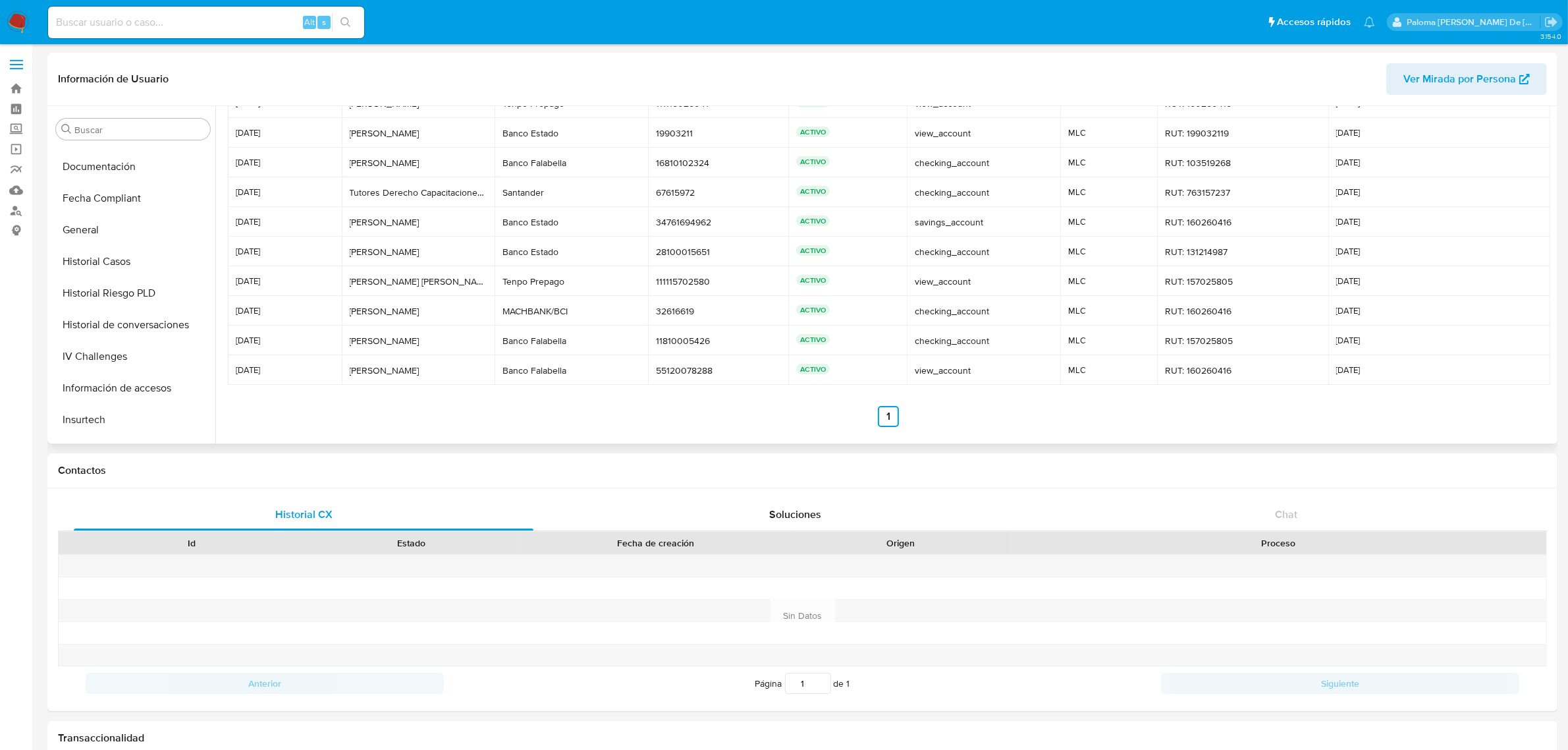
scroll to position [309, 0]
click at [113, 287] on button "Historial Riesgo PLD" at bounding box center [127, 295] width 154 height 32
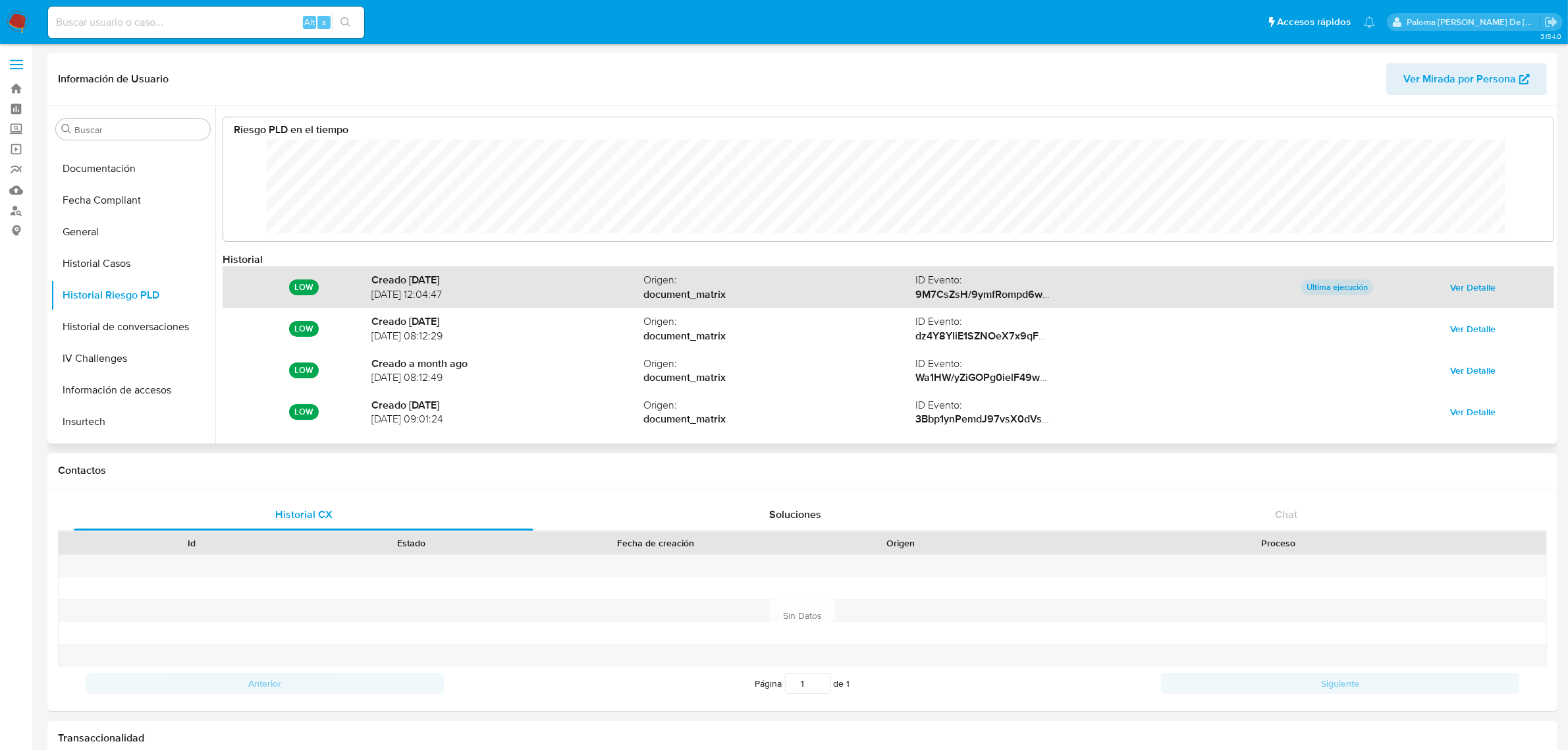
scroll to position [98, 1304]
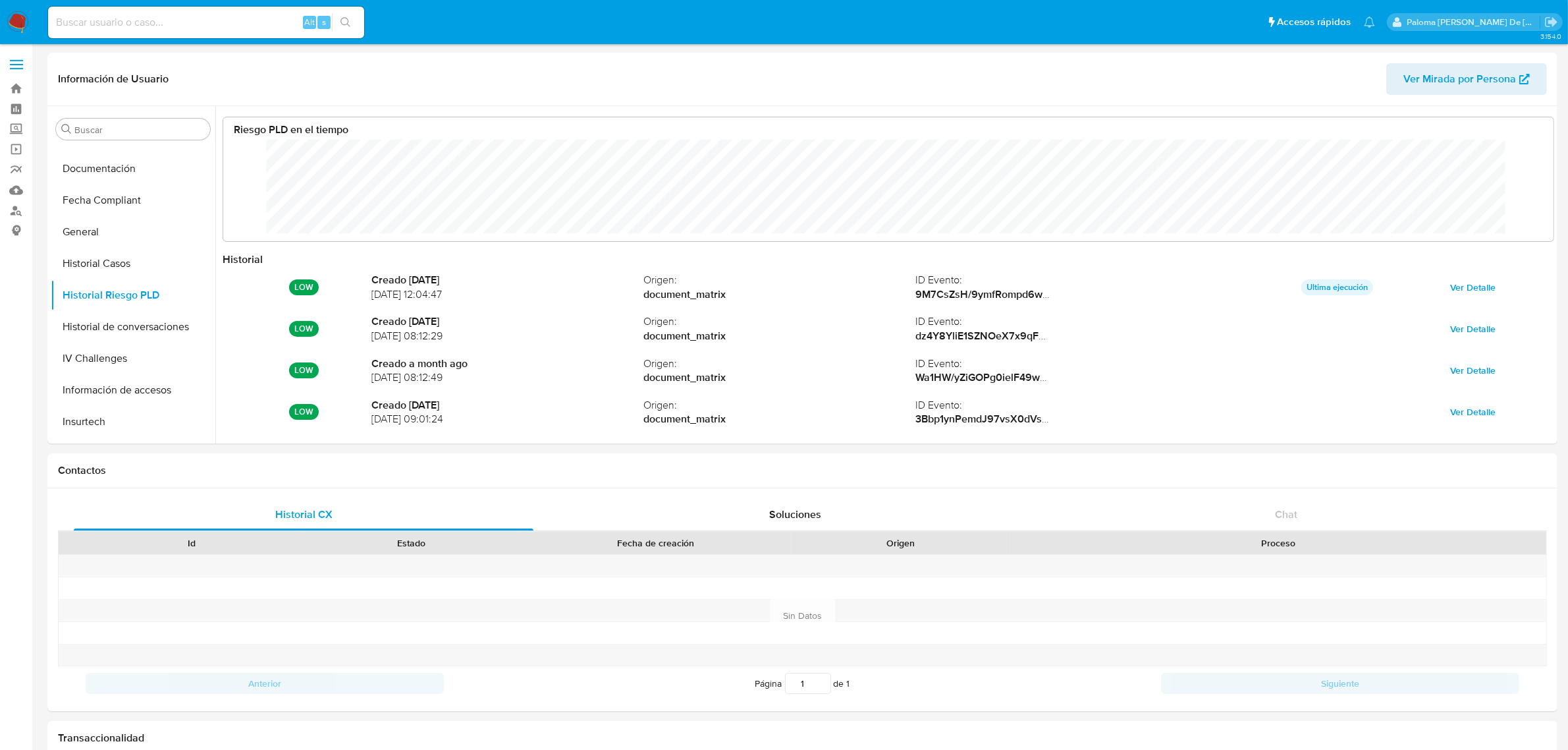
drag, startPoint x: 1563, startPoint y: 203, endPoint x: 1564, endPoint y: 163, distance: 40.0
click at [105, 255] on button "Historial Casos" at bounding box center [127, 264] width 154 height 32
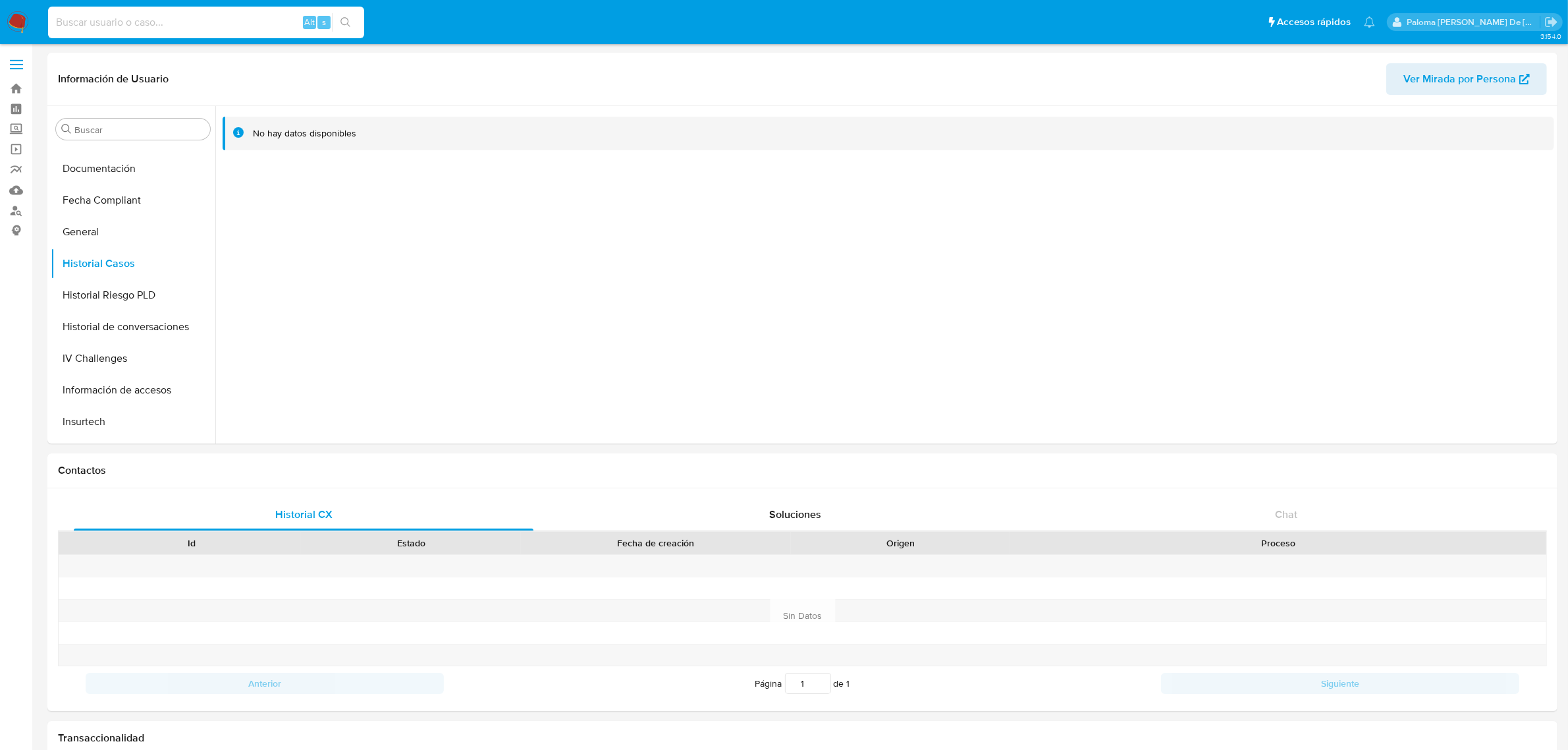
click at [249, 20] on input at bounding box center [207, 22] width 316 height 17
paste input "288009500"
type input "288009500"
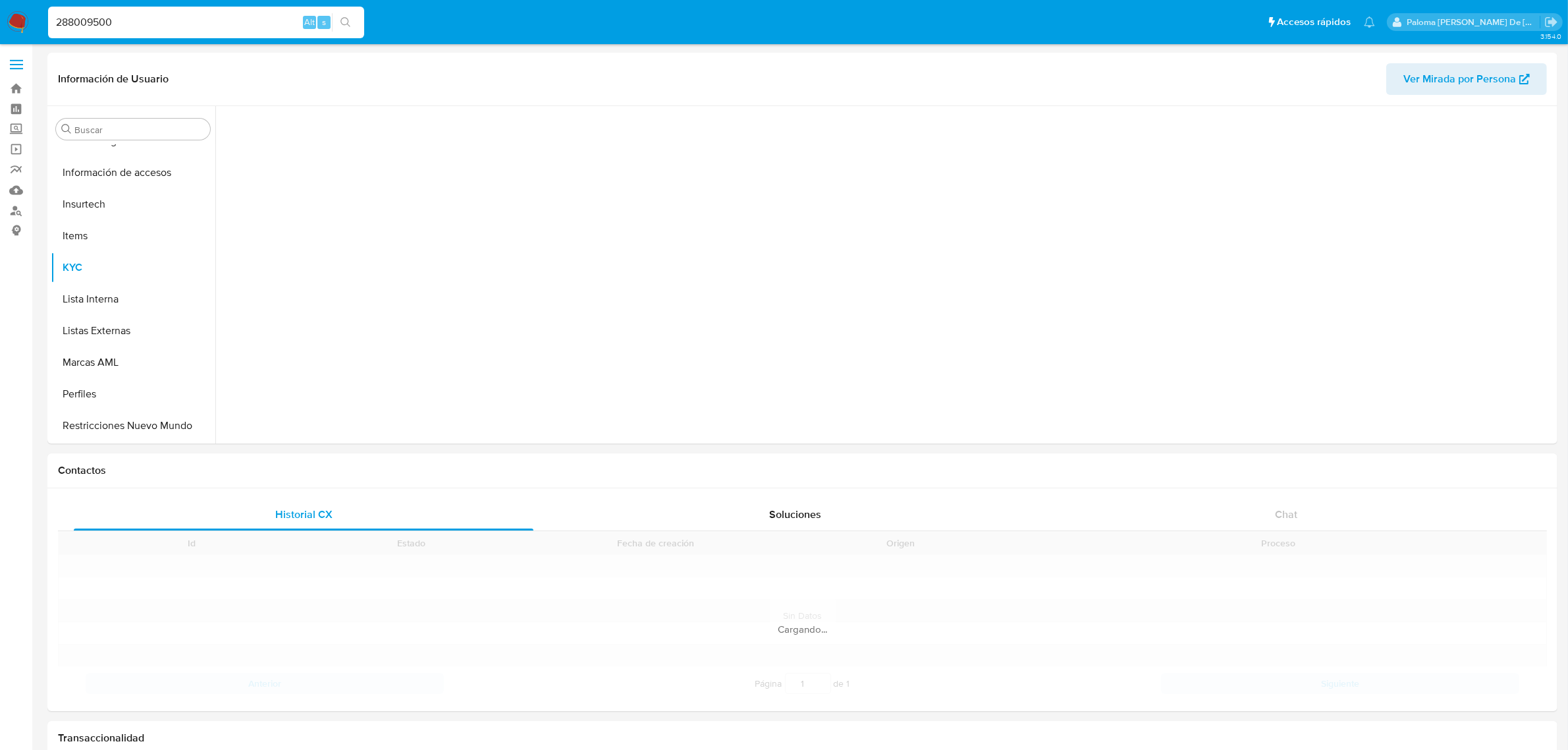
scroll to position [556, 0]
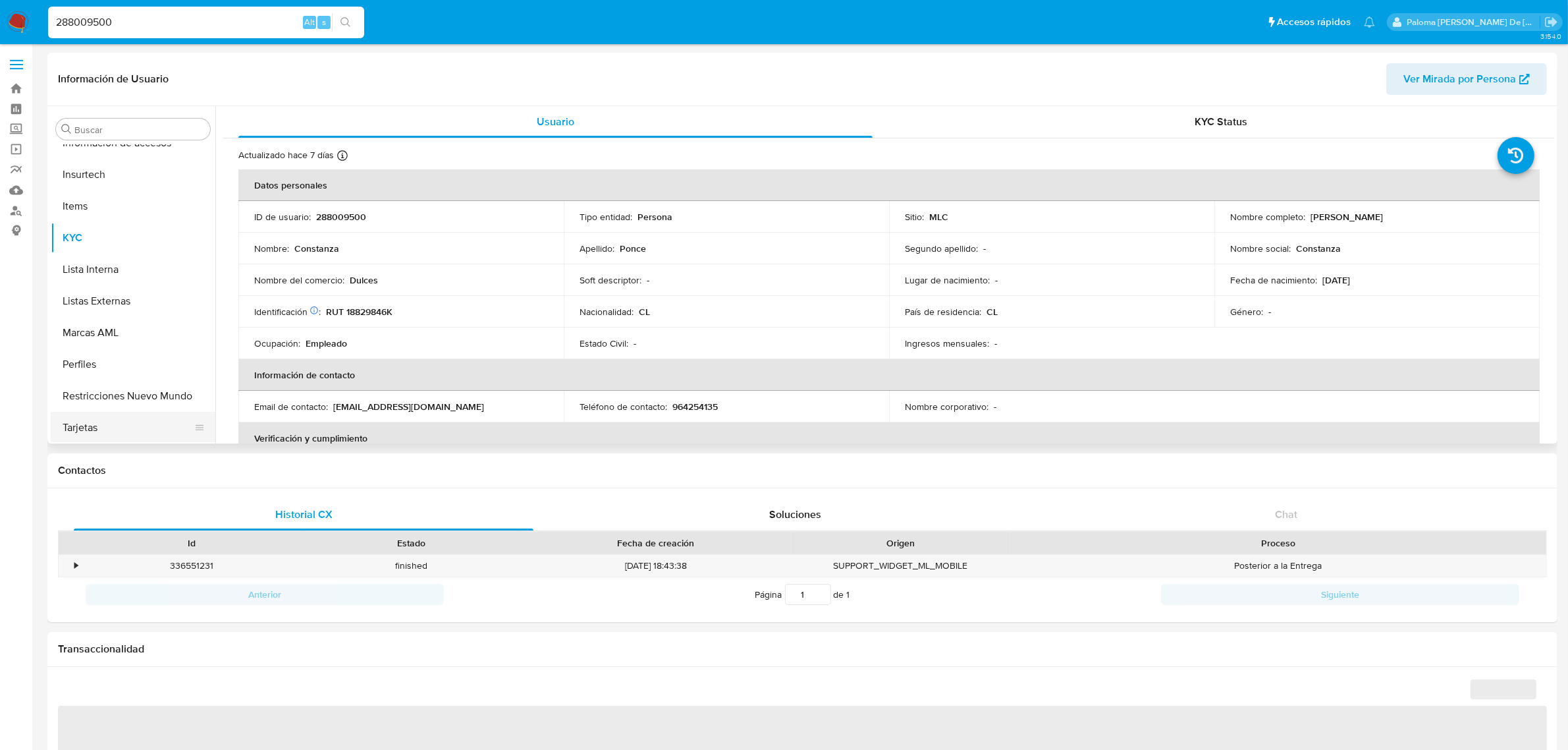
select select "10"
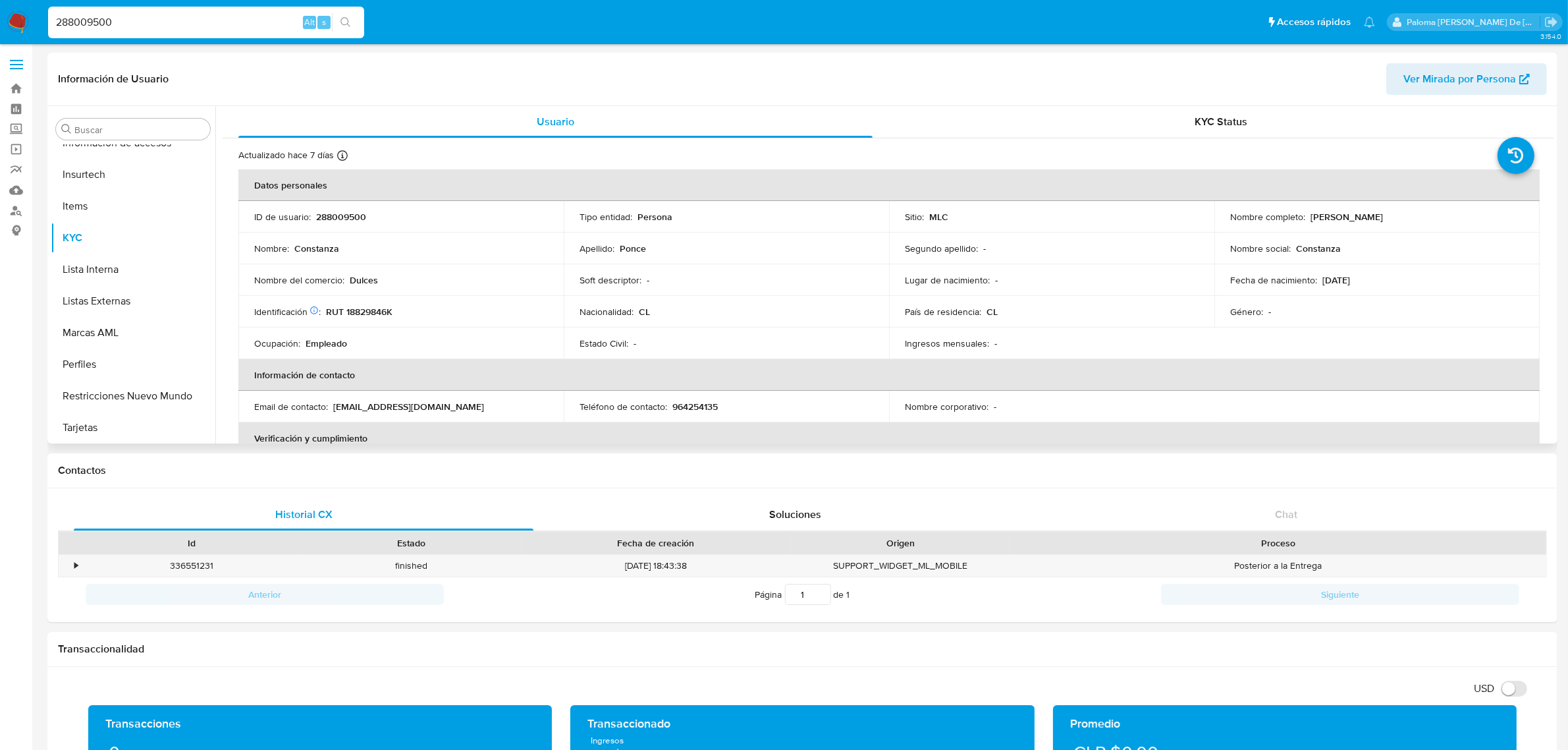
drag, startPoint x: 1385, startPoint y: 218, endPoint x: 1308, endPoint y: 219, distance: 77.0
click at [1308, 219] on div "Nombre completo : [PERSON_NAME]" at bounding box center [1377, 216] width 294 height 11
copy p "[PERSON_NAME]"
click at [99, 166] on button "Documentación" at bounding box center [127, 169] width 154 height 32
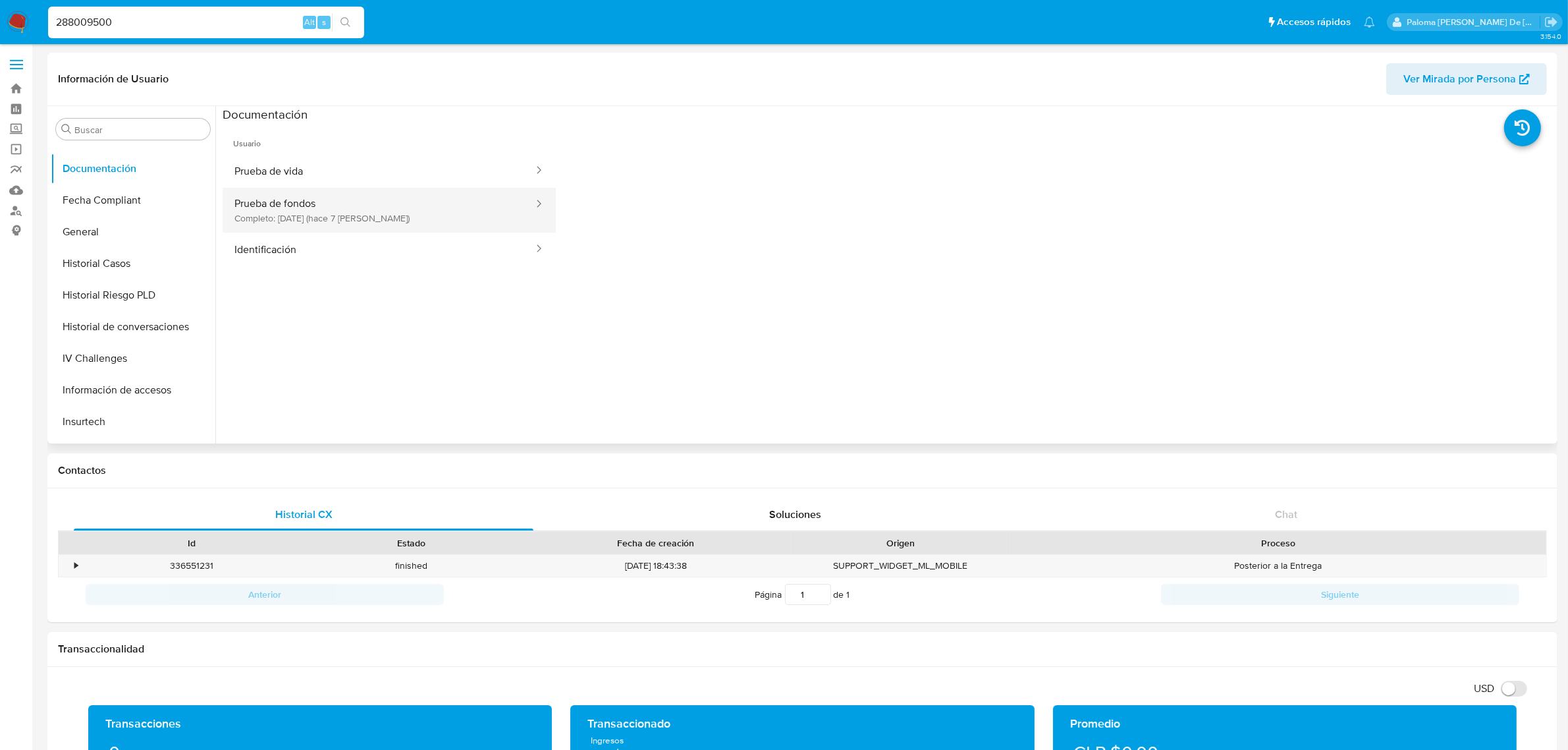
click at [309, 203] on button "Prueba de fondos Completo: [DATE] (hace 7 [PERSON_NAME])" at bounding box center [378, 210] width 312 height 45
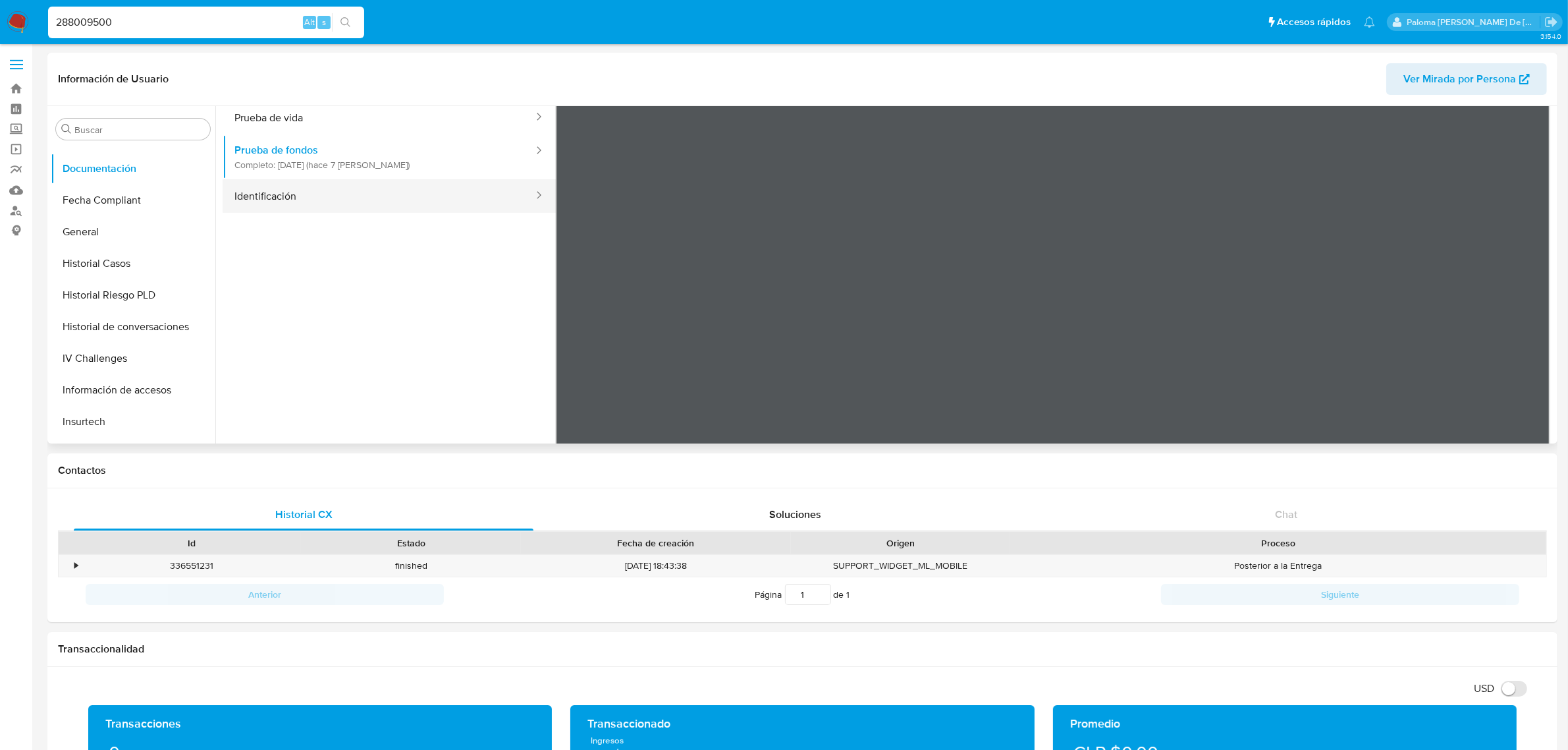
scroll to position [0, 0]
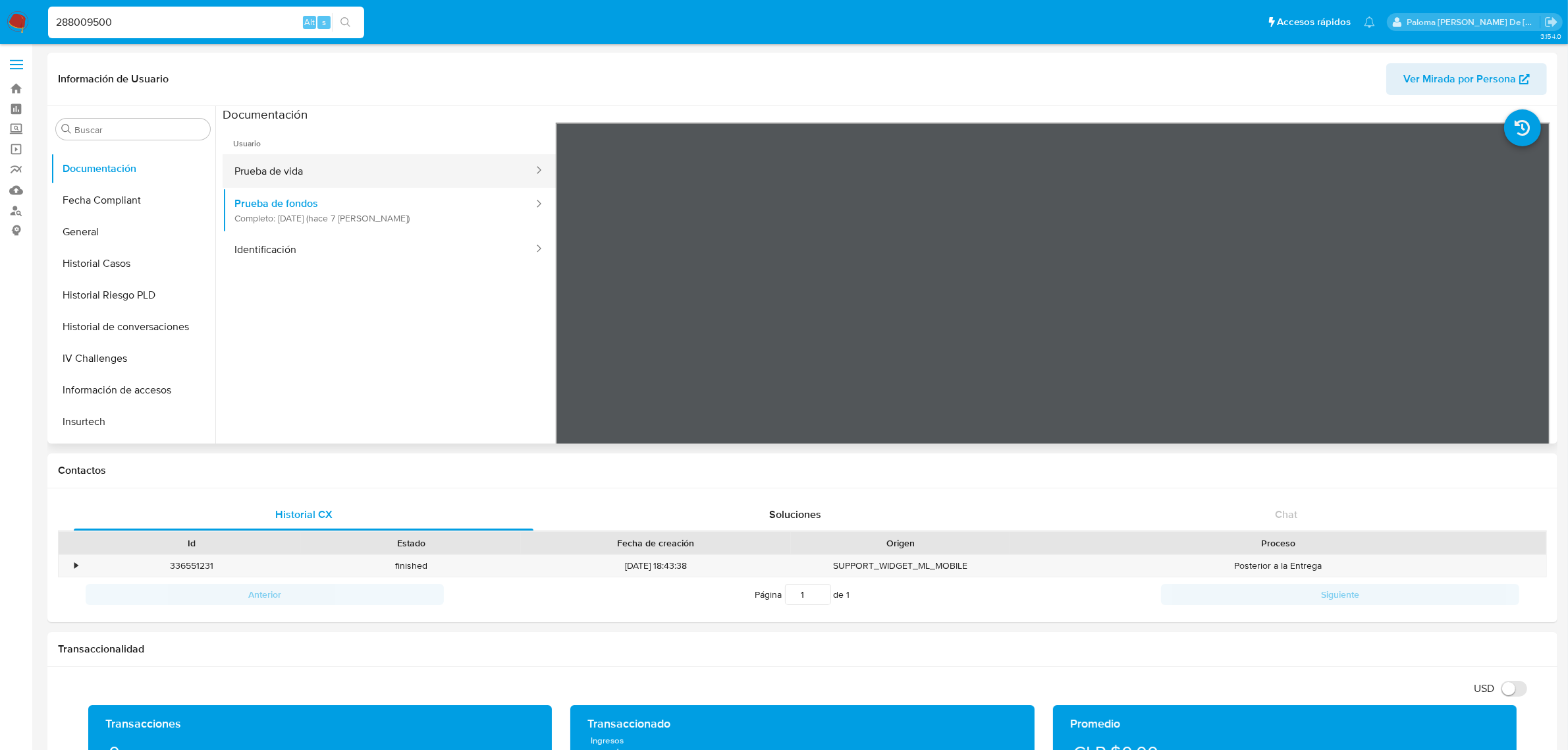
click at [305, 176] on button "Prueba de vida" at bounding box center [378, 171] width 312 height 33
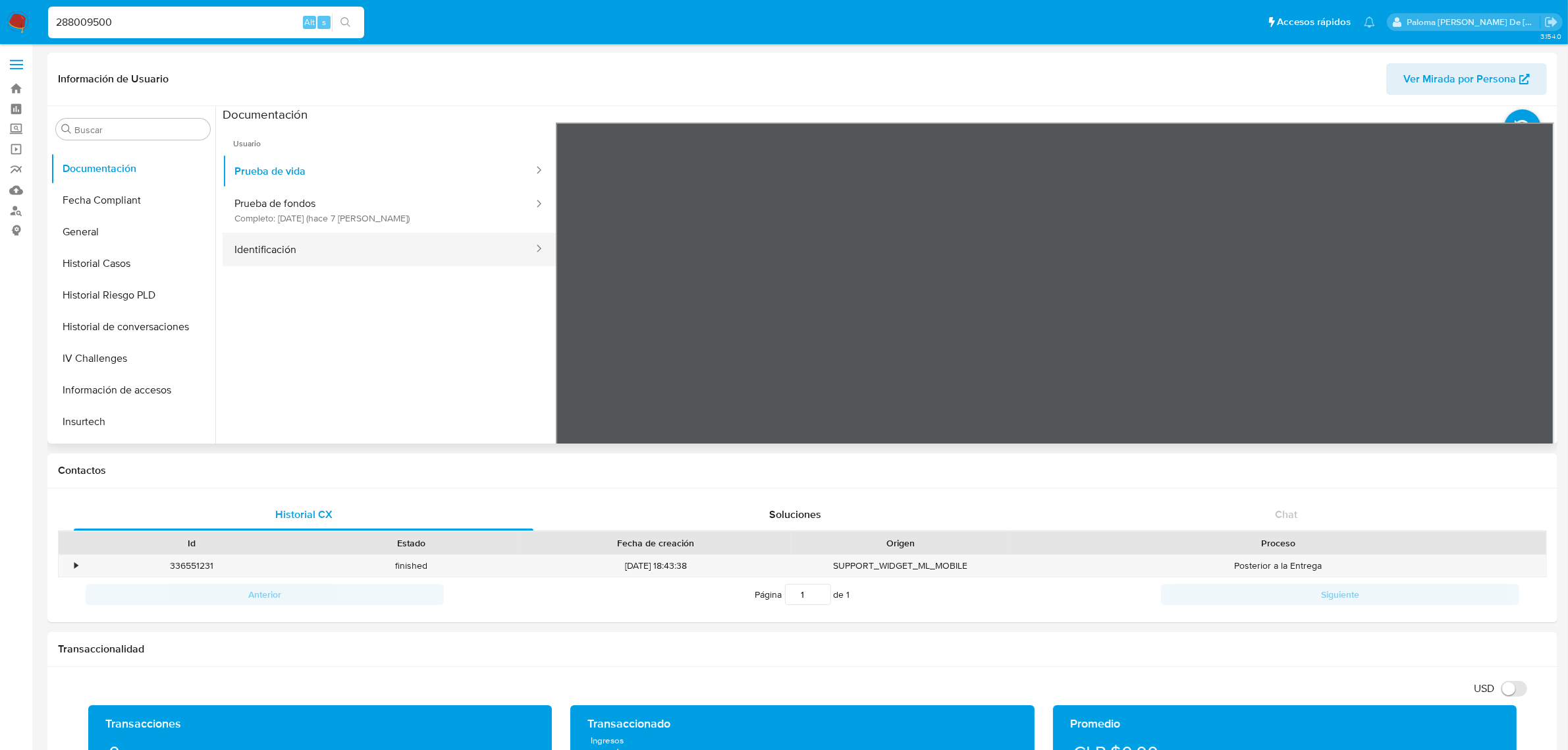
click at [292, 242] on button "Identificación" at bounding box center [378, 249] width 312 height 33
